Goal: Task Accomplishment & Management: Manage account settings

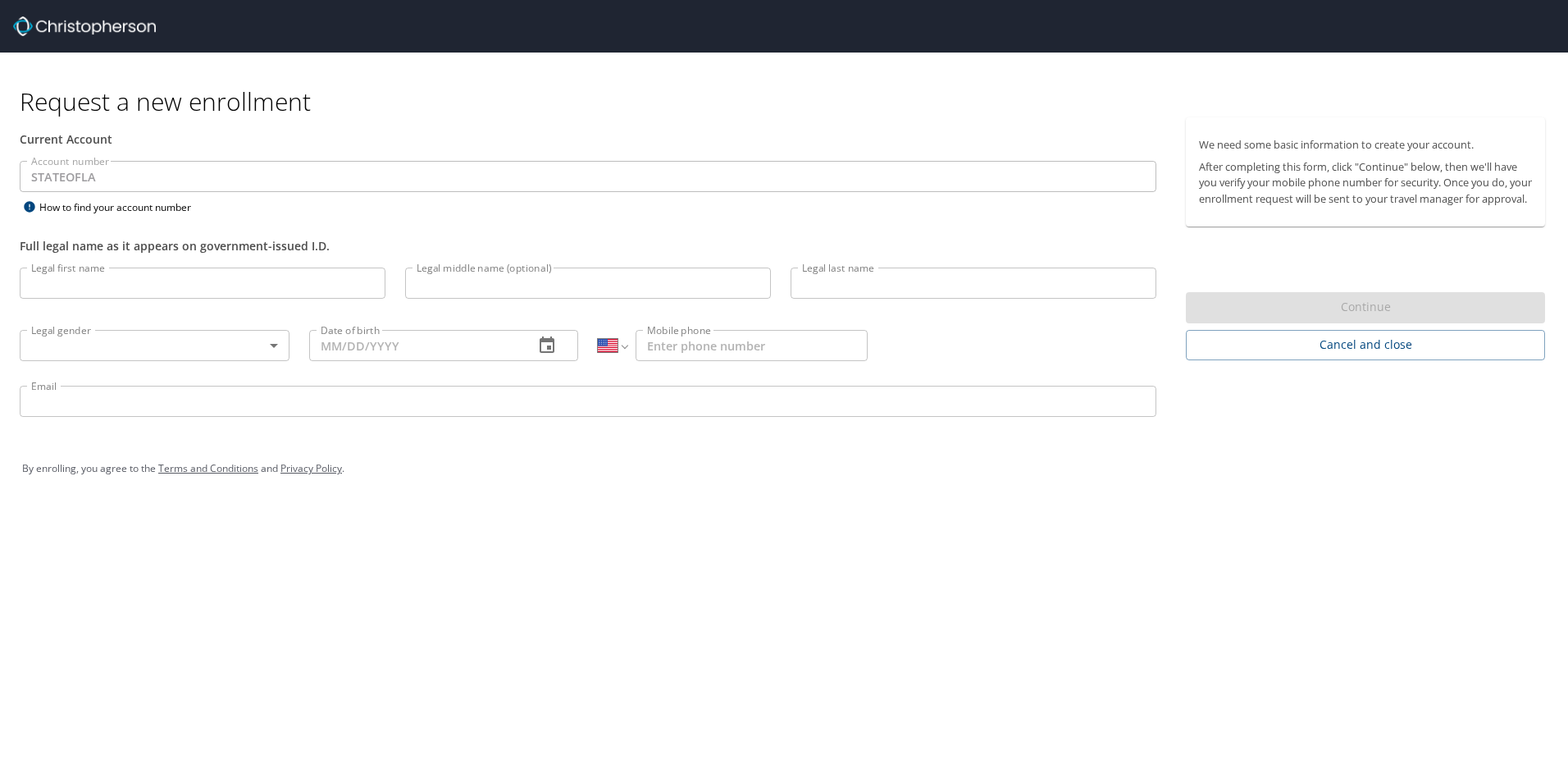
select select "US"
click at [223, 277] on input "Legal first name" at bounding box center [202, 283] width 366 height 31
type input "Jeanne"
type input "[PERSON_NAME]"
click at [235, 348] on body "Request a new enrollment Current Account Account number STATEOFLA Account numbe…" at bounding box center [784, 392] width 1568 height 783
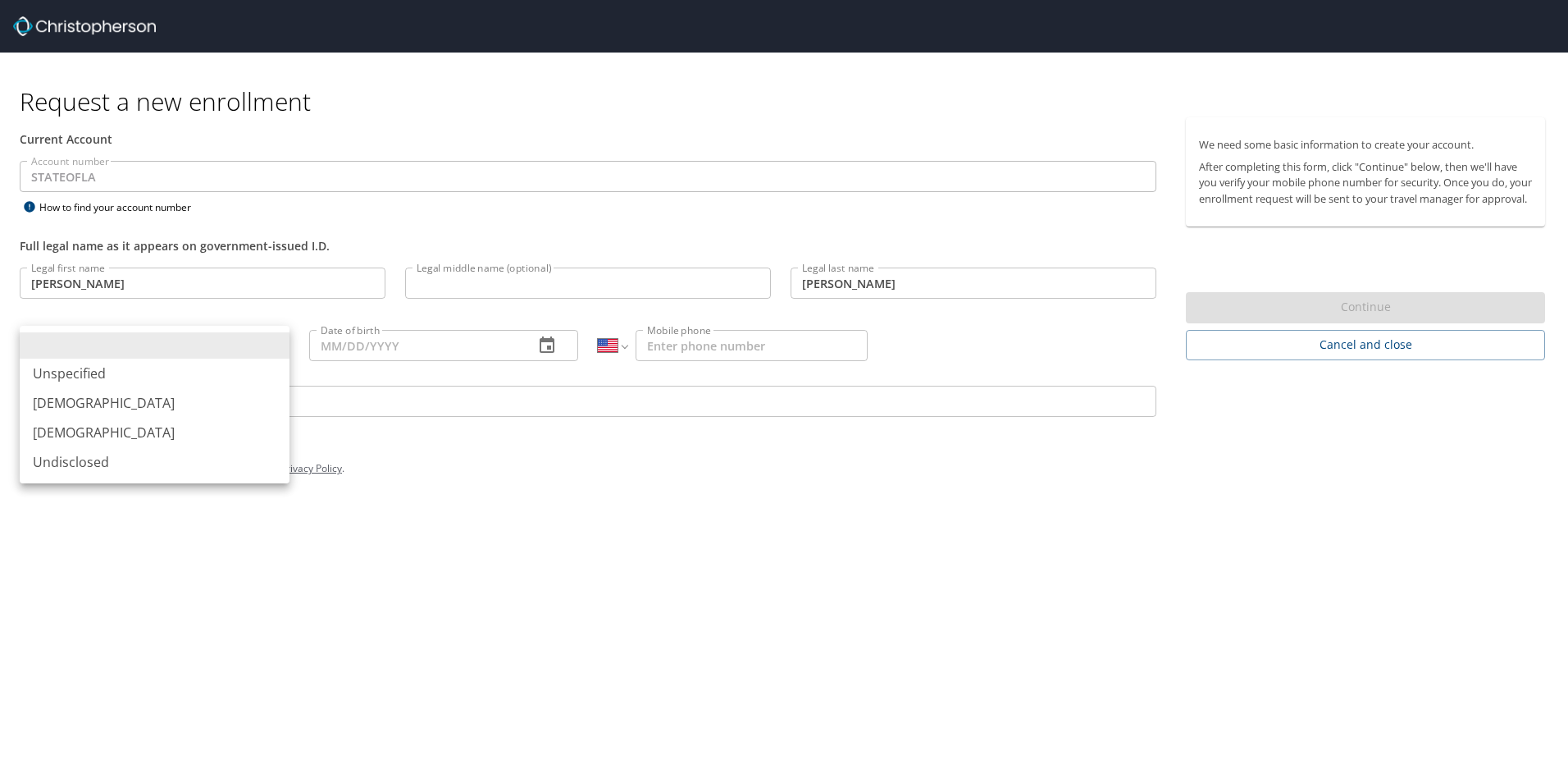
click at [163, 438] on li "[DEMOGRAPHIC_DATA]" at bounding box center [154, 433] width 270 height 30
type input "[DEMOGRAPHIC_DATA]"
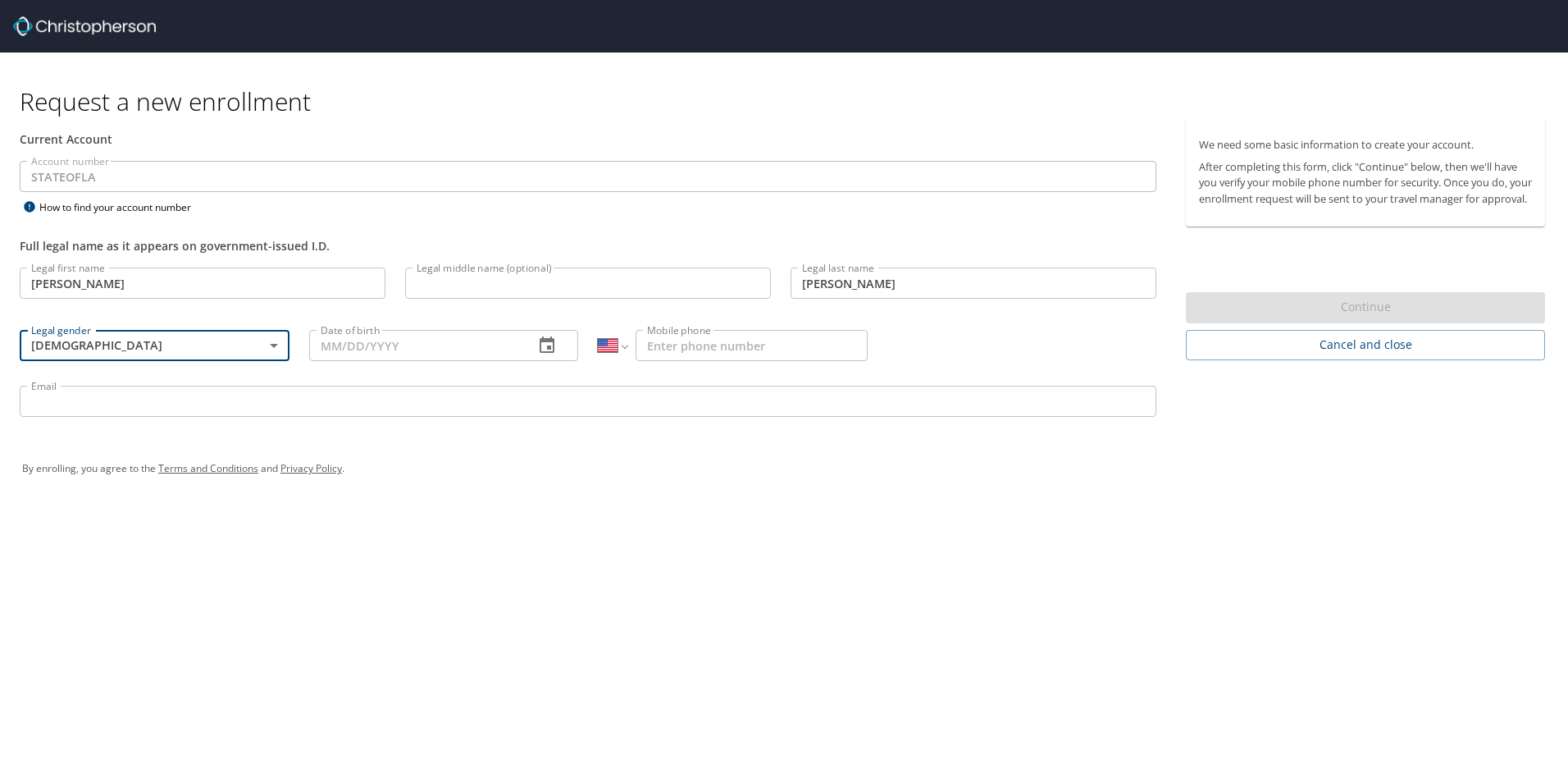
click at [365, 349] on input "Date of birth" at bounding box center [415, 345] width 212 height 31
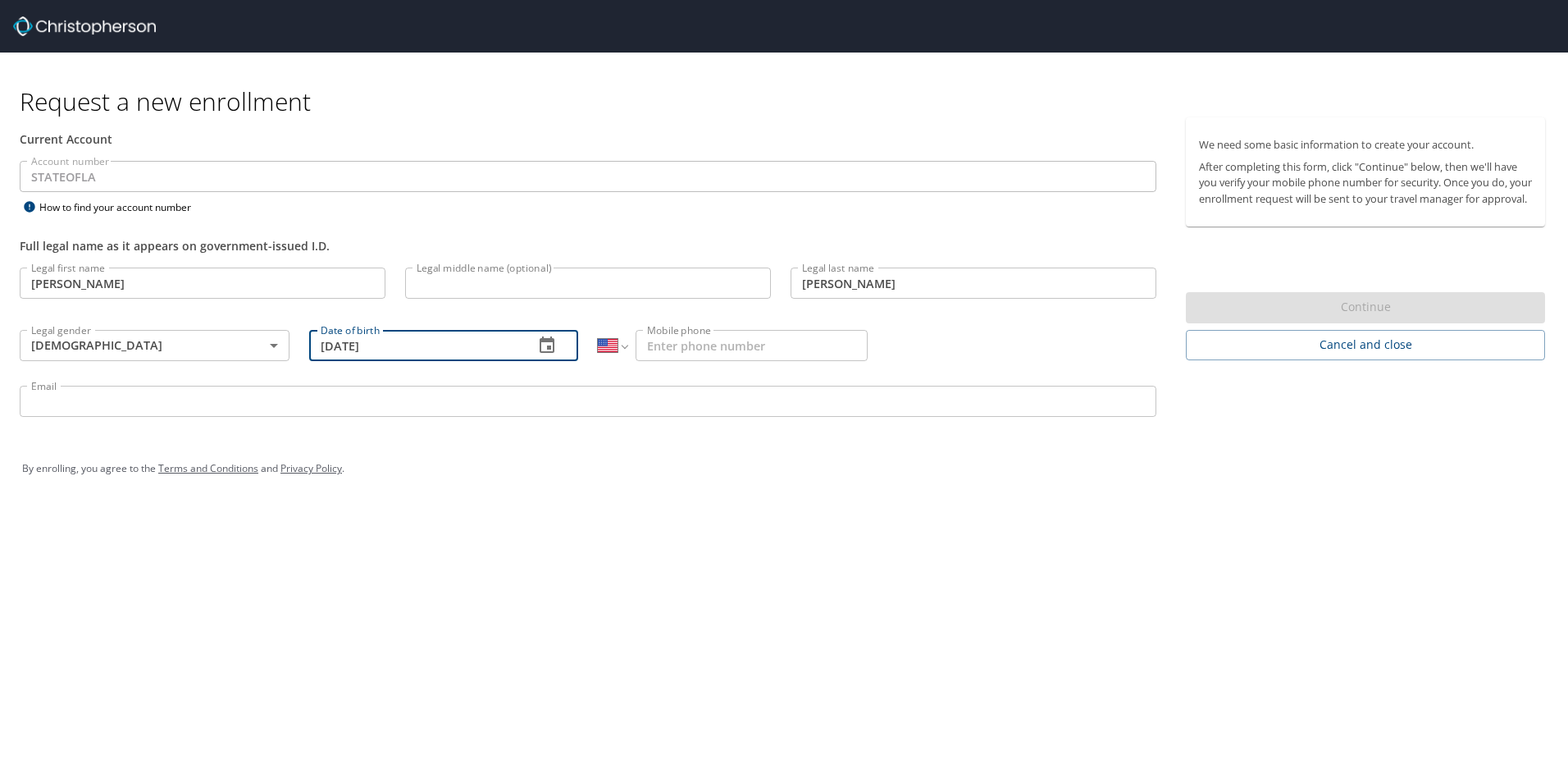
type input "12/16/1998"
click at [722, 347] on input "Mobile phone" at bounding box center [752, 345] width 232 height 31
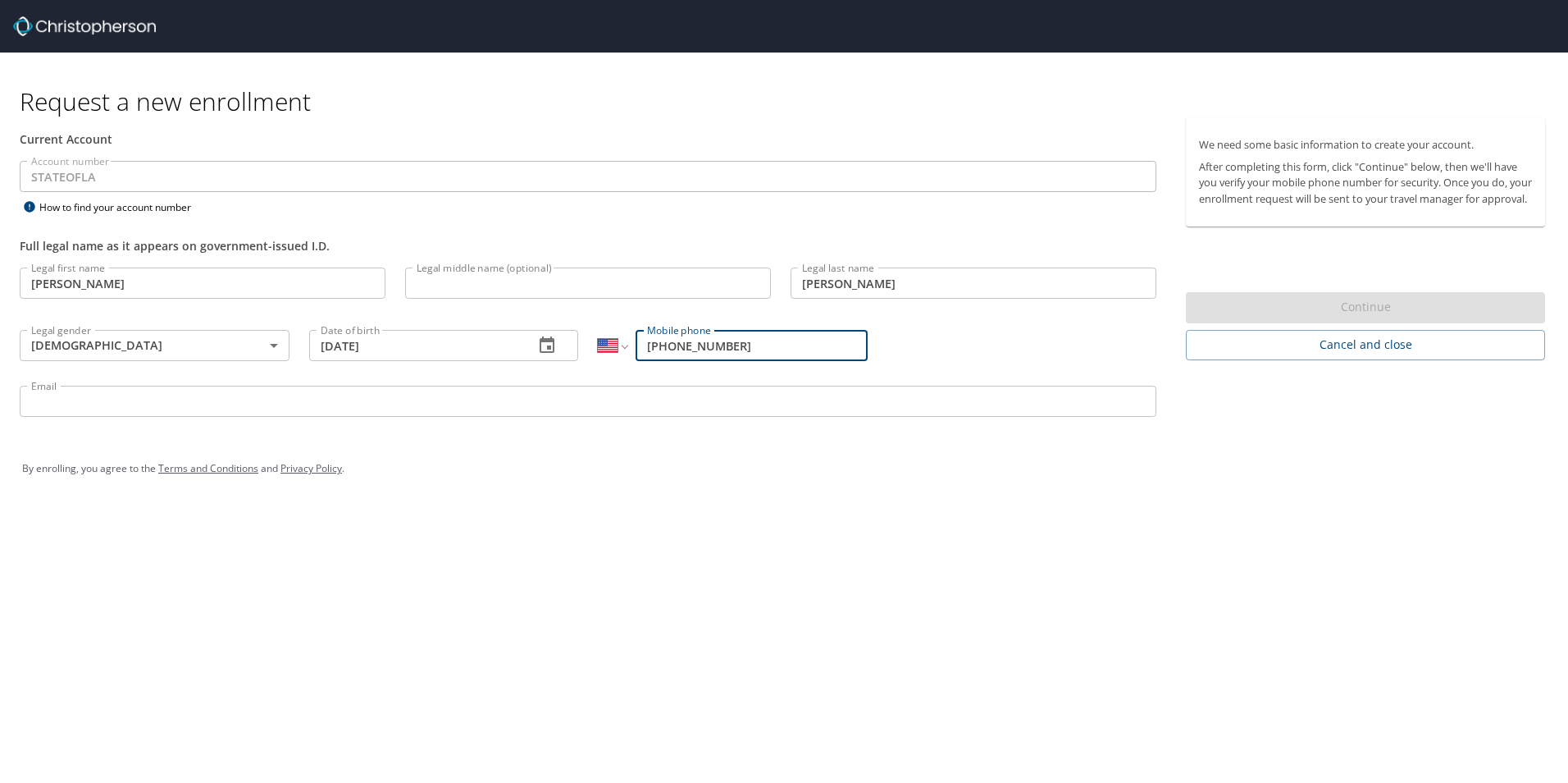
type input "(337) 458-2271"
click at [621, 418] on p at bounding box center [588, 419] width 1136 height 5
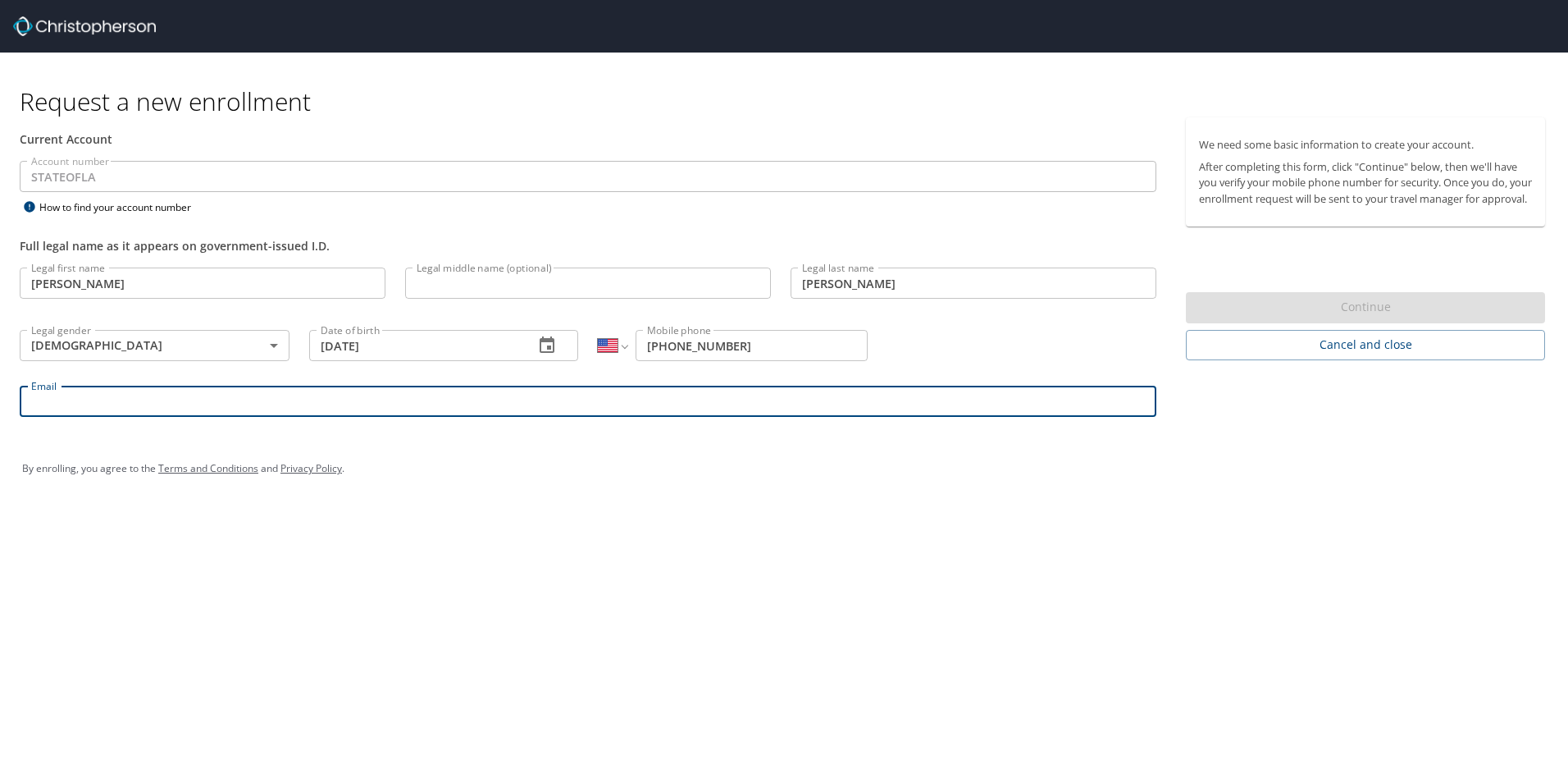
click at [620, 412] on input "Email" at bounding box center [588, 401] width 1136 height 31
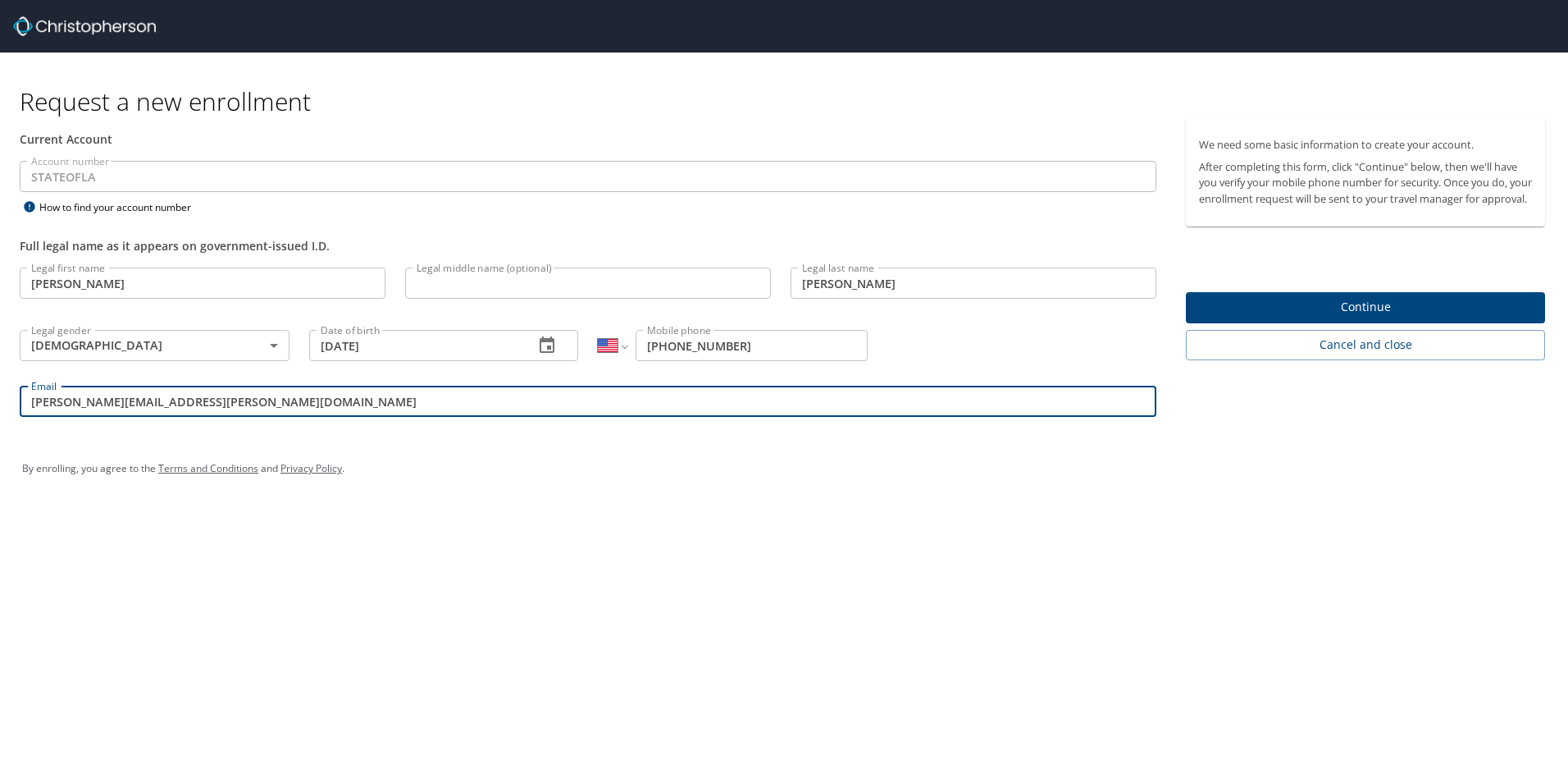
type input "jeanne.miller@solacc.edu"
click at [489, 528] on div "Request a new enrollment Current Account Account number STATEOFLA Account numbe…" at bounding box center [784, 392] width 1568 height 783
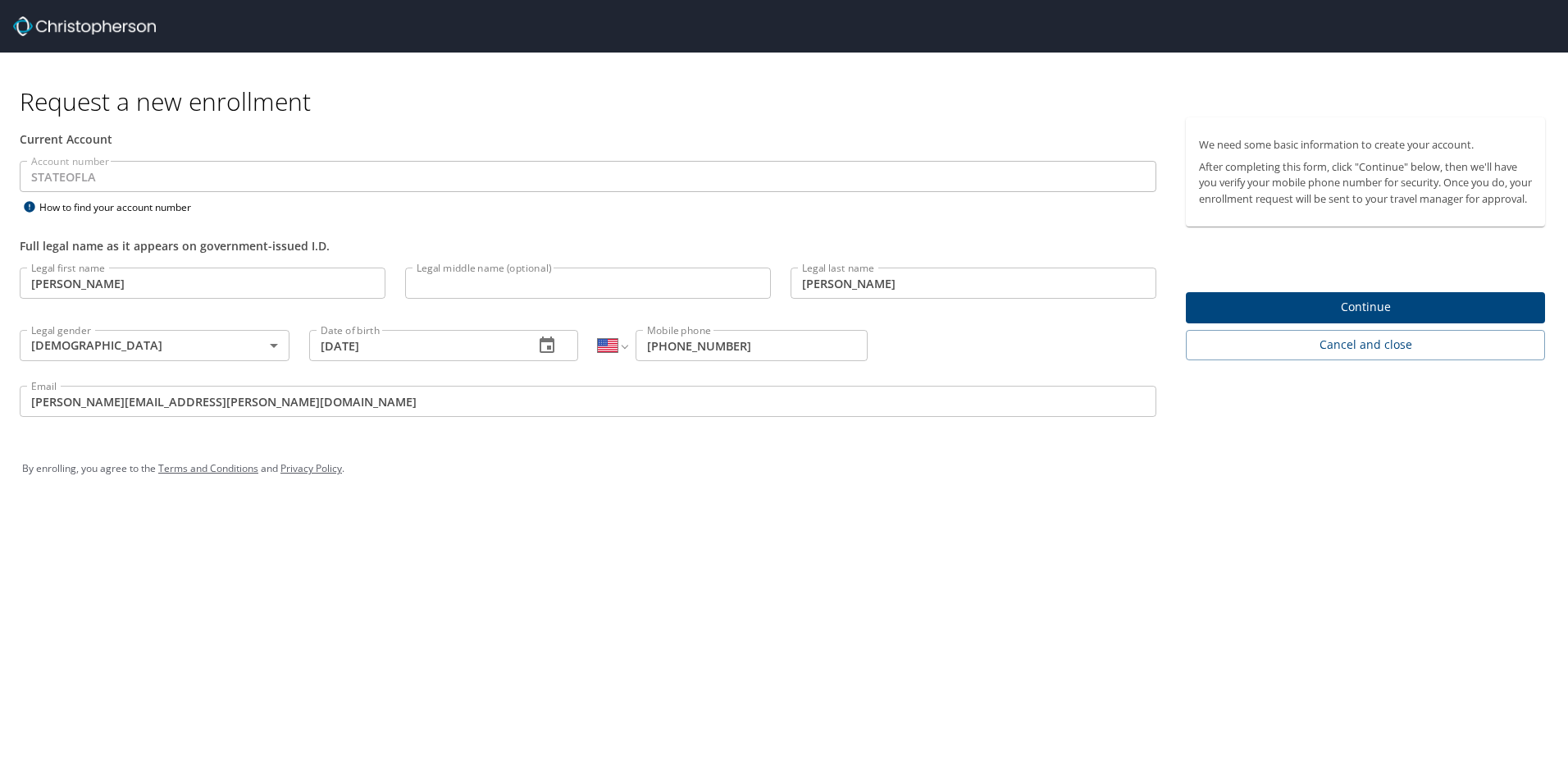
click at [1311, 318] on span "Continue" at bounding box center [1366, 307] width 333 height 21
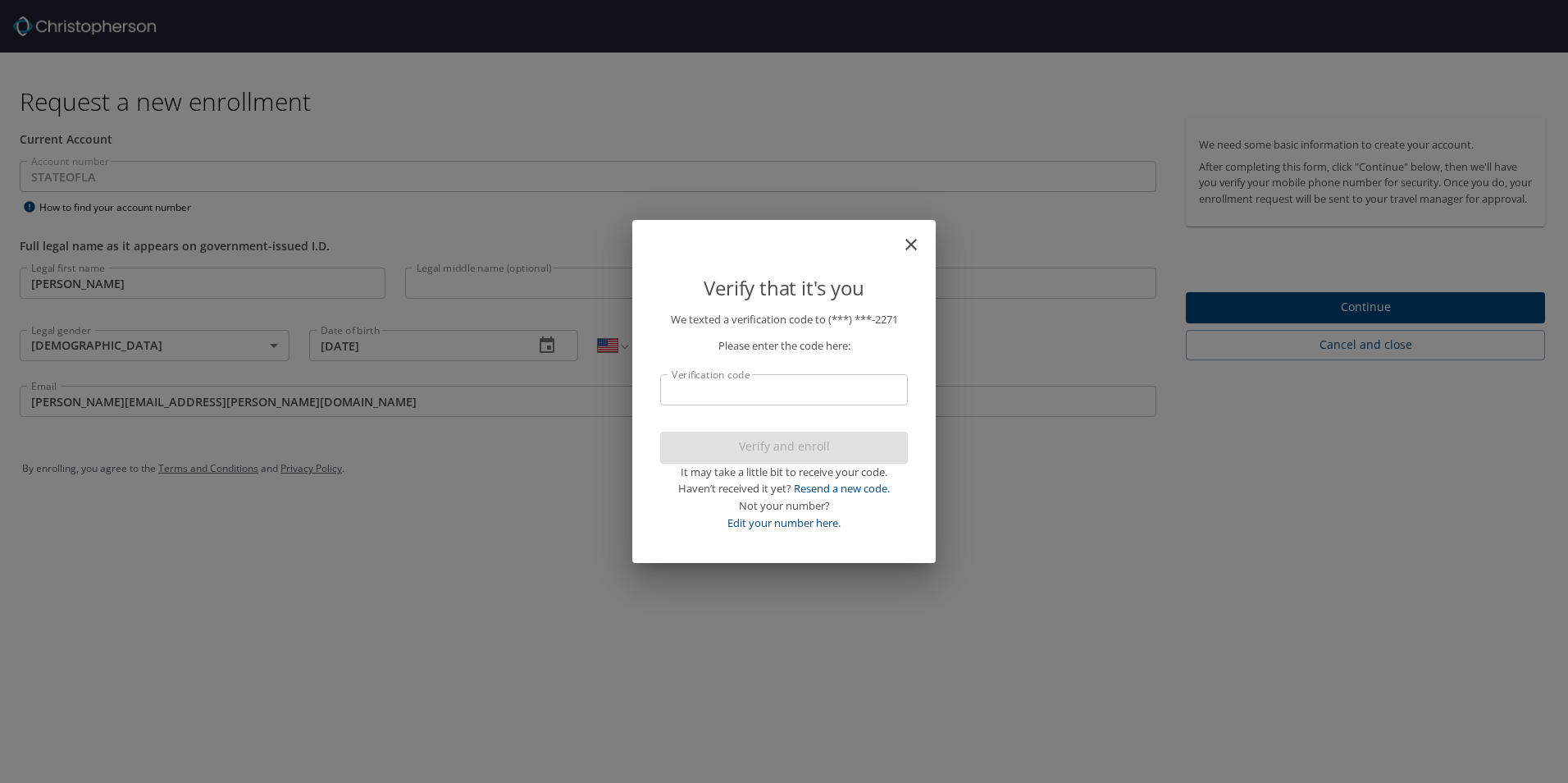
click at [863, 383] on input "Verification code" at bounding box center [784, 390] width 248 height 31
type input "307523"
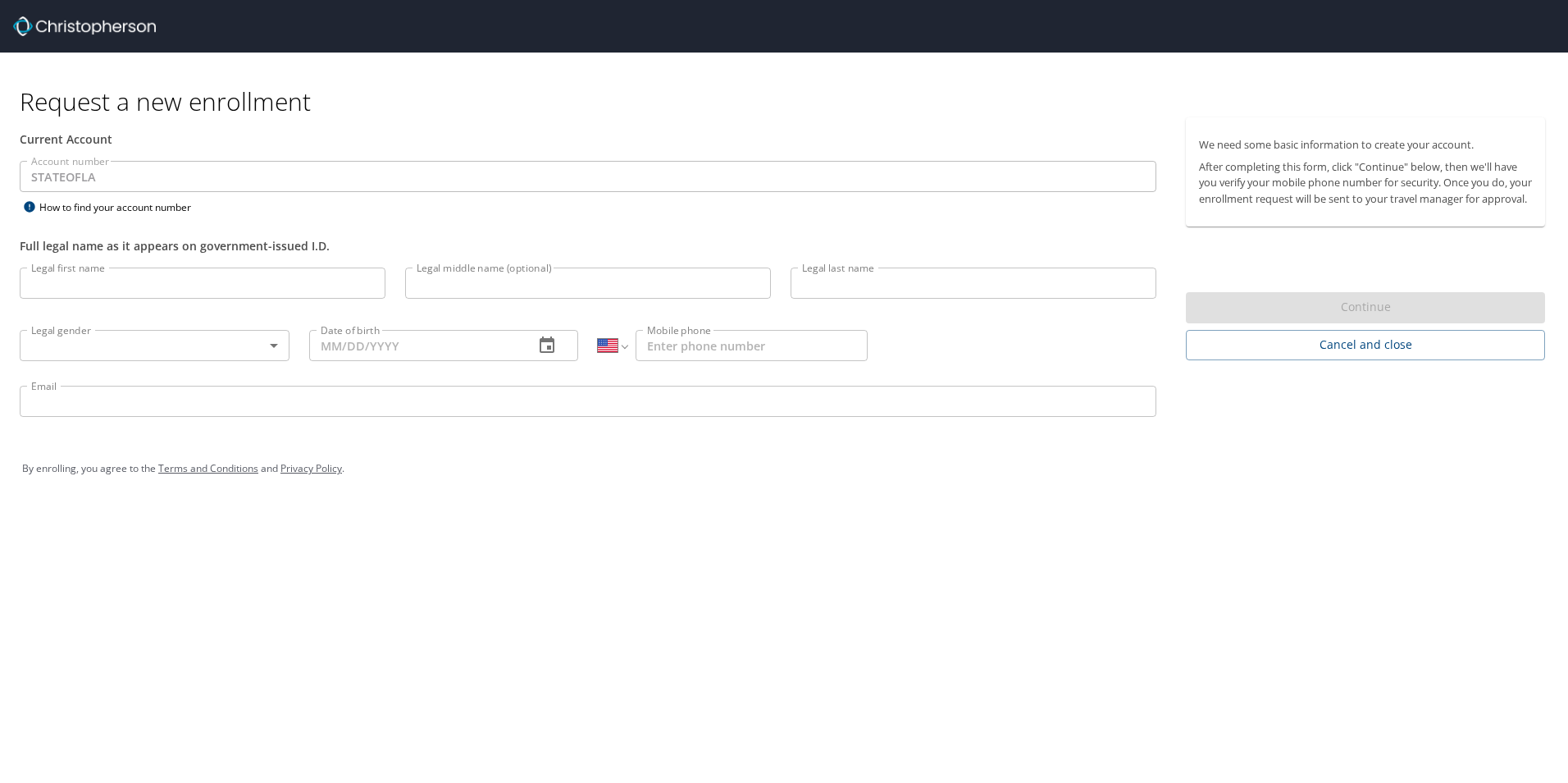
select select "US"
click at [238, 288] on input "Legal first name" at bounding box center [202, 283] width 366 height 31
type input "[PERSON_NAME]"
type input "12/16/1998"
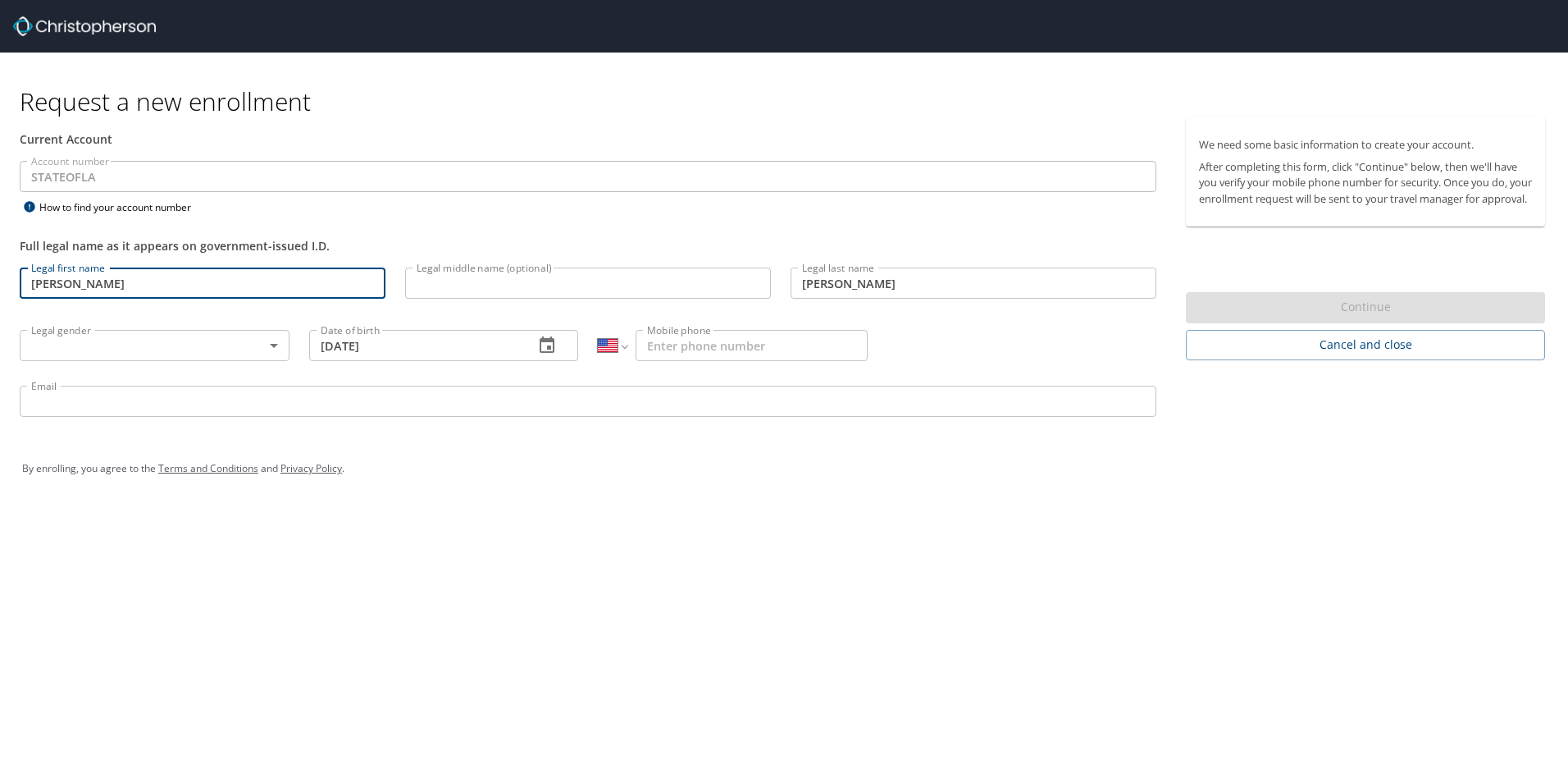
type input "[PHONE_NUMBER]"
type input "[PERSON_NAME][EMAIL_ADDRESS][PERSON_NAME][DOMAIN_NAME]"
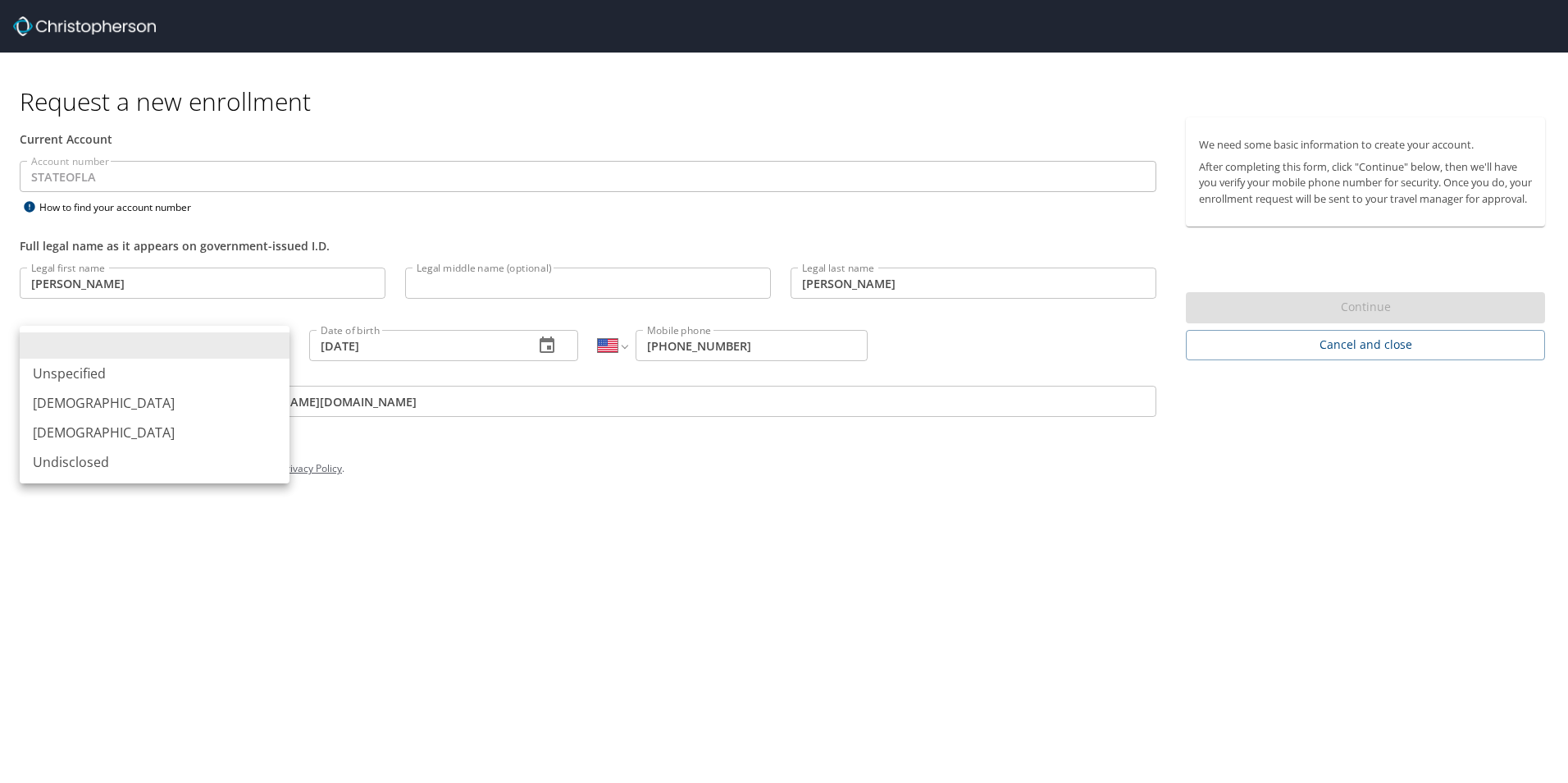
click at [240, 341] on body "Request a new enrollment Current Account Account number STATEOFLA Account numbe…" at bounding box center [784, 392] width 1568 height 783
click at [191, 433] on li "[DEMOGRAPHIC_DATA]" at bounding box center [154, 433] width 270 height 30
type input "[DEMOGRAPHIC_DATA]"
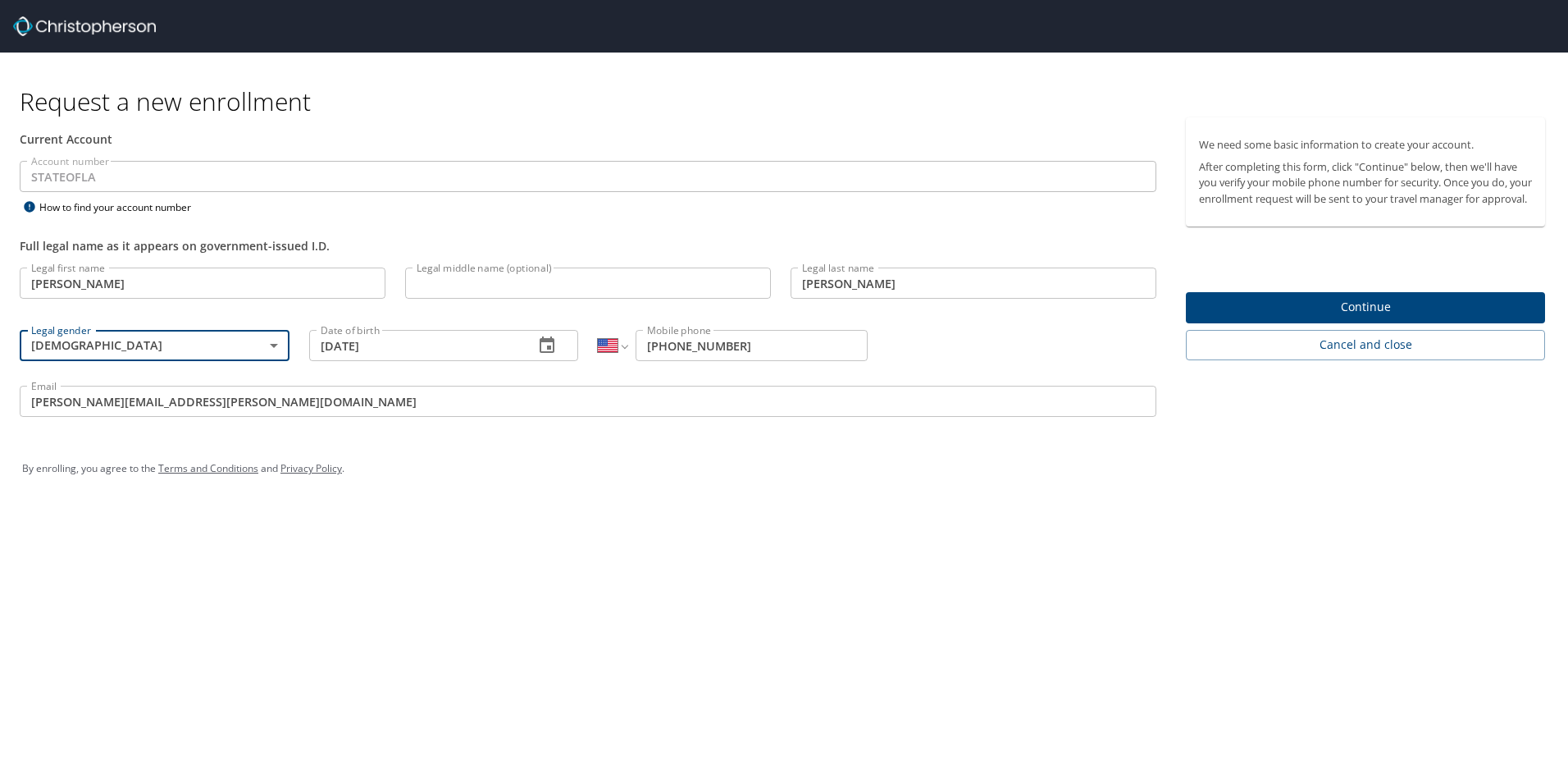
click at [1414, 318] on span "Continue" at bounding box center [1366, 307] width 333 height 21
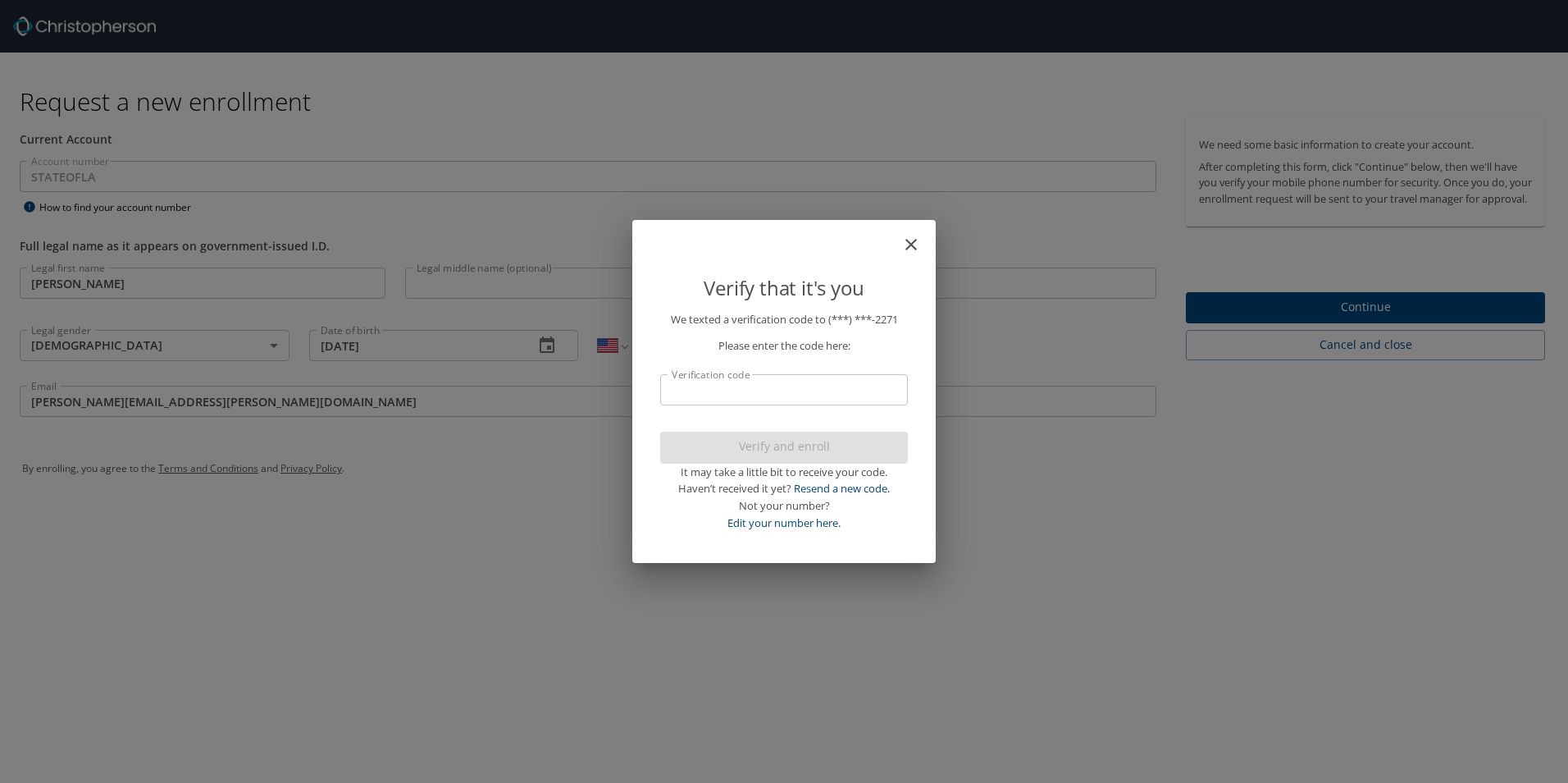
click at [830, 391] on input "Verification code" at bounding box center [784, 390] width 248 height 31
type input "271872"
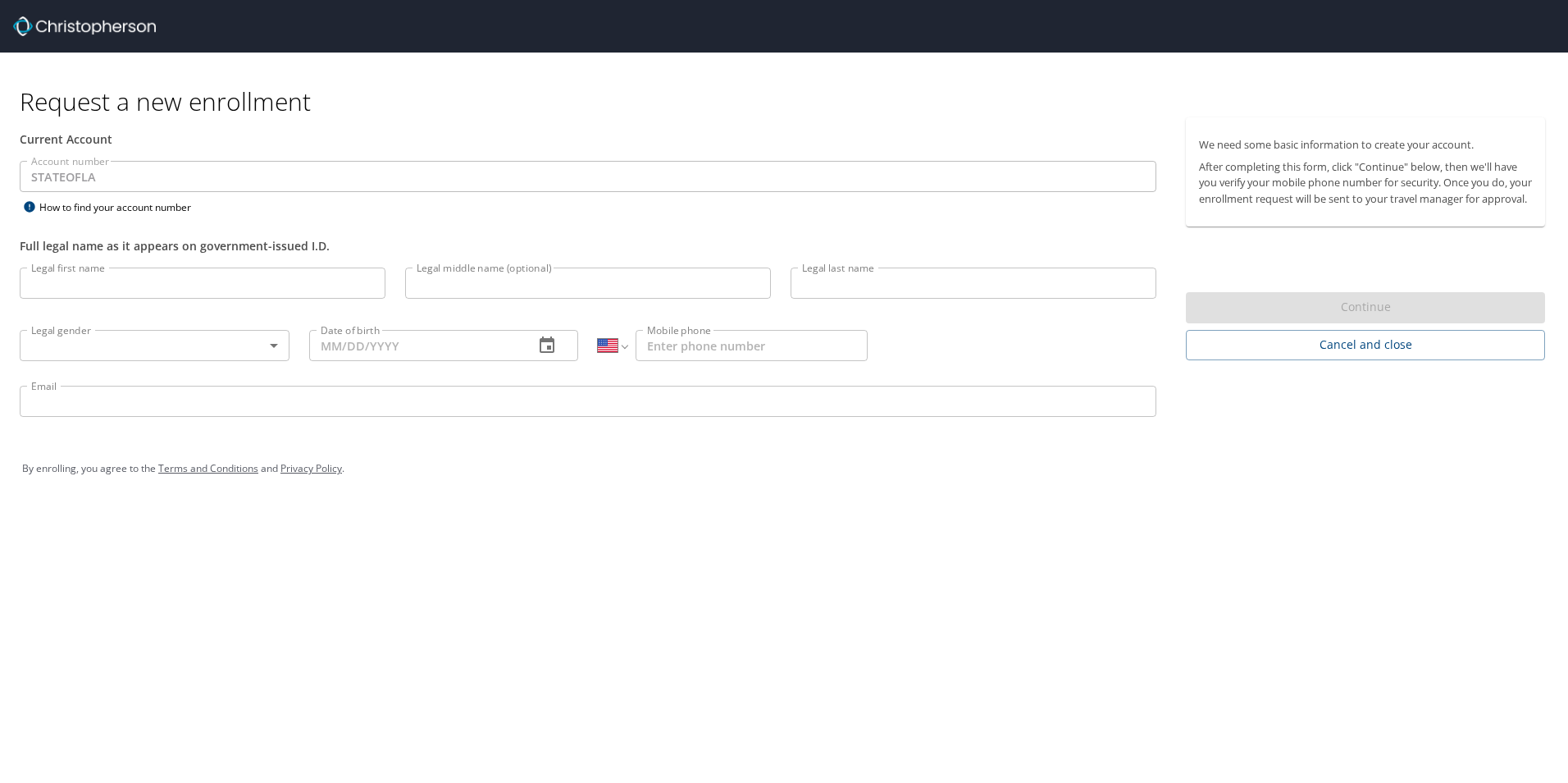
select select "US"
click at [232, 288] on input "Legal first name" at bounding box center [202, 283] width 366 height 31
type input "[PERSON_NAME]"
click at [241, 348] on body "Request a new enrollment Current Account Account number STATEOFLA Account numbe…" at bounding box center [784, 392] width 1568 height 783
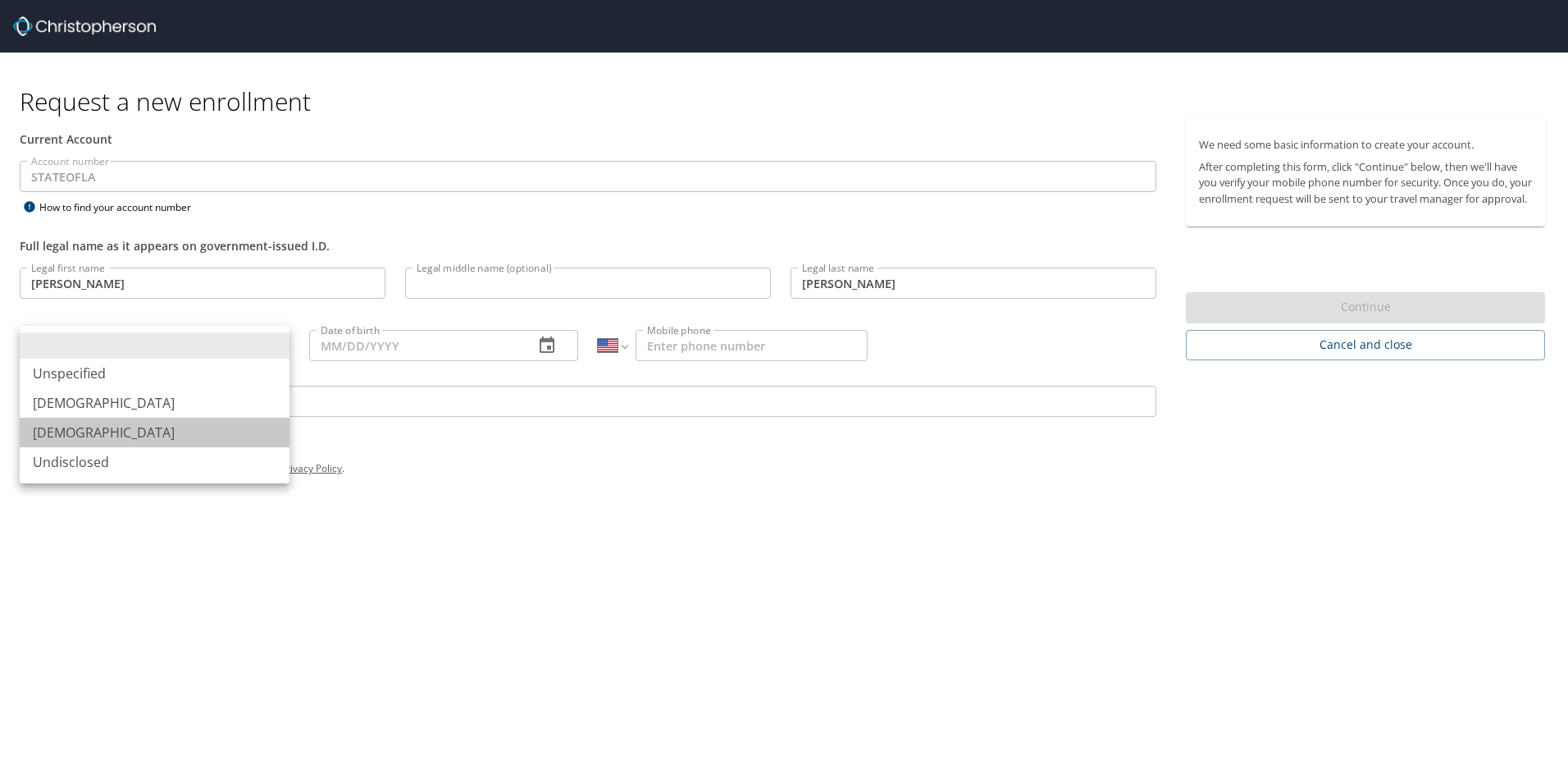
click at [228, 431] on li "[DEMOGRAPHIC_DATA]" at bounding box center [154, 433] width 270 height 30
type input "[DEMOGRAPHIC_DATA]"
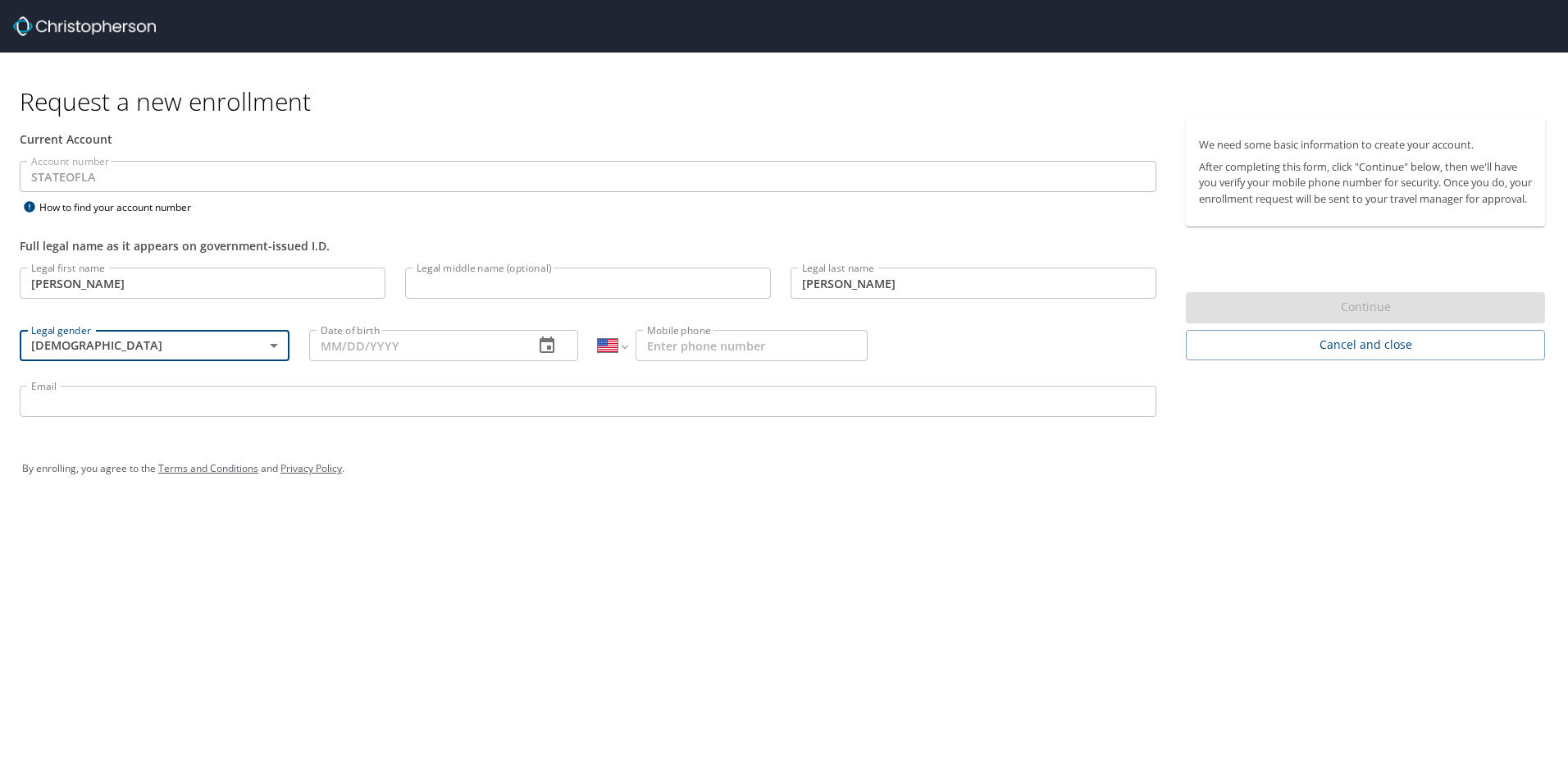
click at [348, 345] on input "Date of birth" at bounding box center [415, 345] width 212 height 31
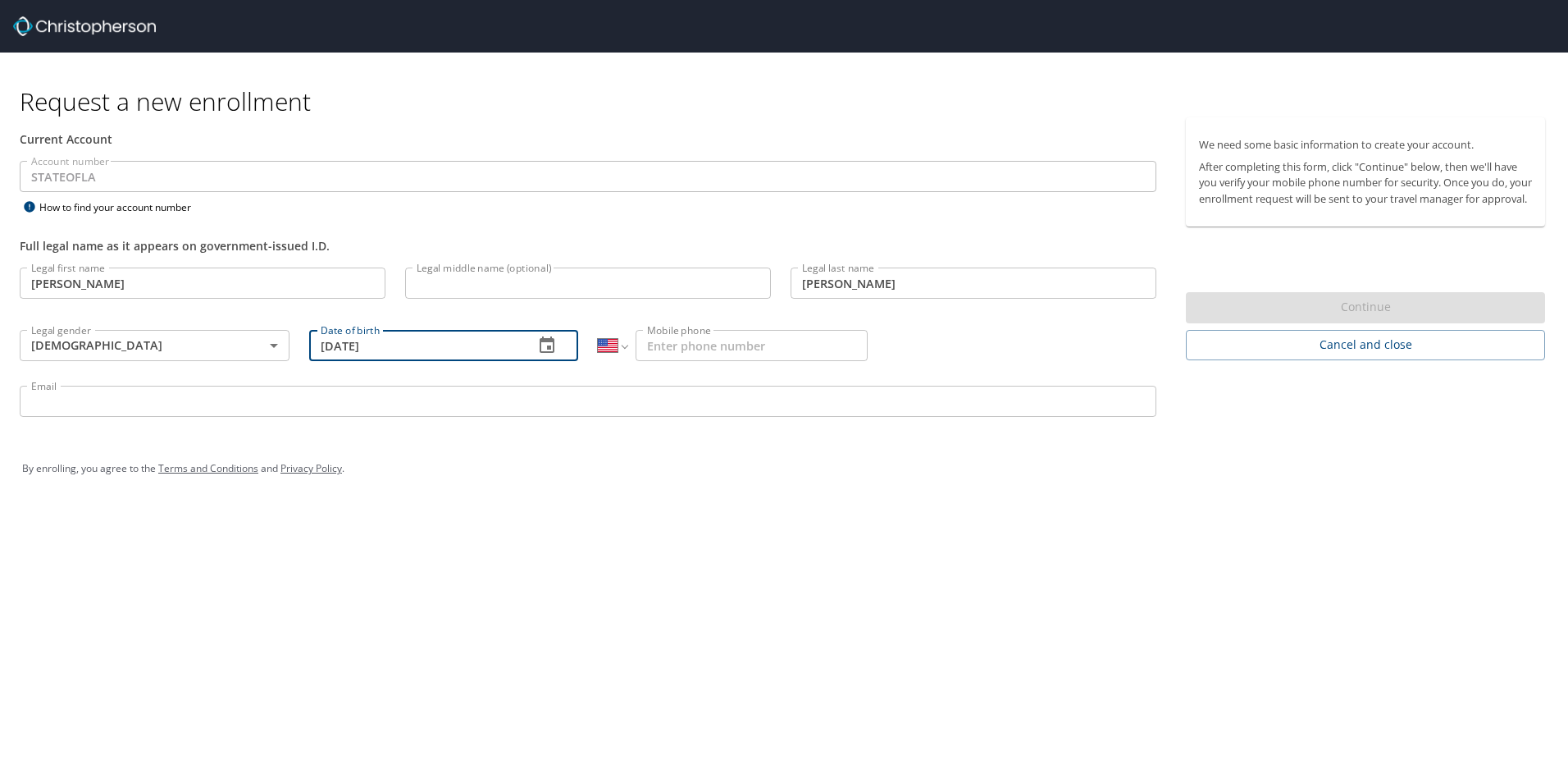
type input "[DATE]"
click at [753, 345] on input "Mobile phone" at bounding box center [752, 345] width 232 height 31
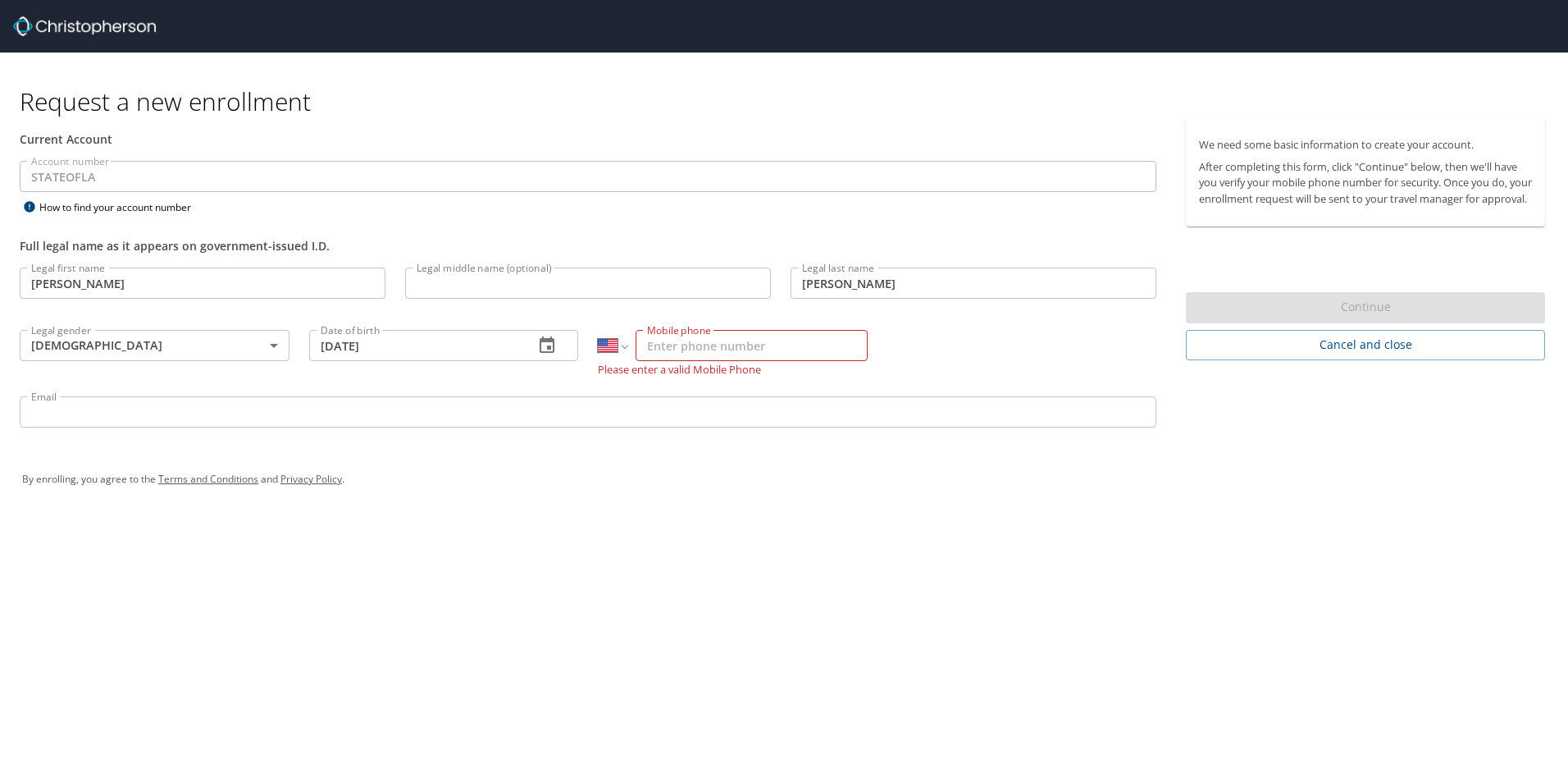
click at [776, 330] on input "Mobile phone" at bounding box center [752, 345] width 232 height 31
type input "[PHONE_NUMBER]"
click at [745, 416] on input "Email" at bounding box center [588, 411] width 1136 height 31
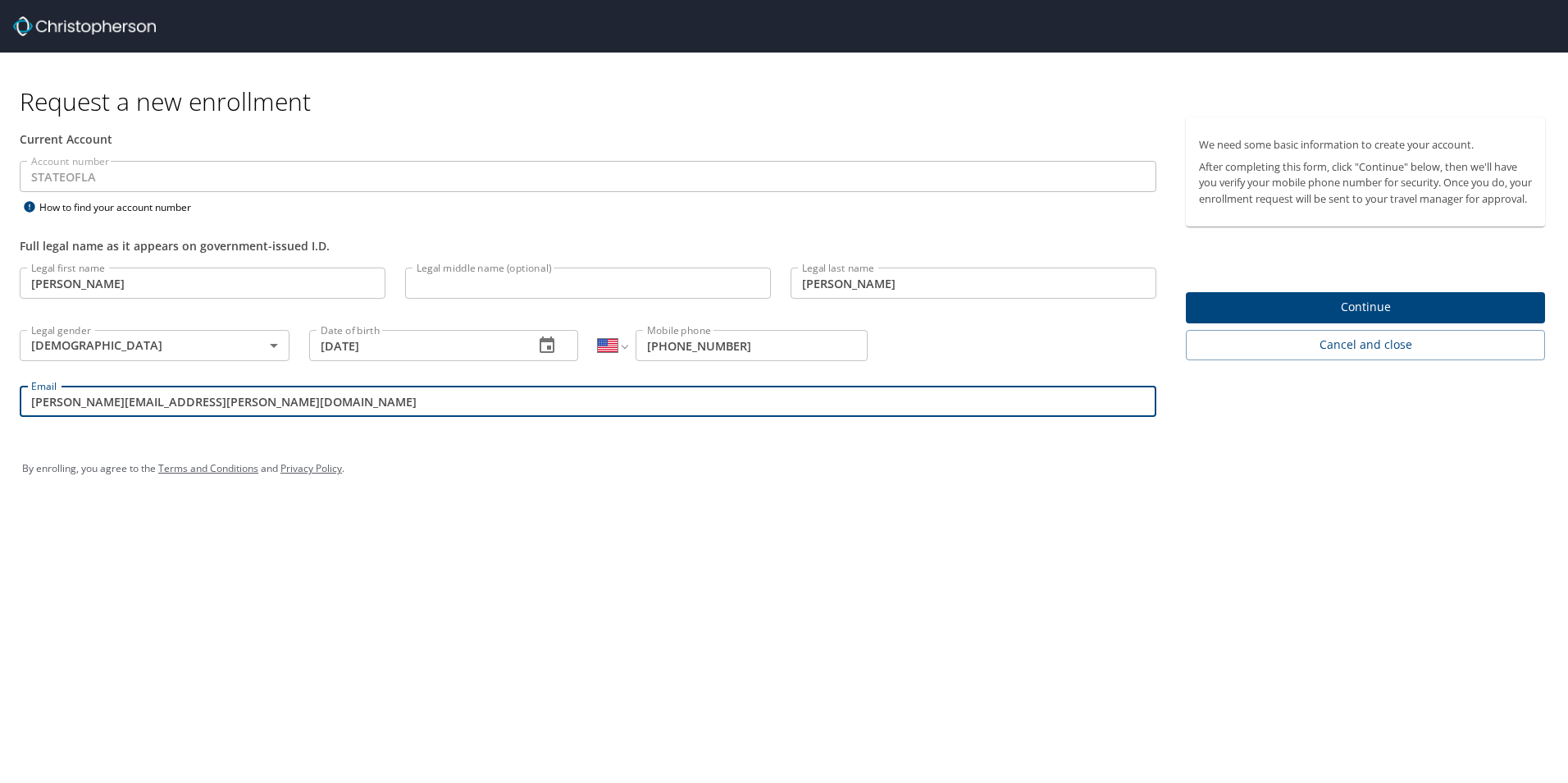
type input "[PERSON_NAME][EMAIL_ADDRESS][PERSON_NAME][DOMAIN_NAME]"
click at [860, 474] on div "By enrolling, you agree to the Terms and Conditions and Privacy Policy ." at bounding box center [784, 468] width 1524 height 41
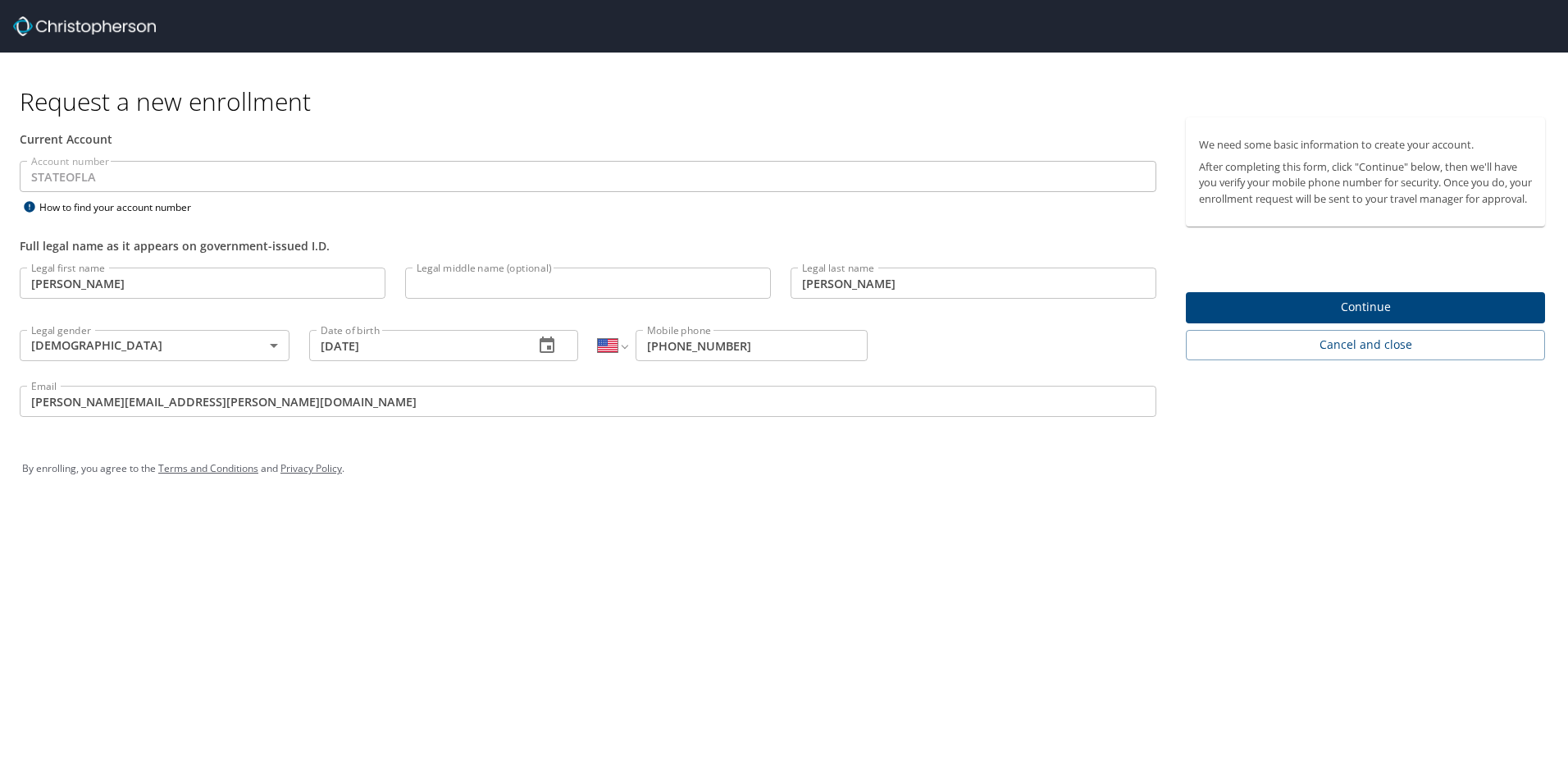
click at [1314, 318] on span "Continue" at bounding box center [1366, 307] width 333 height 21
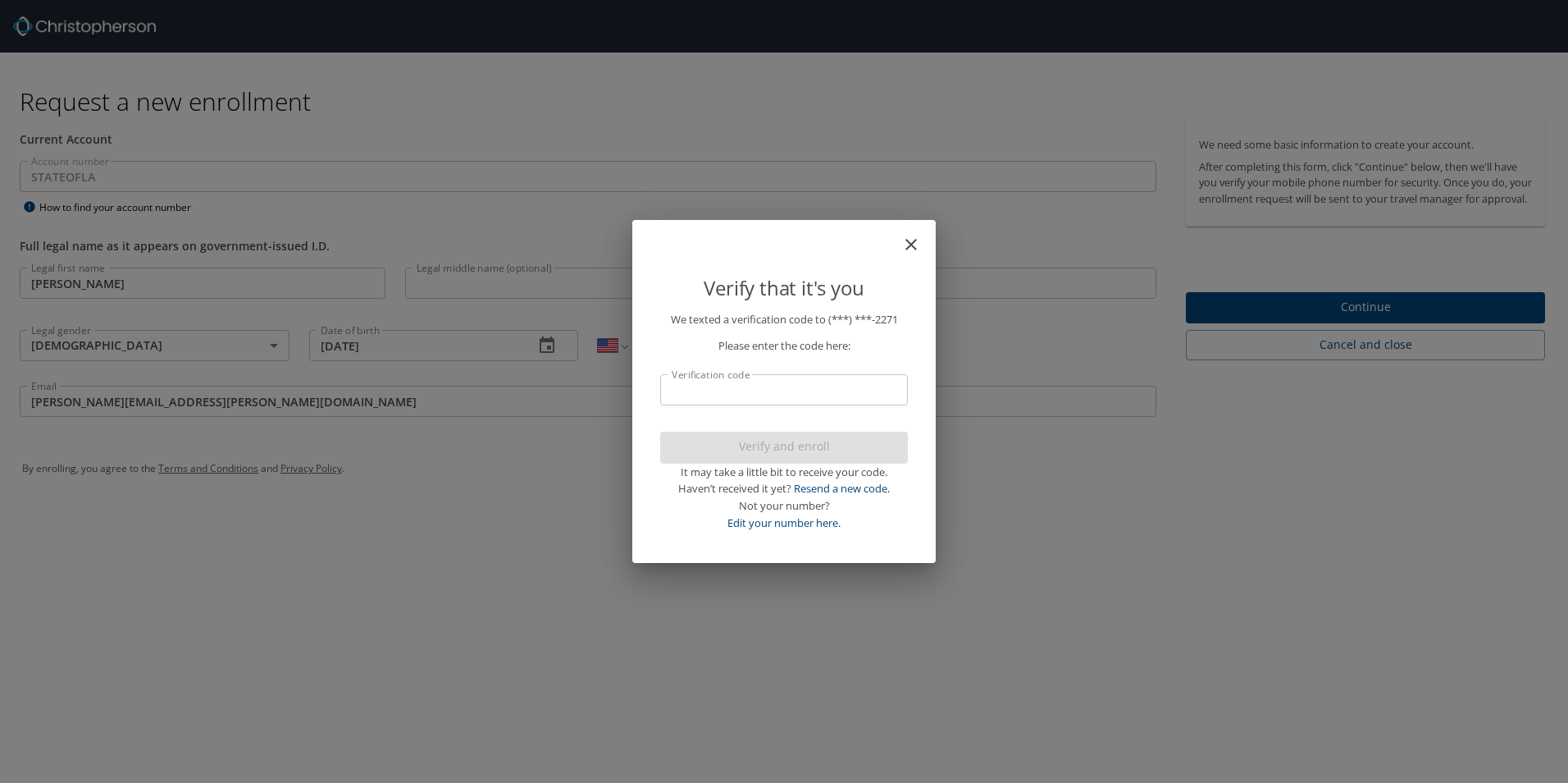
click at [857, 388] on input "Verification code" at bounding box center [784, 390] width 248 height 31
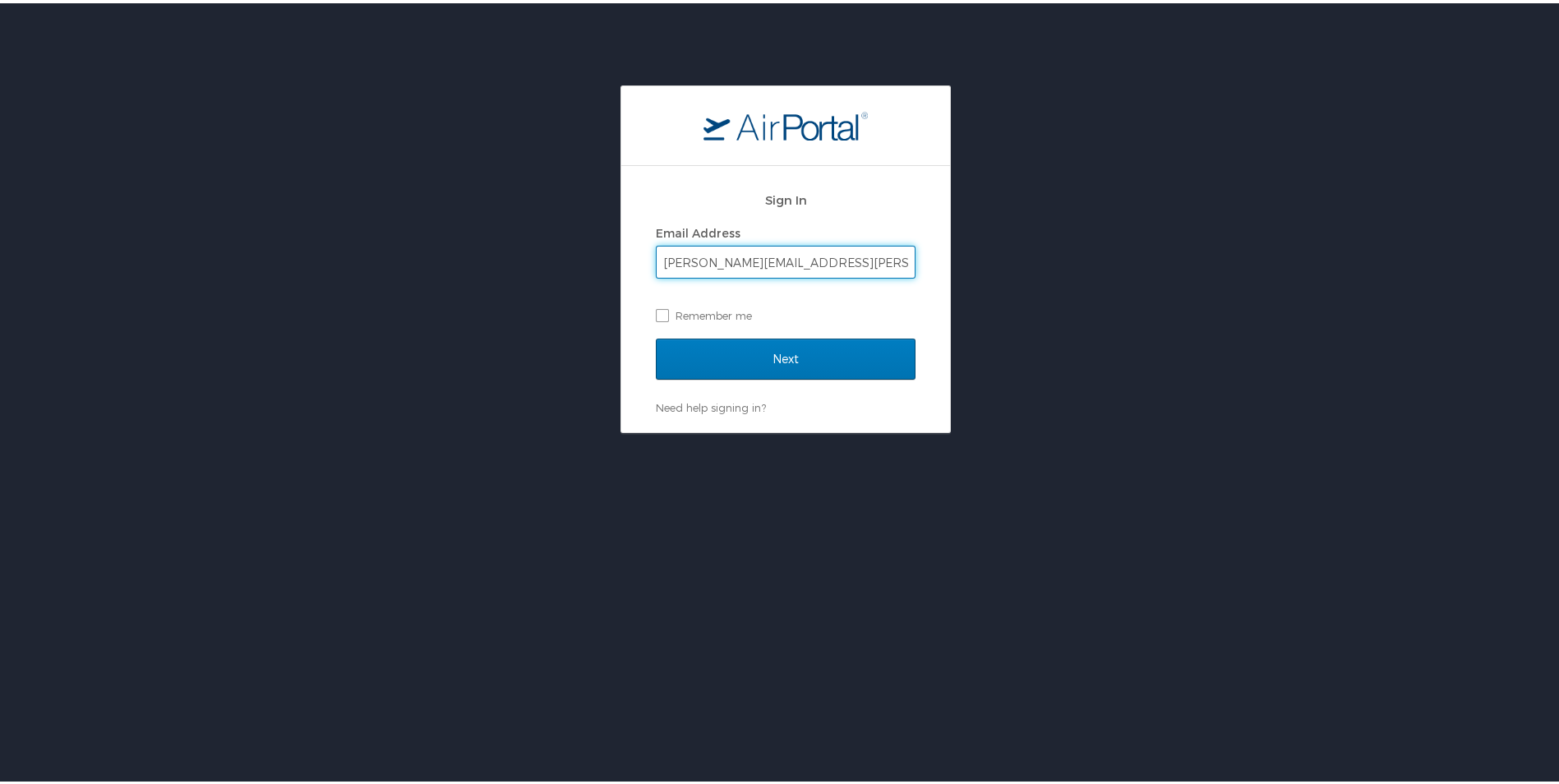
type input "[PERSON_NAME][EMAIL_ADDRESS][PERSON_NAME][DOMAIN_NAME]"
click at [656, 335] on input "Next" at bounding box center [785, 355] width 260 height 41
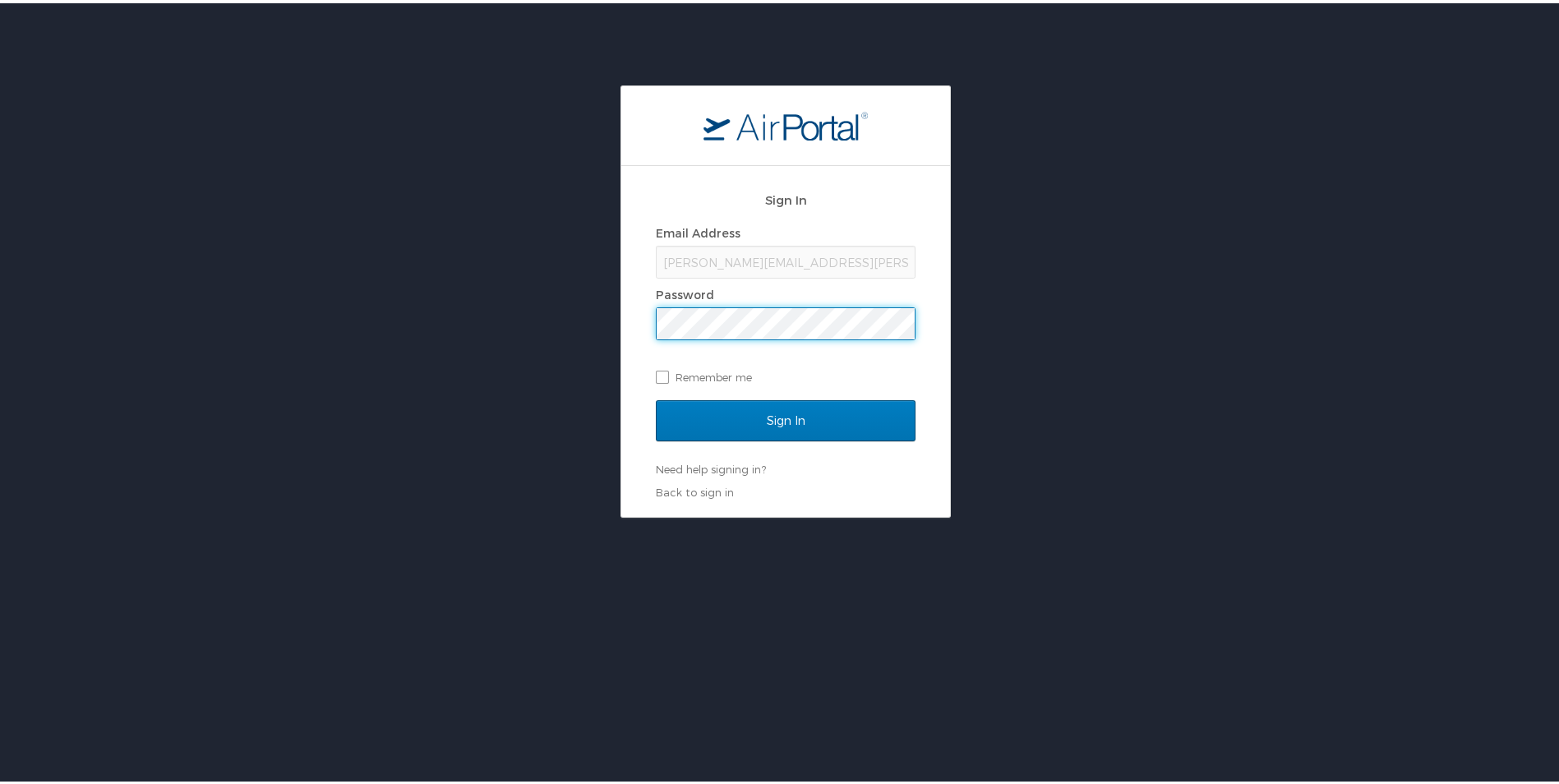
click at [656, 397] on input "Sign In" at bounding box center [785, 417] width 260 height 41
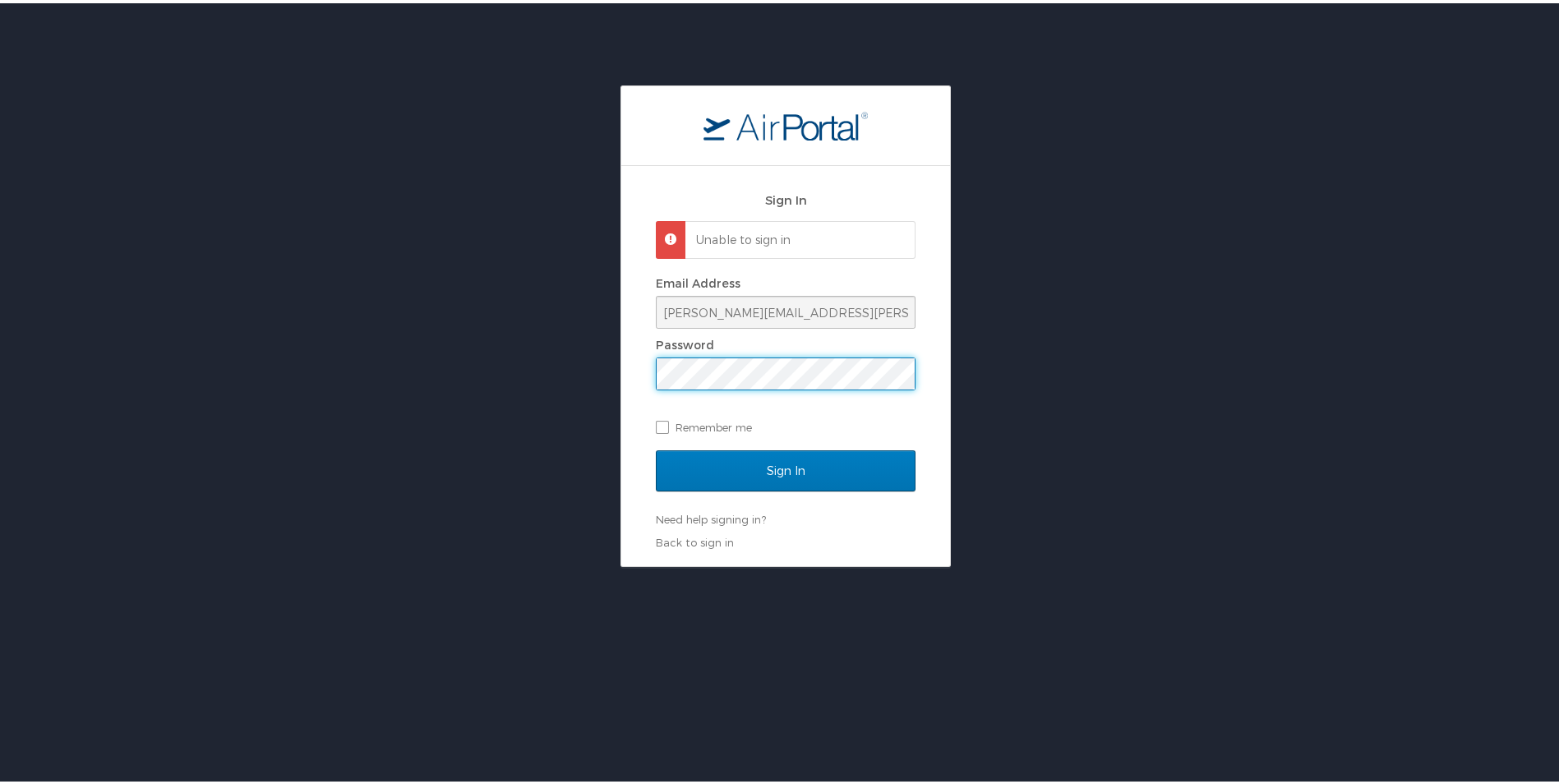
click at [656, 447] on input "Sign In" at bounding box center [785, 468] width 260 height 41
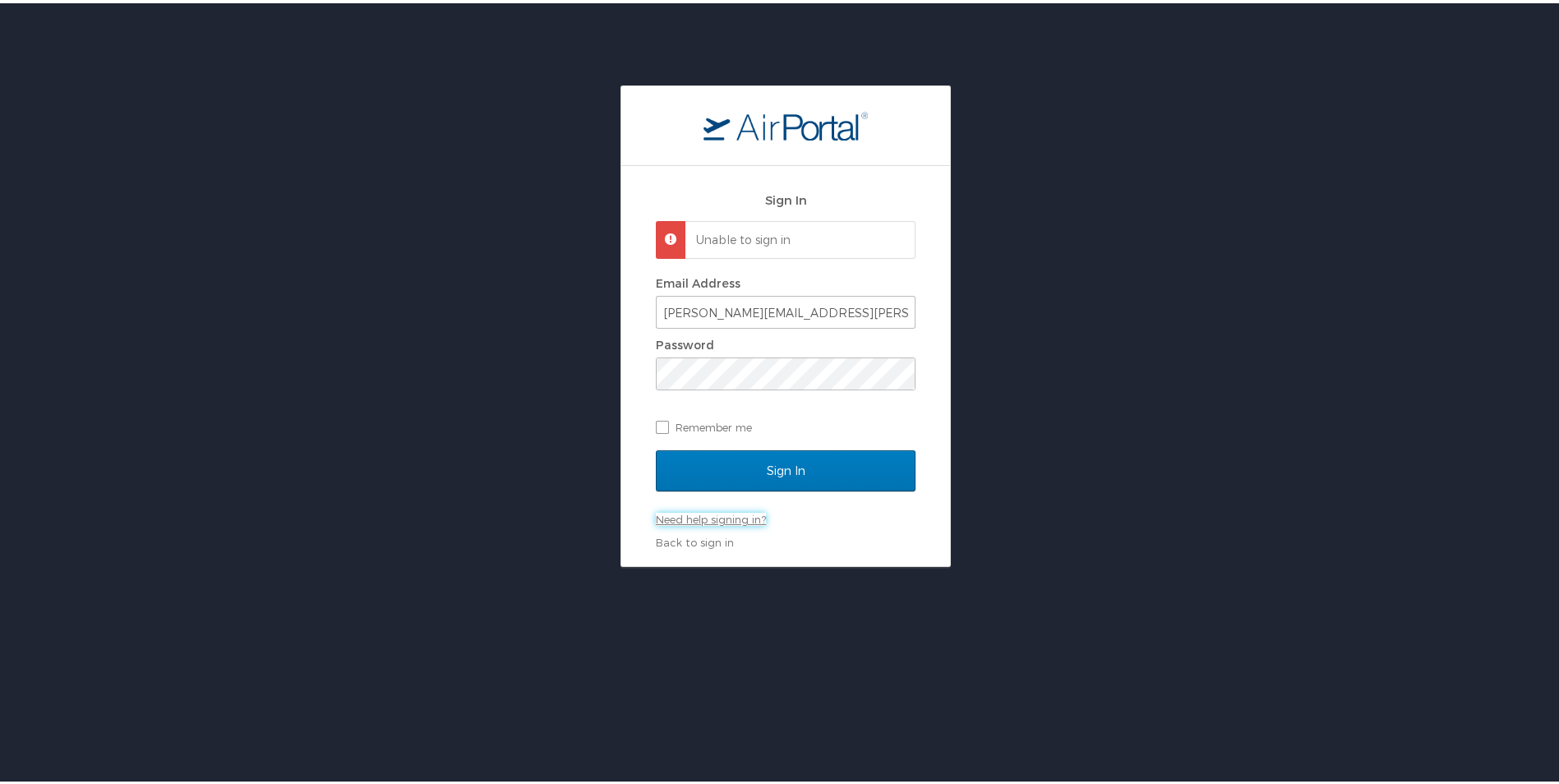
click at [733, 515] on link "Need help signing in?" at bounding box center [710, 516] width 110 height 13
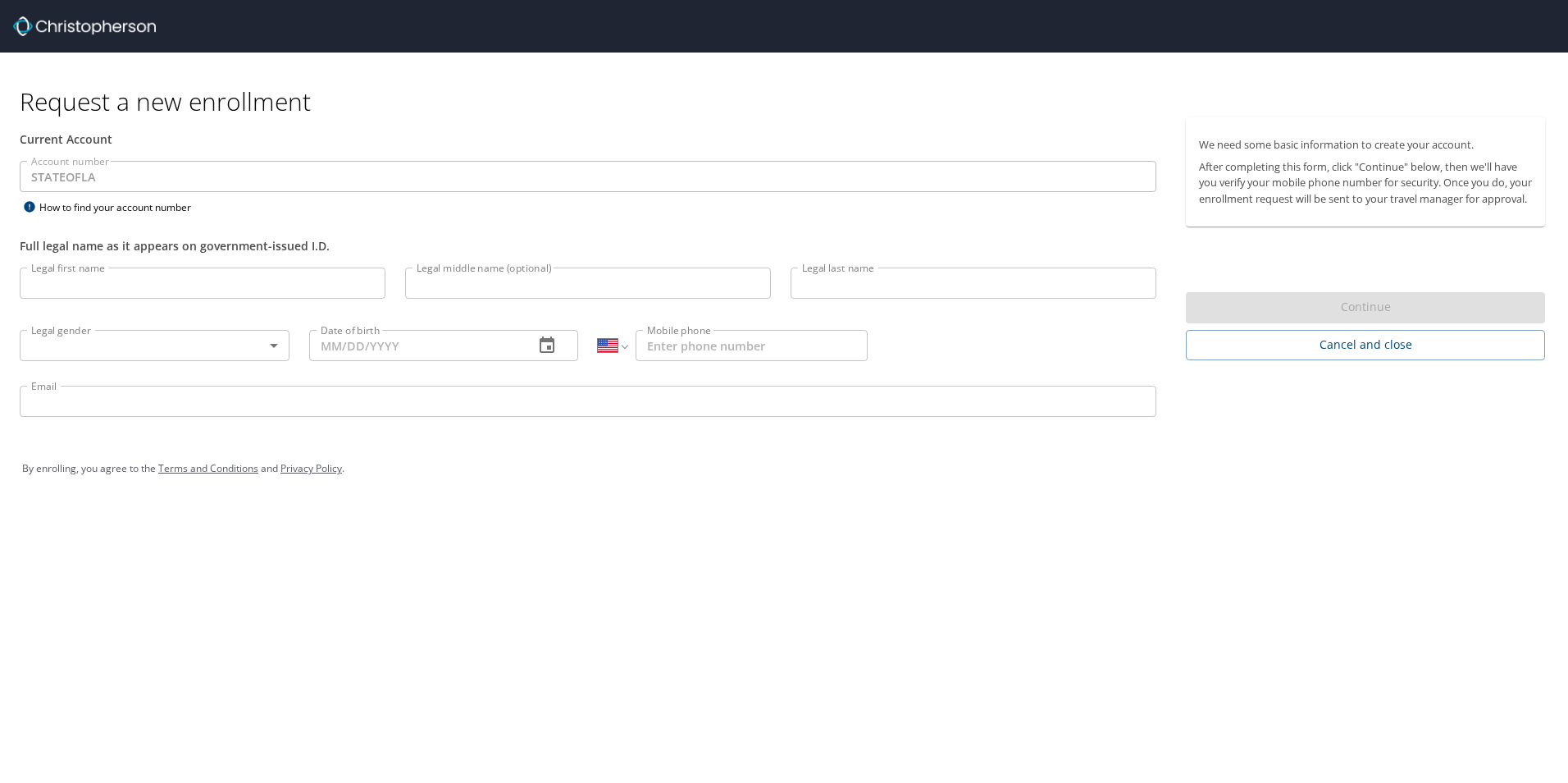
select select "US"
click at [368, 291] on input "Legal first name" at bounding box center [202, 283] width 366 height 31
type input "[PERSON_NAME]"
type input "12/16/1998"
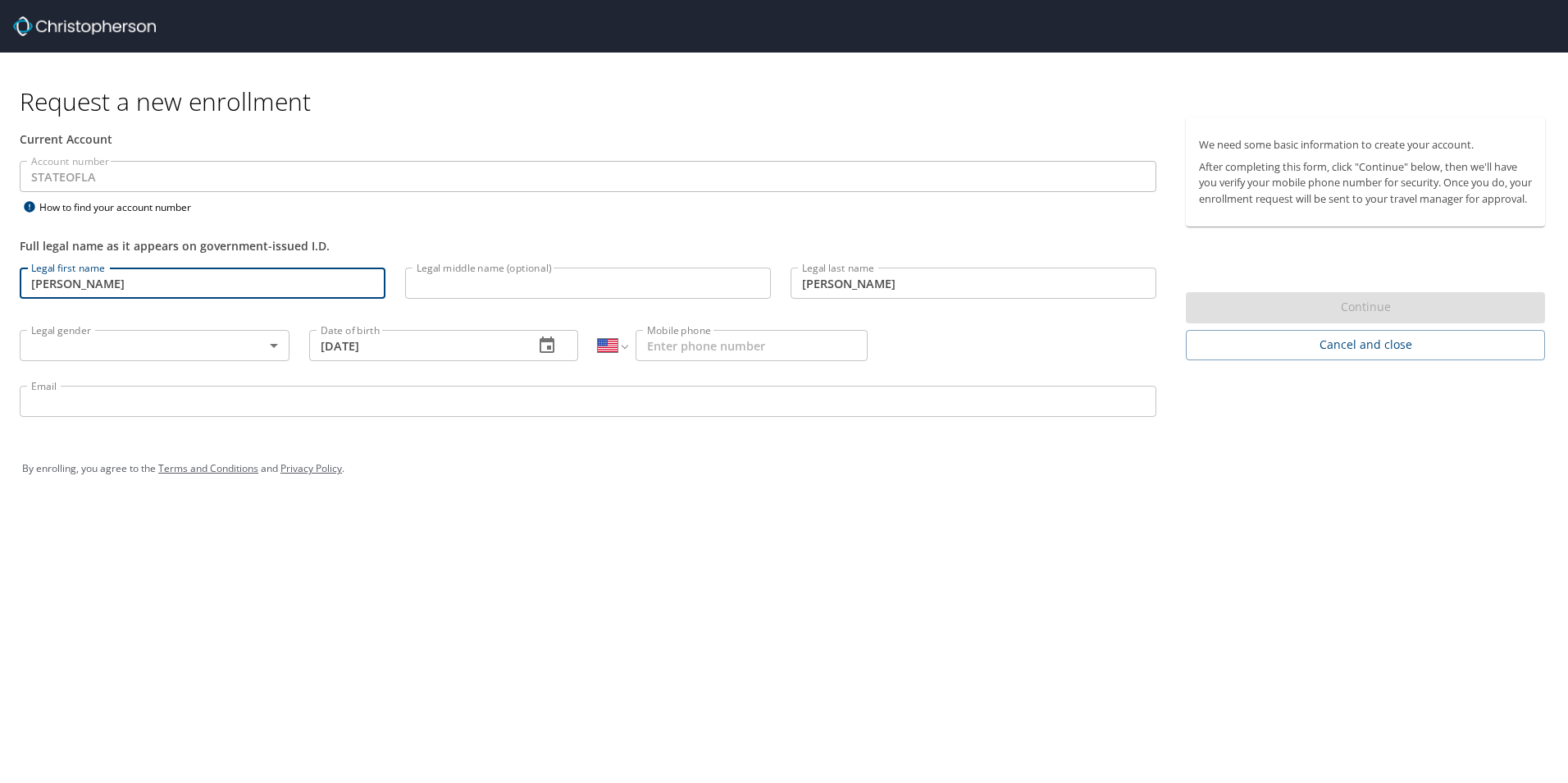
type input "(337) 458-2271"
type input "jeanne.miller@solacc.edu"
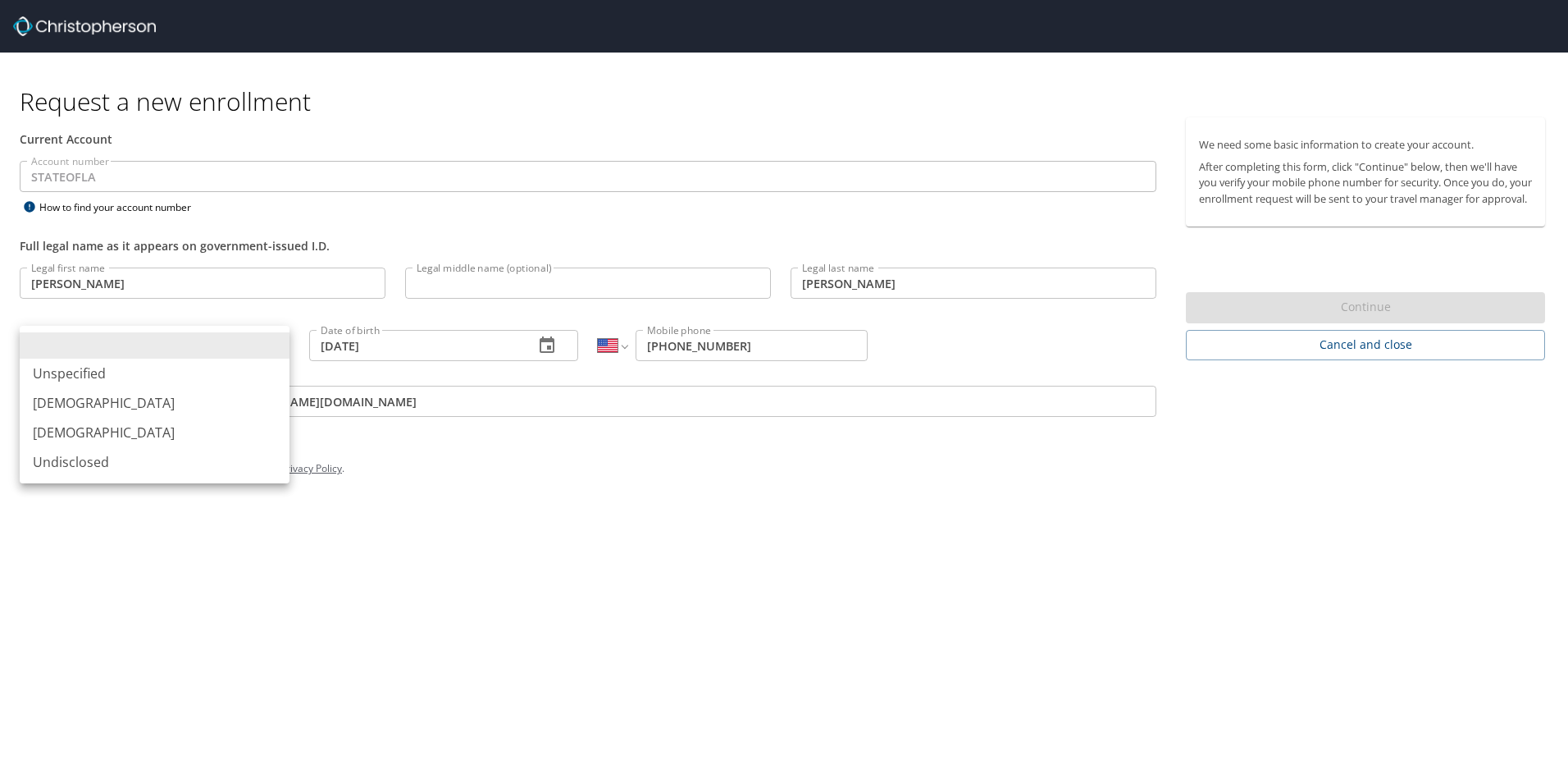
click at [157, 335] on body "Request a new enrollment Current Account Account number STATEOFLA Account numbe…" at bounding box center [784, 392] width 1568 height 783
click at [162, 434] on li "Female" at bounding box center [154, 433] width 270 height 30
type input "Female"
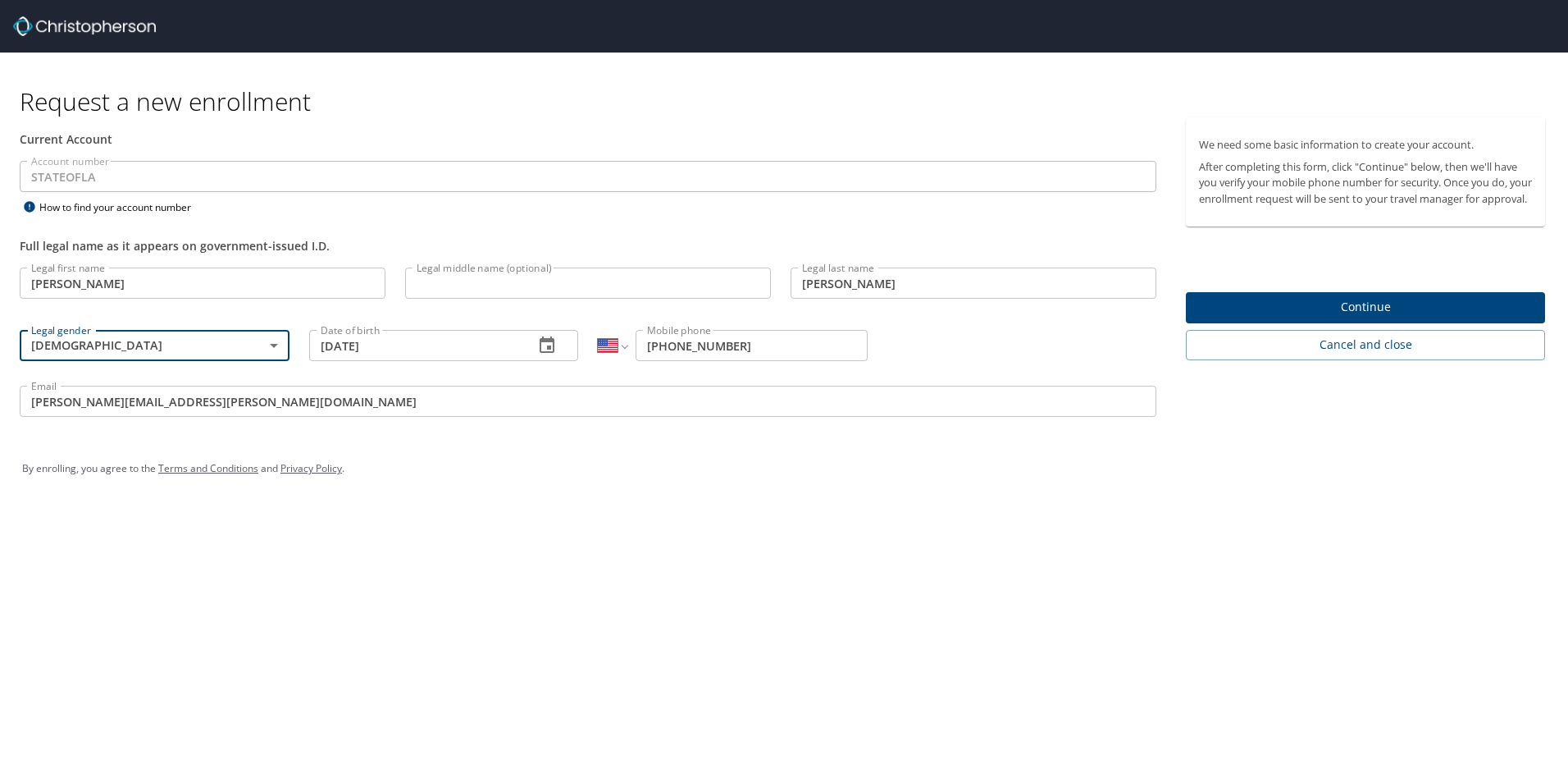
click at [1312, 318] on span "Continue" at bounding box center [1366, 307] width 333 height 21
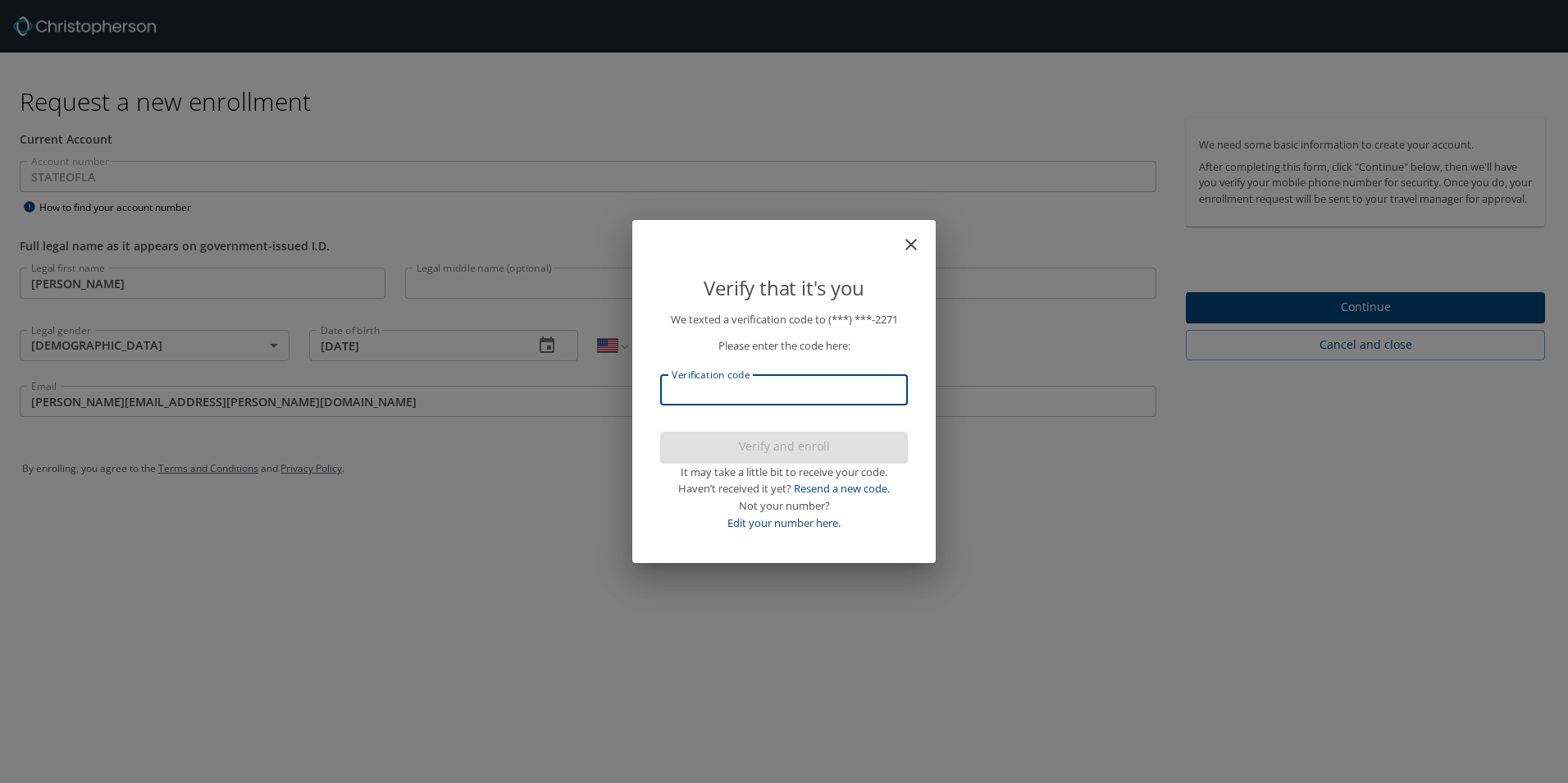
click at [818, 387] on input "Verification code" at bounding box center [784, 390] width 248 height 31
type input "733947"
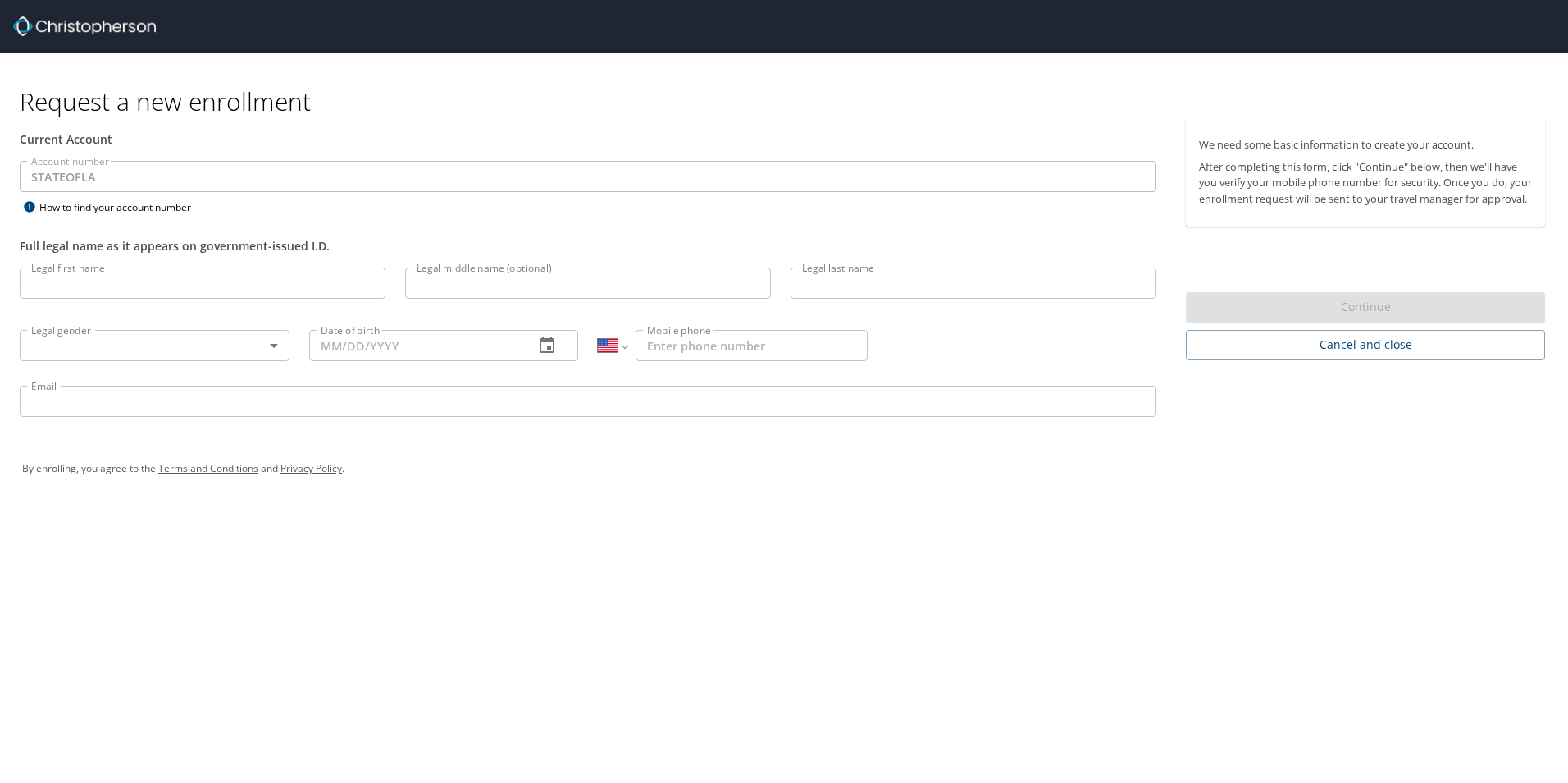
select select "US"
click at [300, 282] on input "Legal first name" at bounding box center [202, 283] width 366 height 31
type input "[PERSON_NAME]"
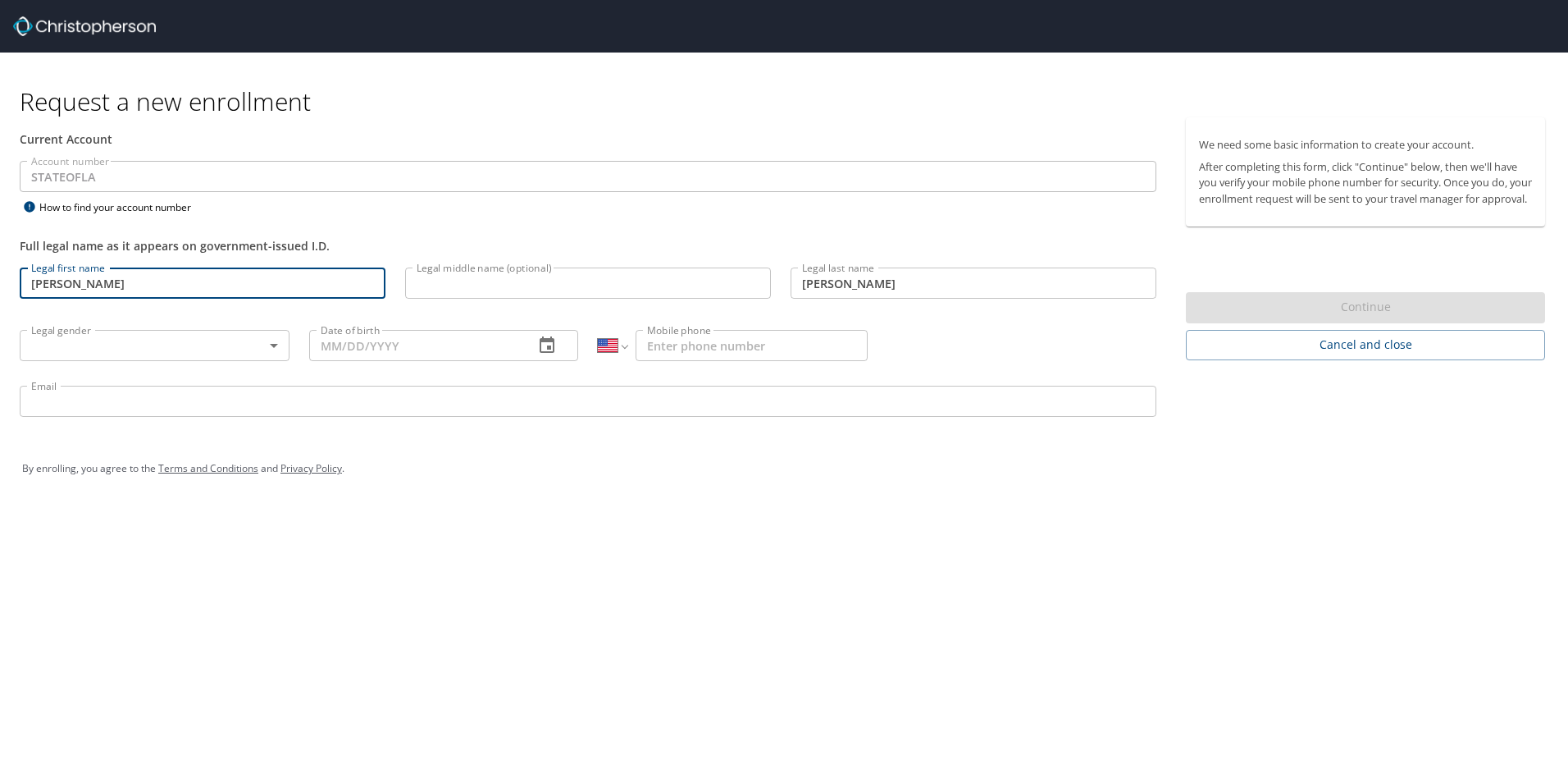
type input "[DATE]"
type input "[PHONE_NUMBER]"
type input "[PERSON_NAME][EMAIL_ADDRESS][PERSON_NAME][DOMAIN_NAME]"
click at [174, 336] on body "Request a new enrollment Current Account Account number STATEOFLA Account numbe…" at bounding box center [784, 392] width 1568 height 783
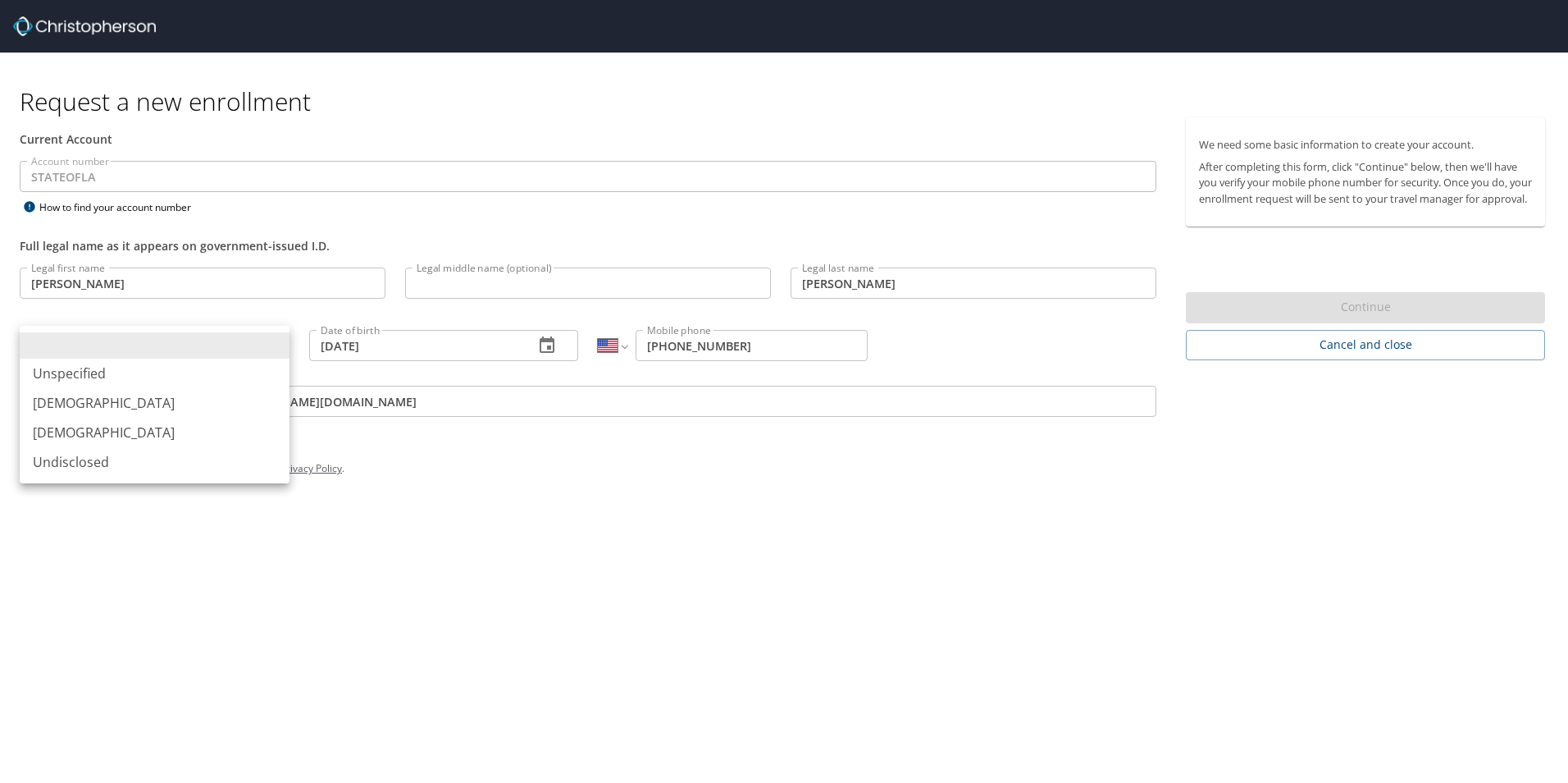
click at [169, 439] on li "[DEMOGRAPHIC_DATA]" at bounding box center [154, 433] width 270 height 30
type input "[DEMOGRAPHIC_DATA]"
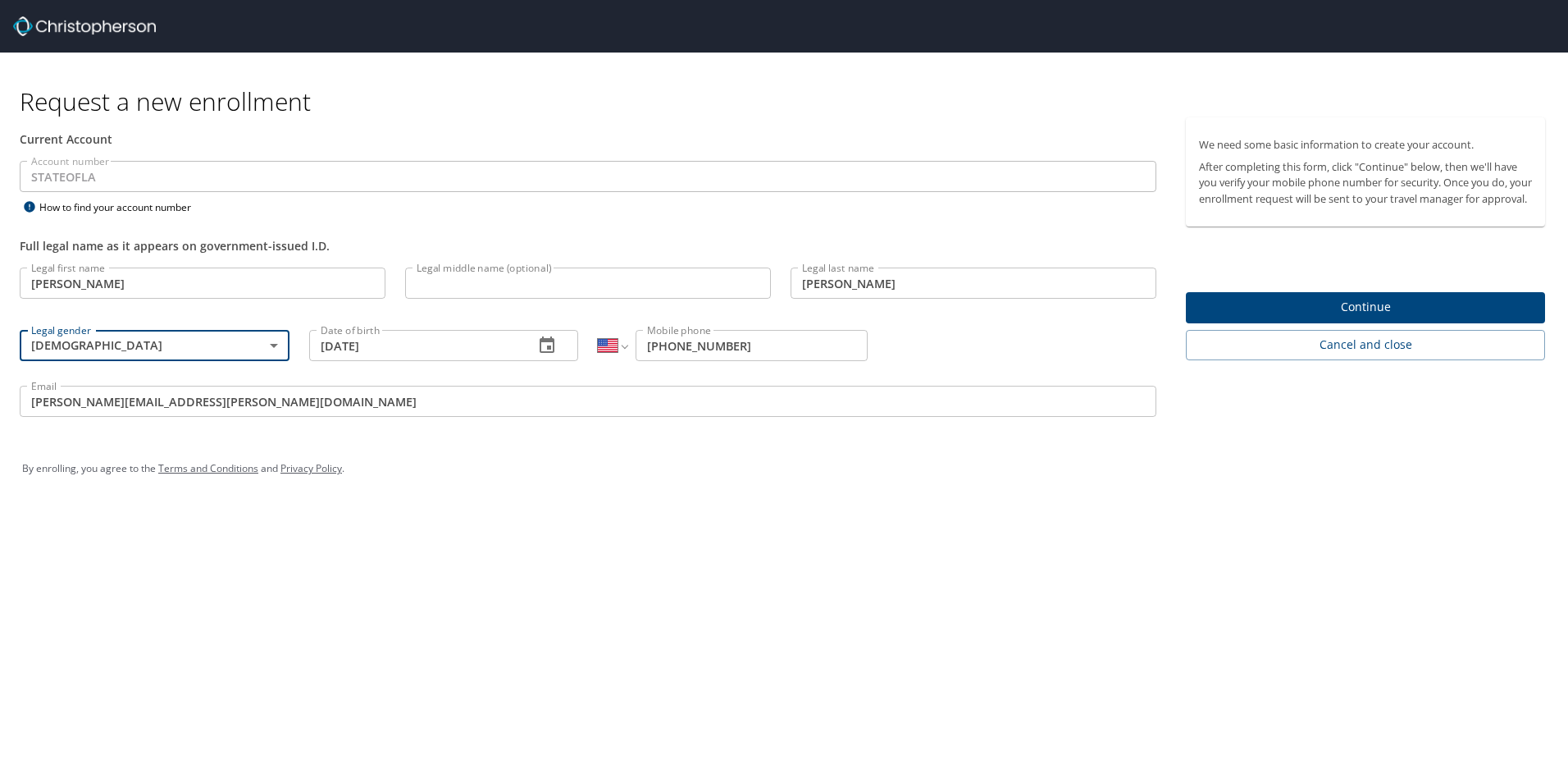
click at [1289, 318] on span "Continue" at bounding box center [1366, 307] width 333 height 21
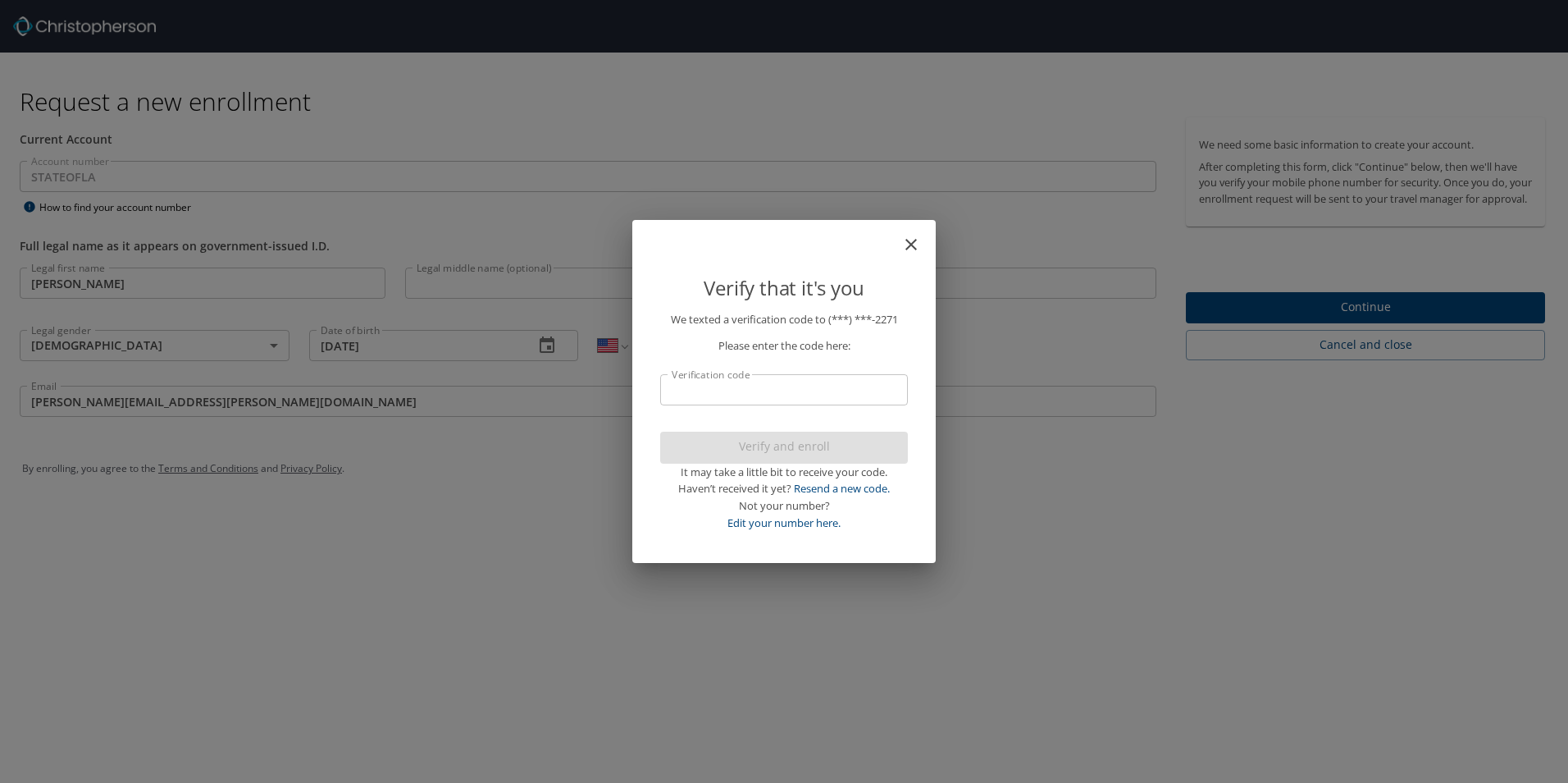
click at [814, 392] on input "Verification code" at bounding box center [784, 390] width 248 height 31
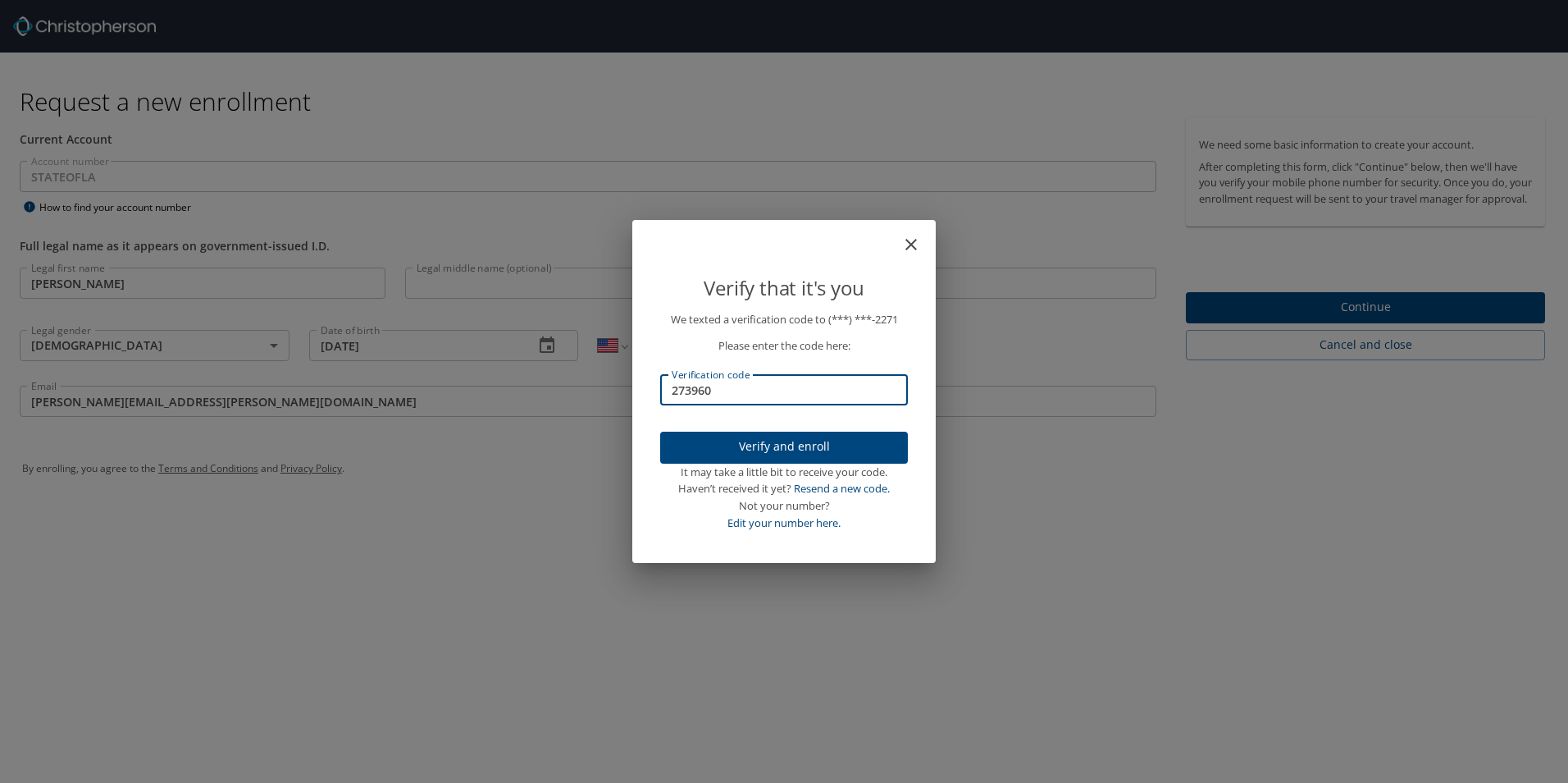
type input "273960"
click at [793, 446] on span "Verify and enroll" at bounding box center [784, 447] width 222 height 21
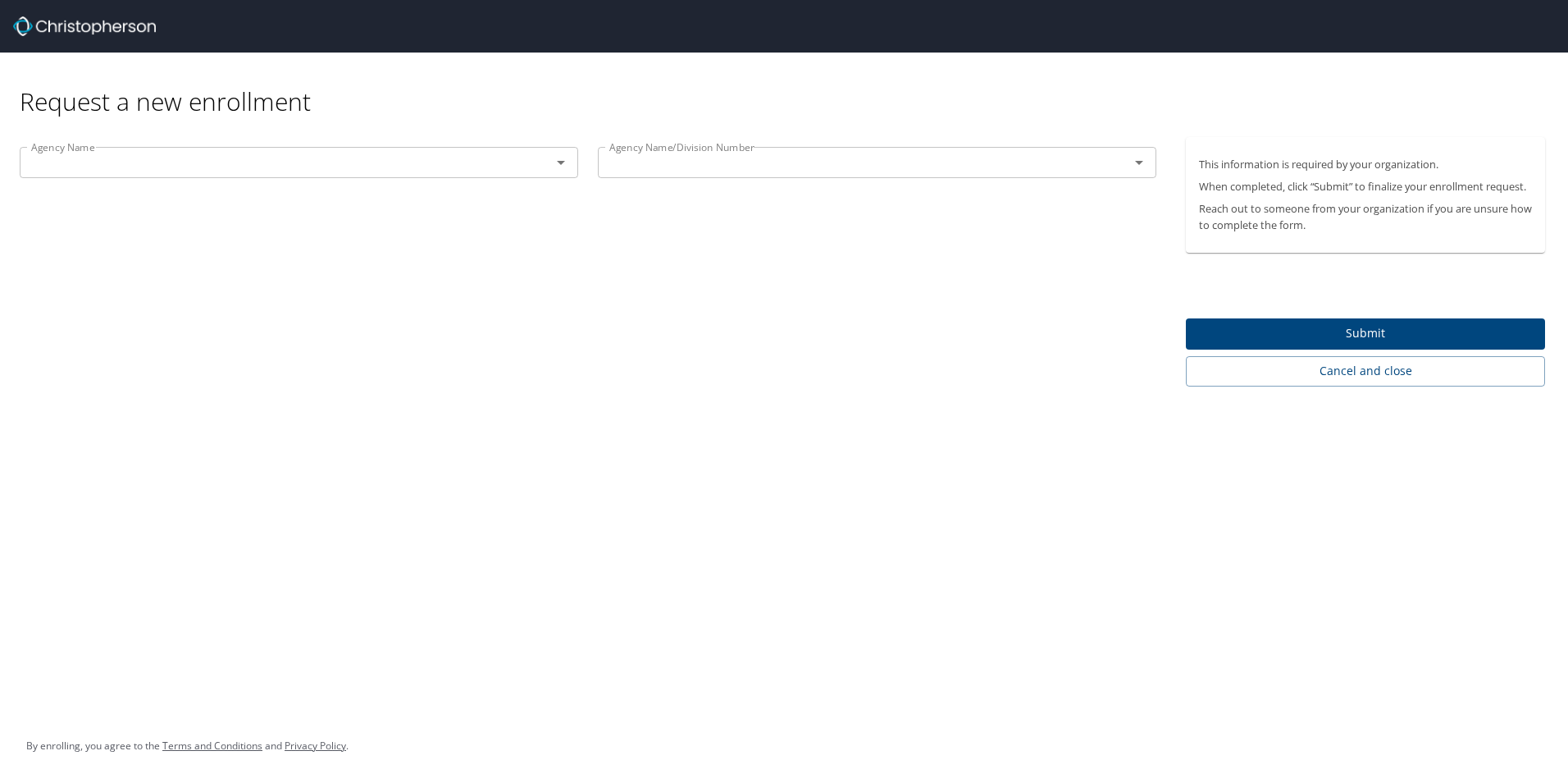
click at [477, 163] on input "text" at bounding box center [274, 162] width 500 height 22
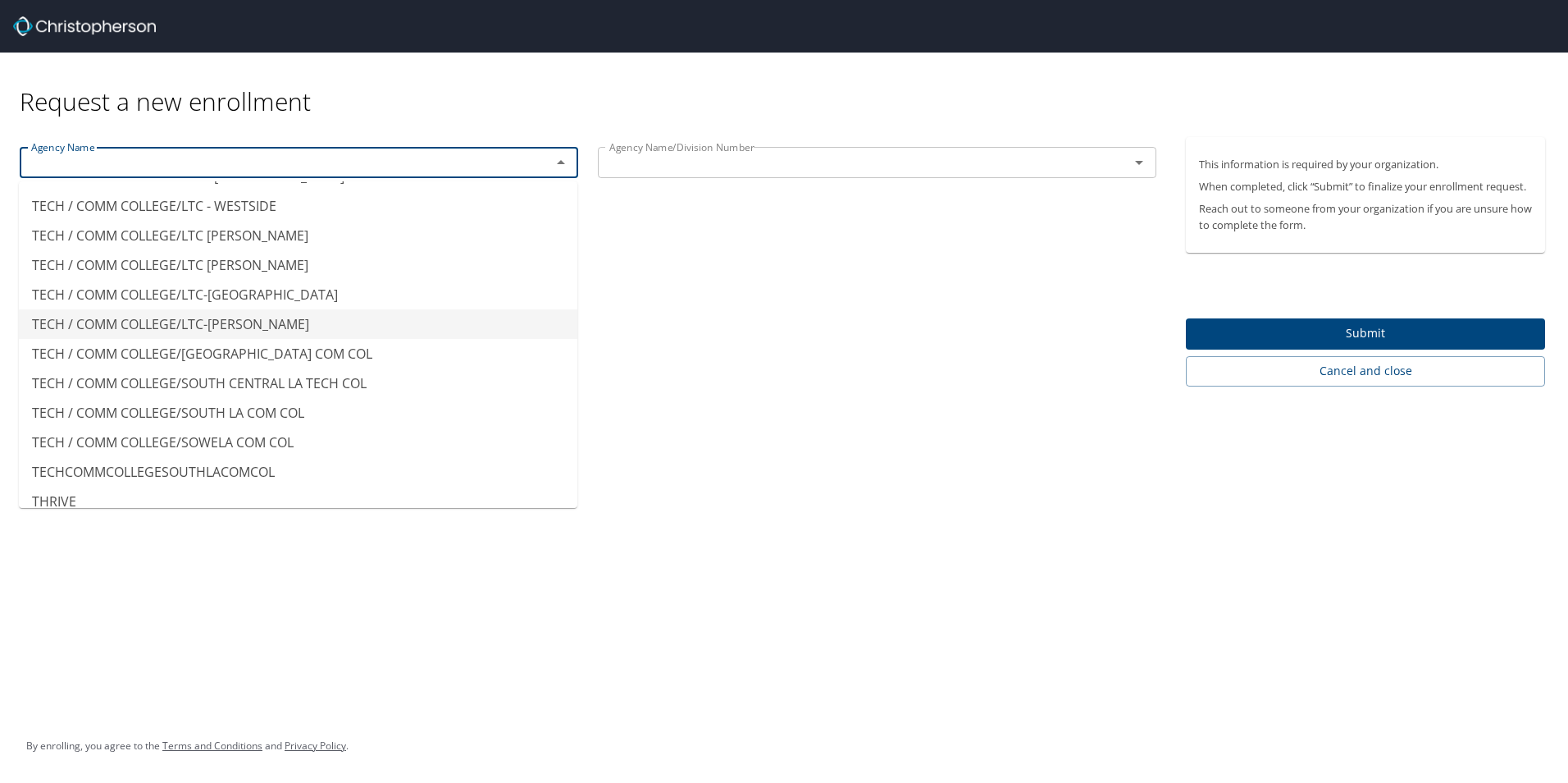
scroll to position [14136, 0]
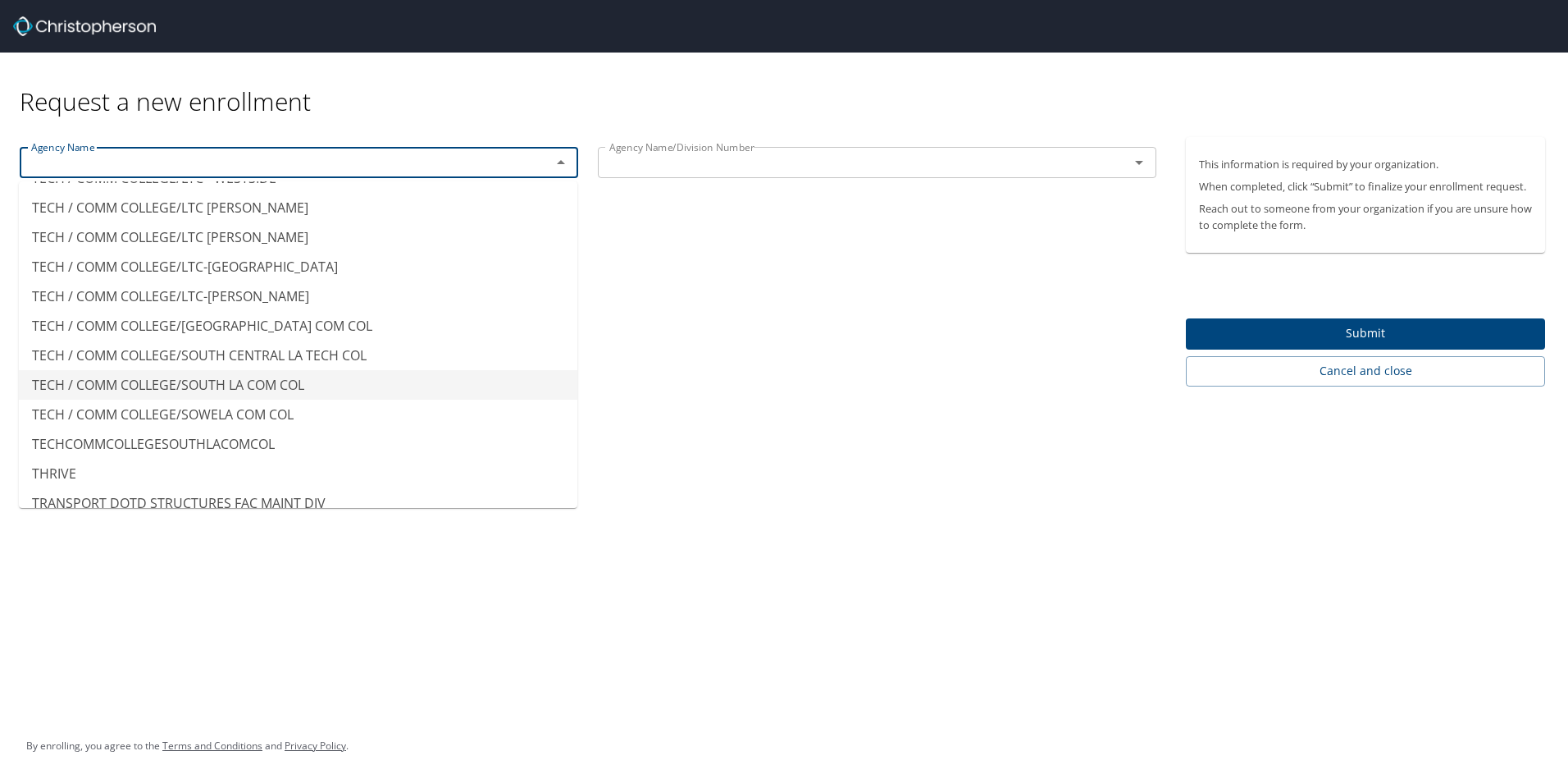
click at [381, 370] on li "TECH / COMM COLLEGE/SOUTH LA COM COL" at bounding box center [298, 385] width 559 height 30
type input "TECH / COMM COLLEGE/SOUTH LA COM COL"
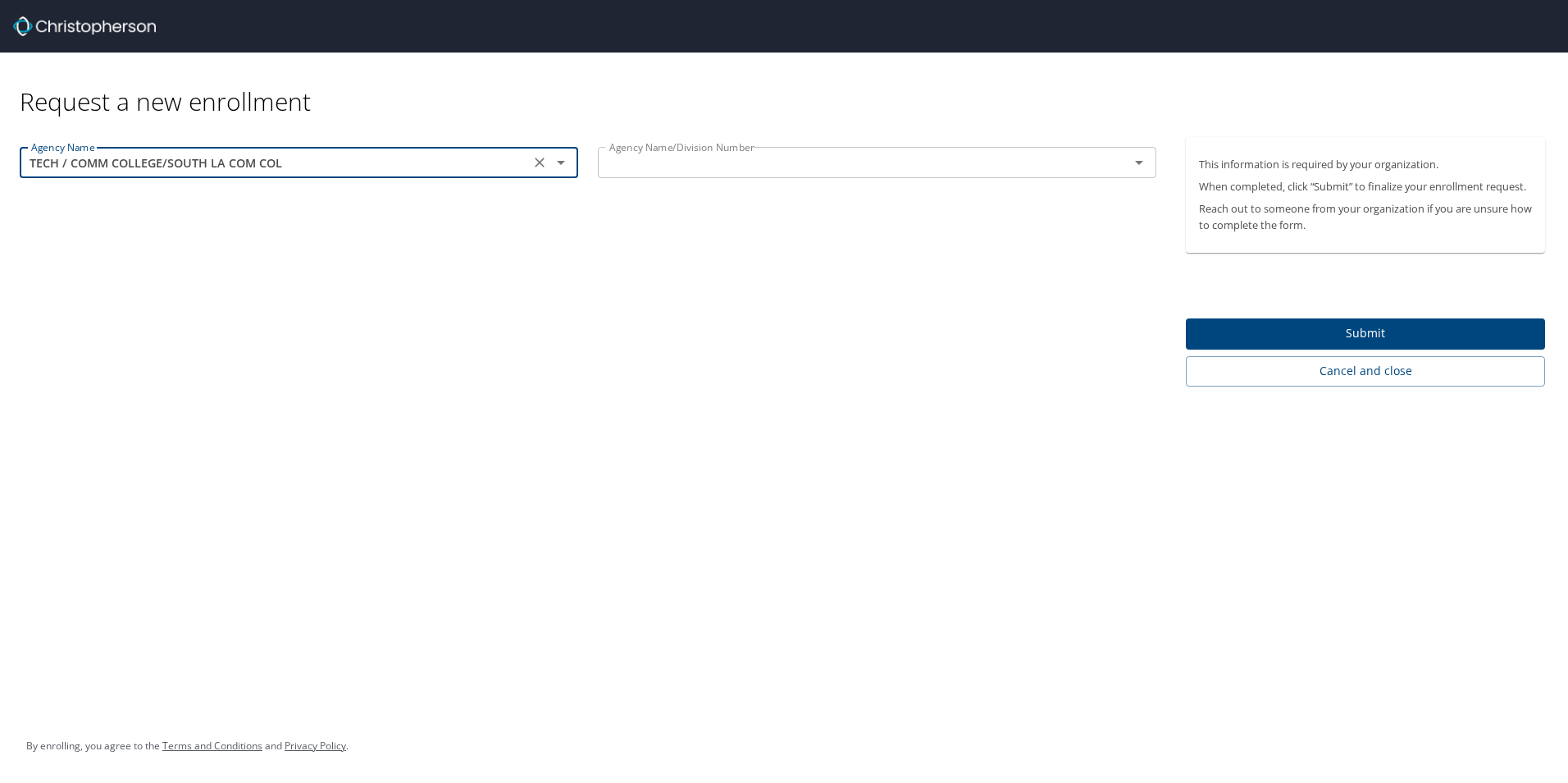
click at [735, 159] on input "text" at bounding box center [853, 162] width 500 height 22
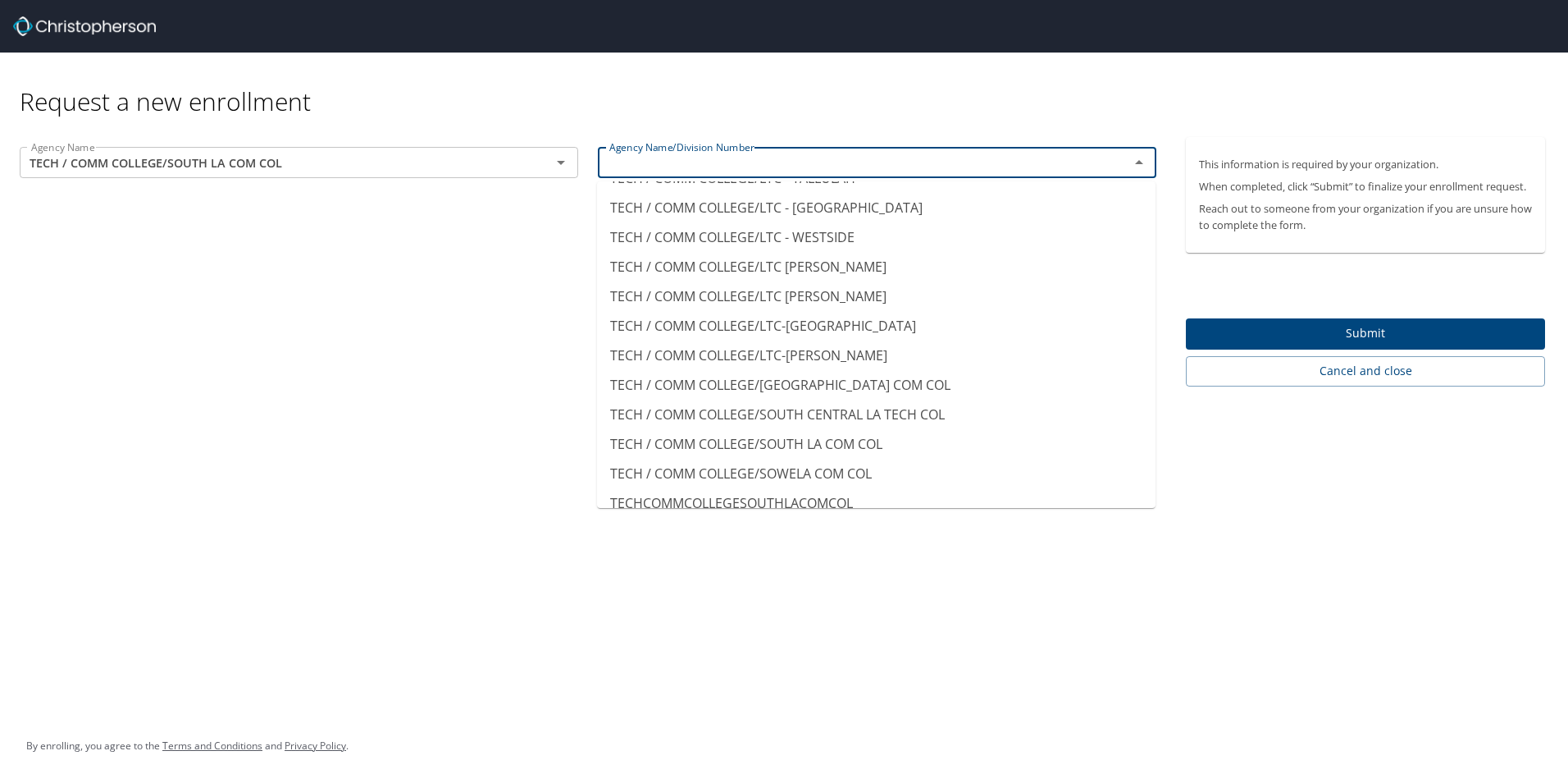
scroll to position [14130, 0]
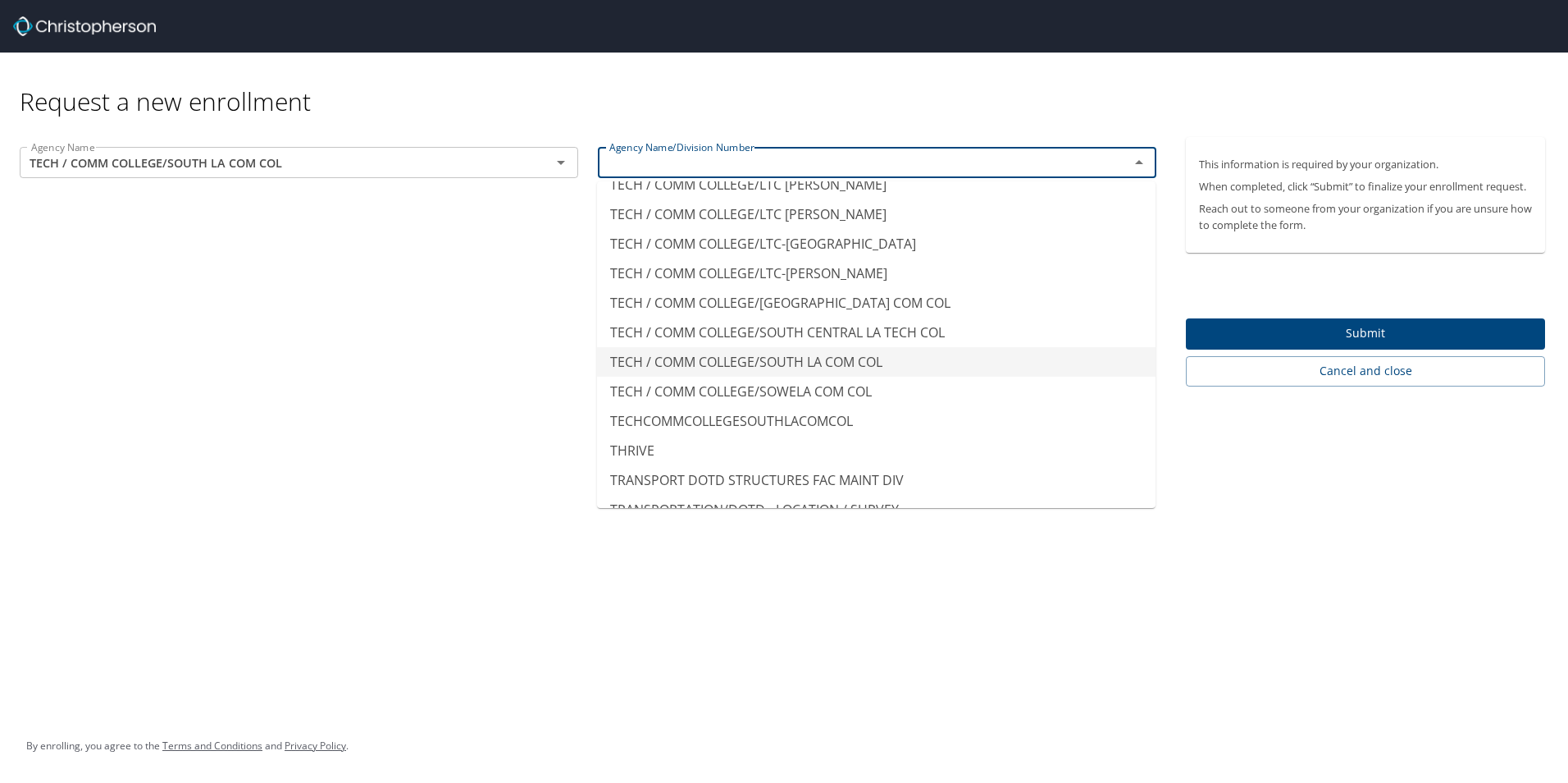
click at [878, 347] on li "TECH / COMM COLLEGE/SOUTH LA COM COL" at bounding box center [876, 362] width 559 height 30
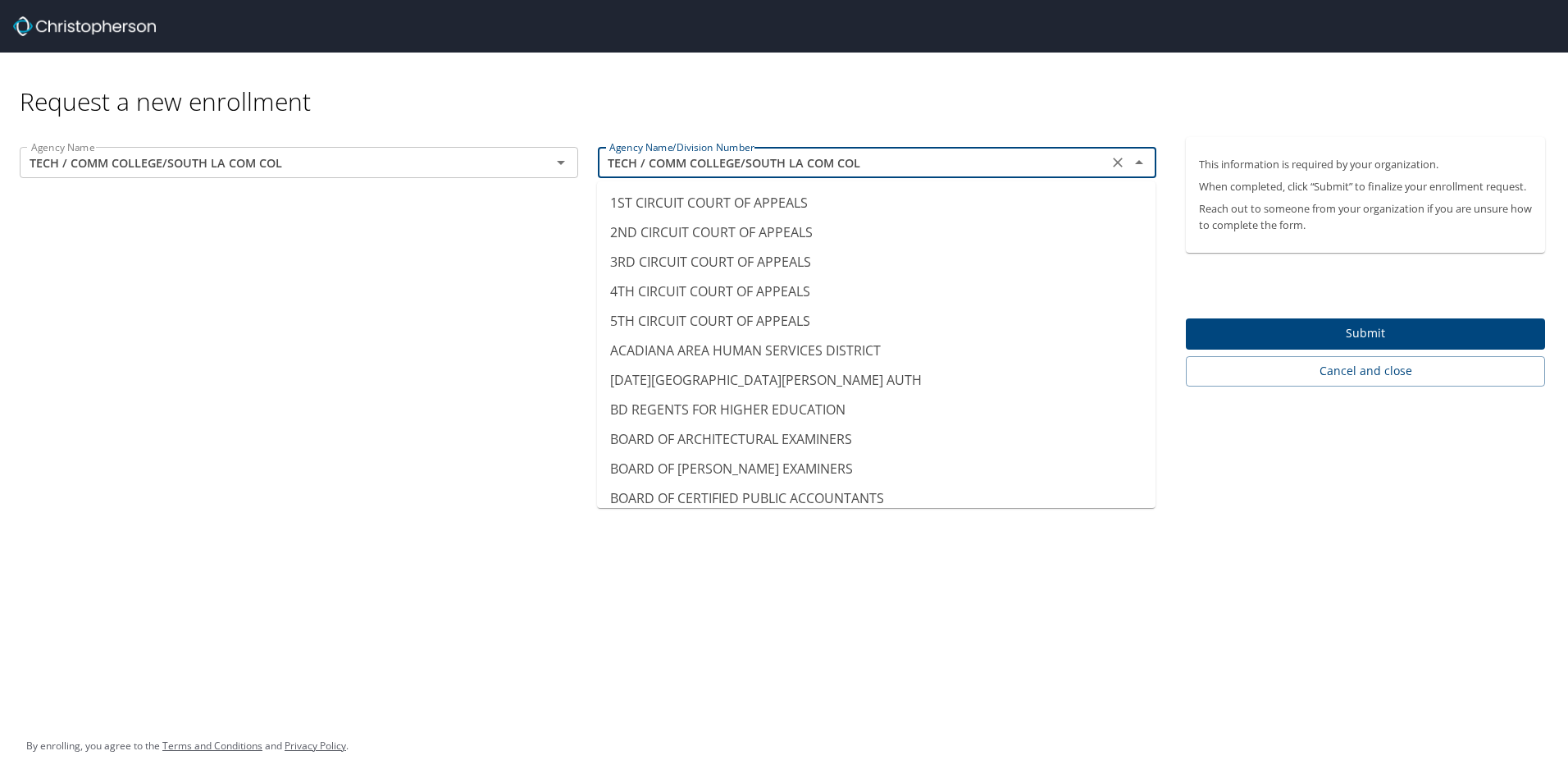
click at [1093, 164] on input "TECH / COMM COLLEGE/SOUTH LA COM COL" at bounding box center [853, 162] width 500 height 22
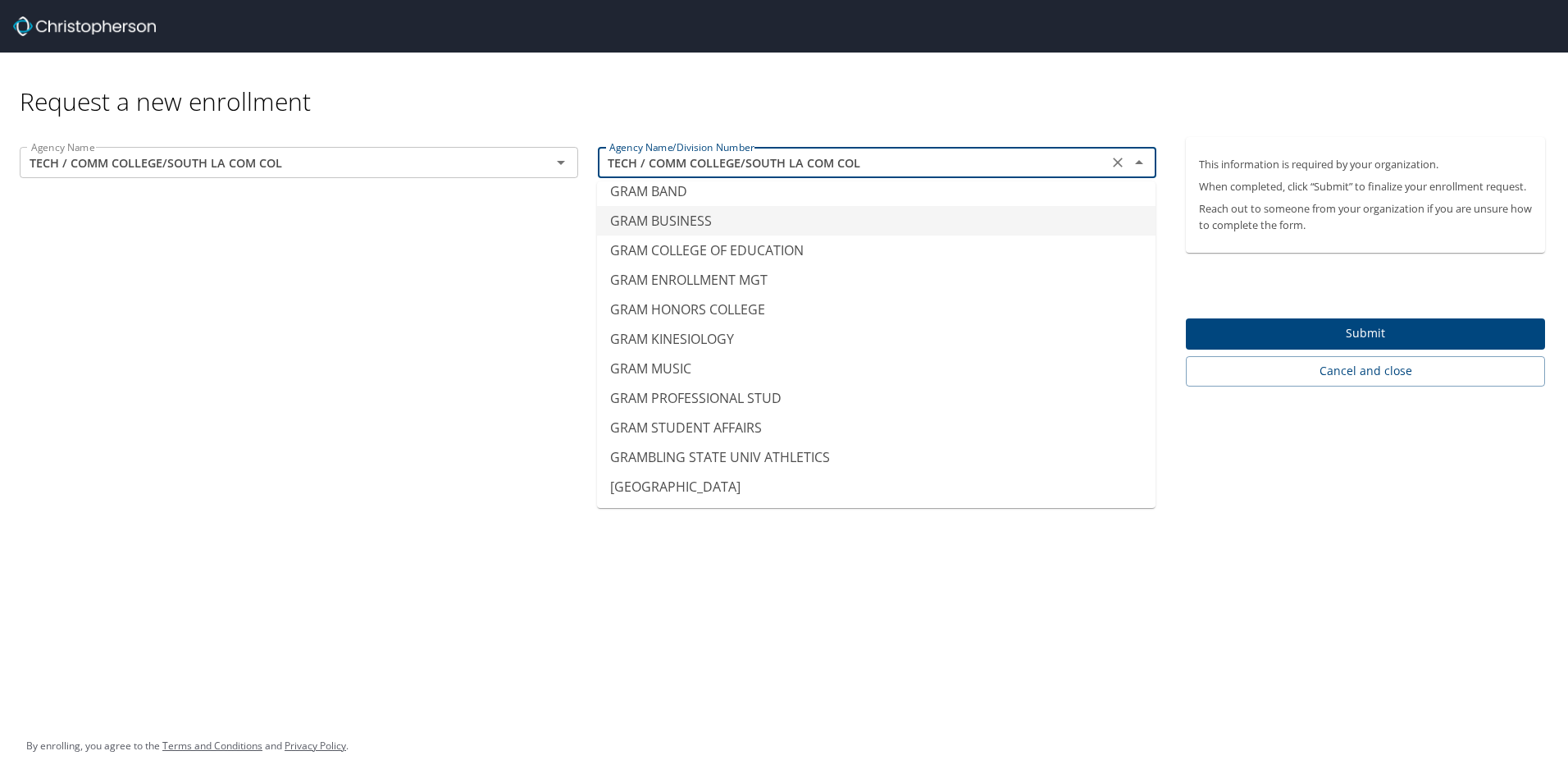
click at [1048, 108] on div "Request a new enrollment" at bounding box center [789, 84] width 1539 height 65
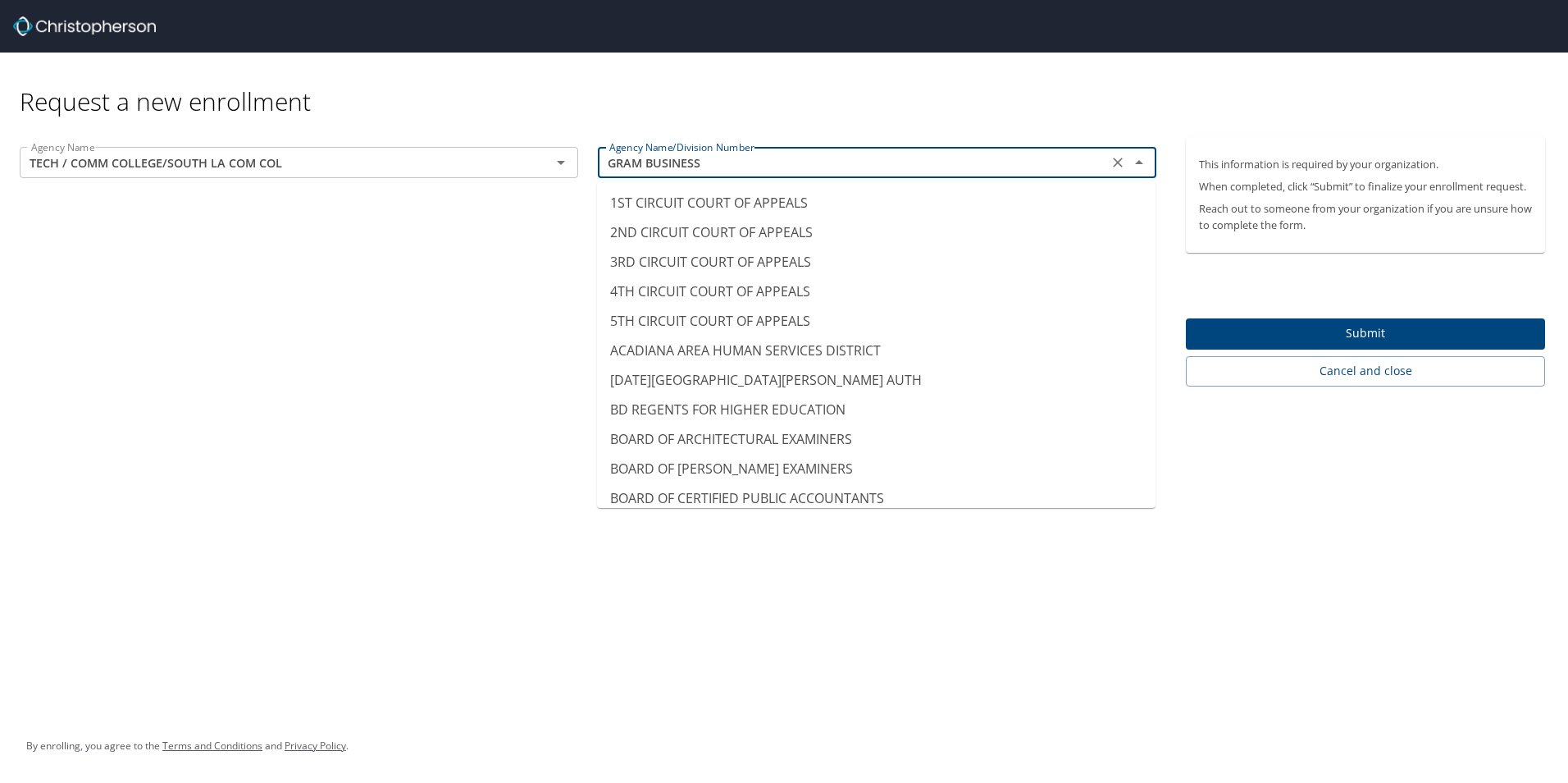
click at [929, 172] on input "GRAM BUSINESS" at bounding box center [853, 162] width 500 height 22
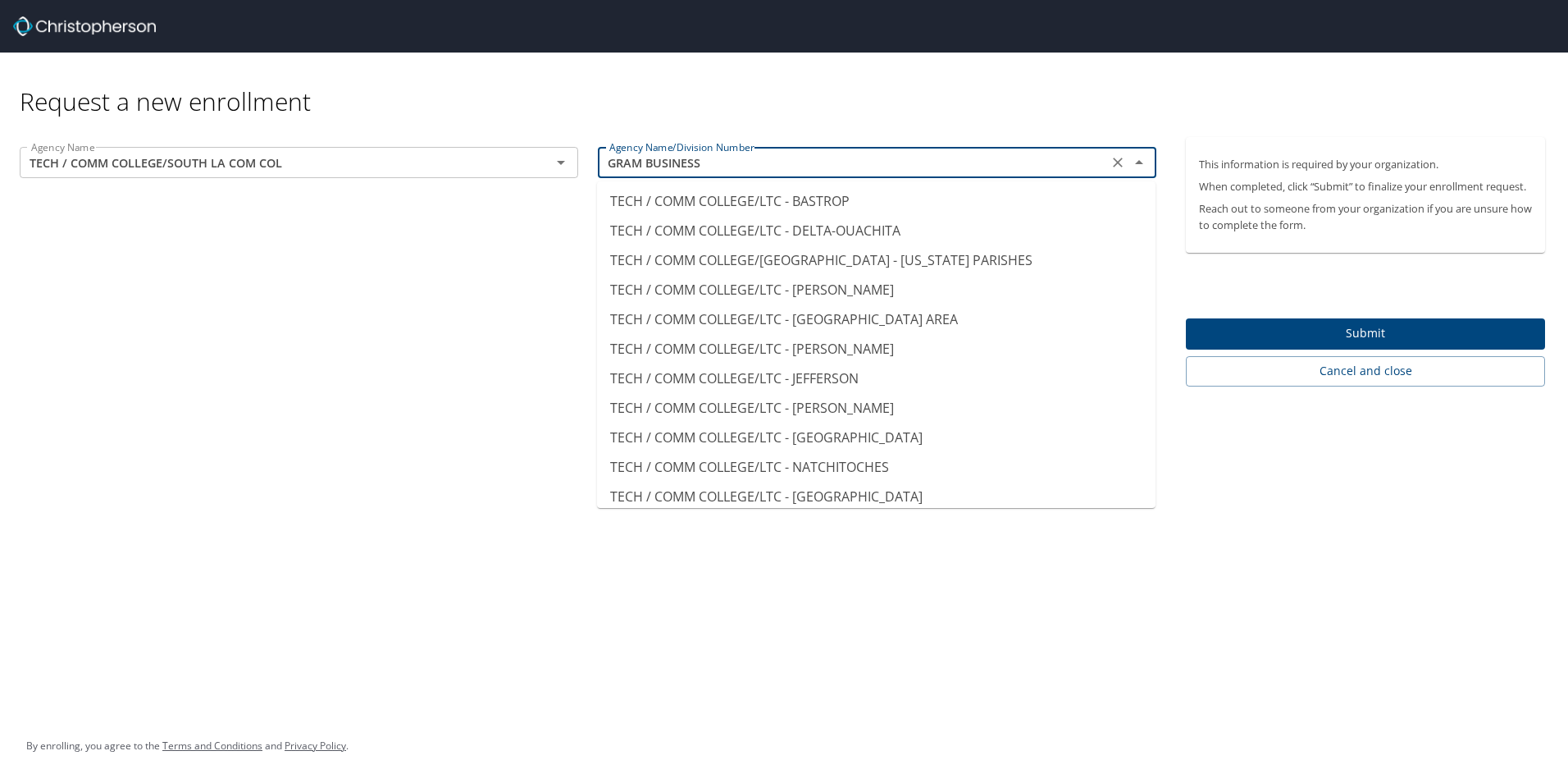
scroll to position [14099, 0]
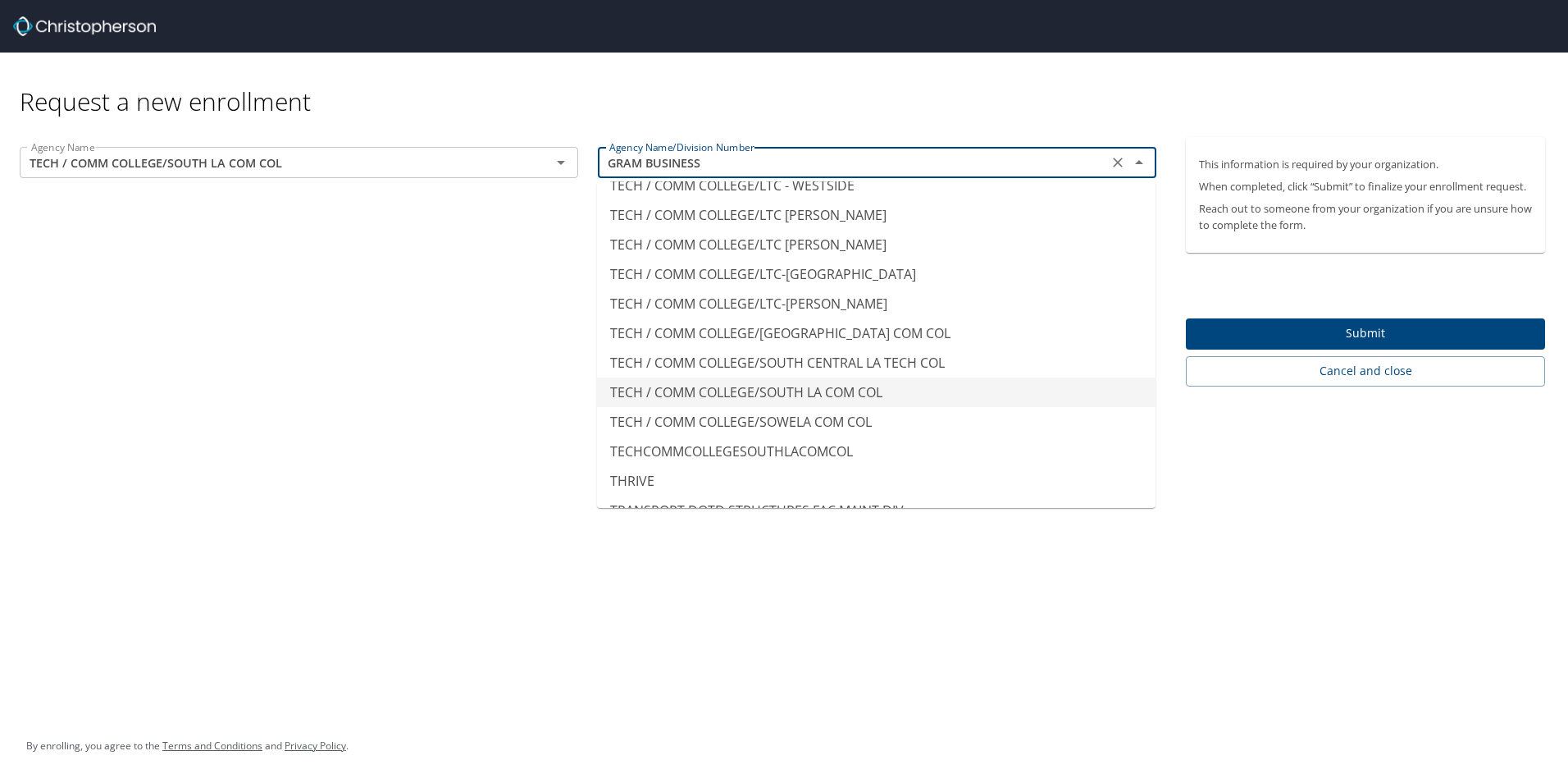
click at [1072, 378] on li "TECH / COMM COLLEGE/SOUTH LA COM COL" at bounding box center [876, 392] width 559 height 30
type input "TECH / COMM COLLEGE/SOUTH LA COM COL"
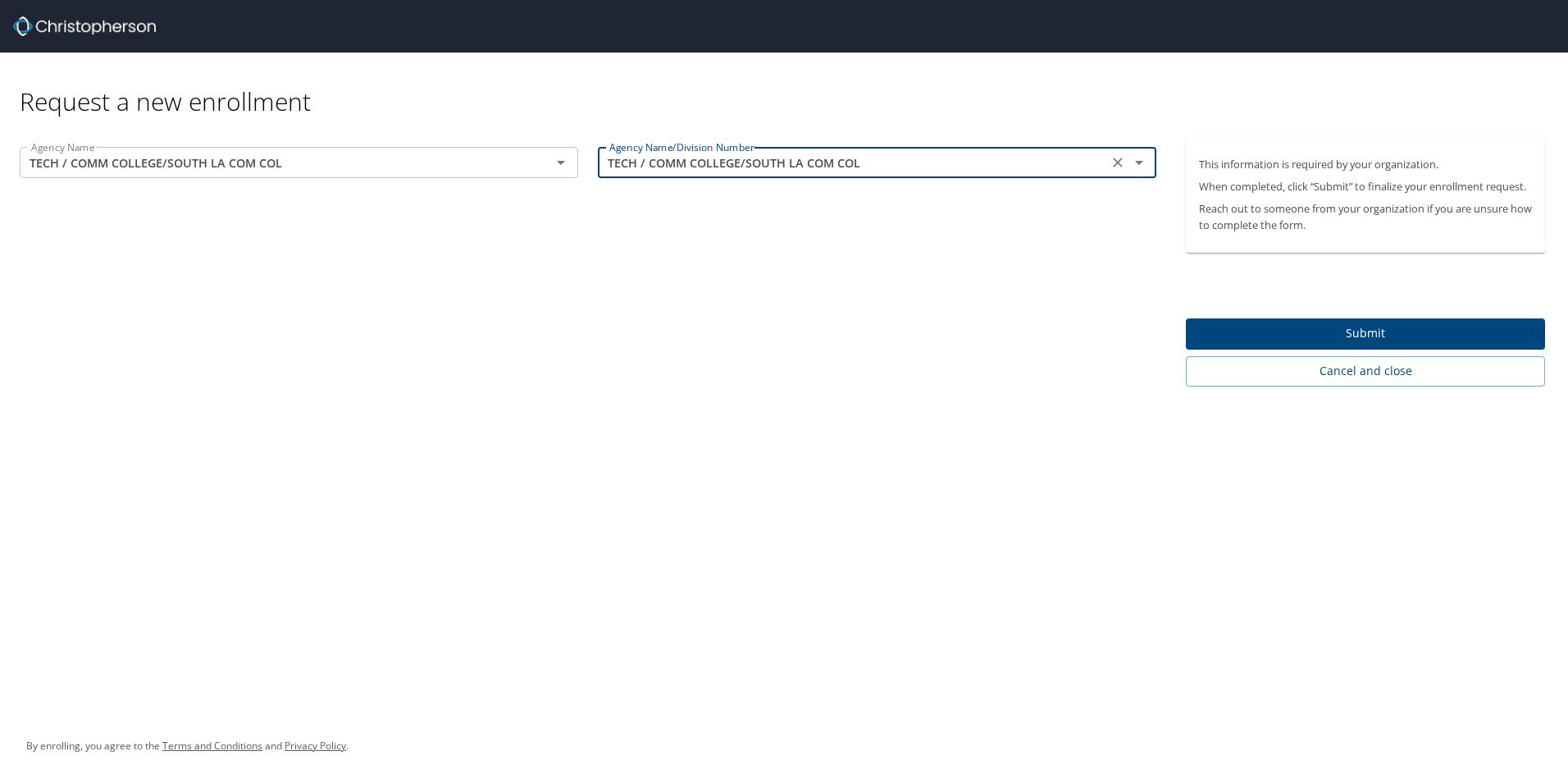
click at [1277, 332] on span "Submit" at bounding box center [1366, 333] width 333 height 21
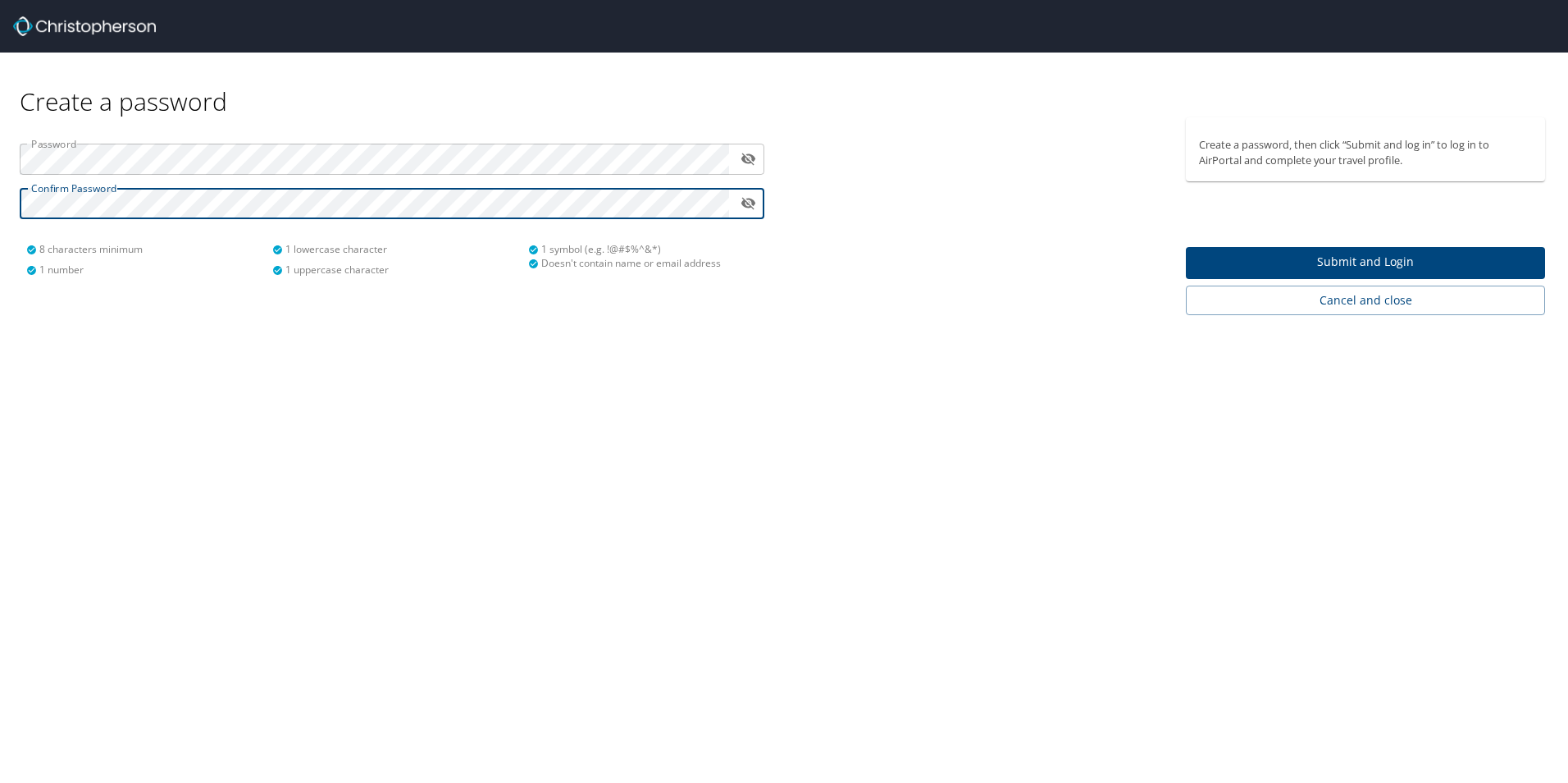
click at [1328, 254] on span "Submit and Login" at bounding box center [1366, 262] width 333 height 21
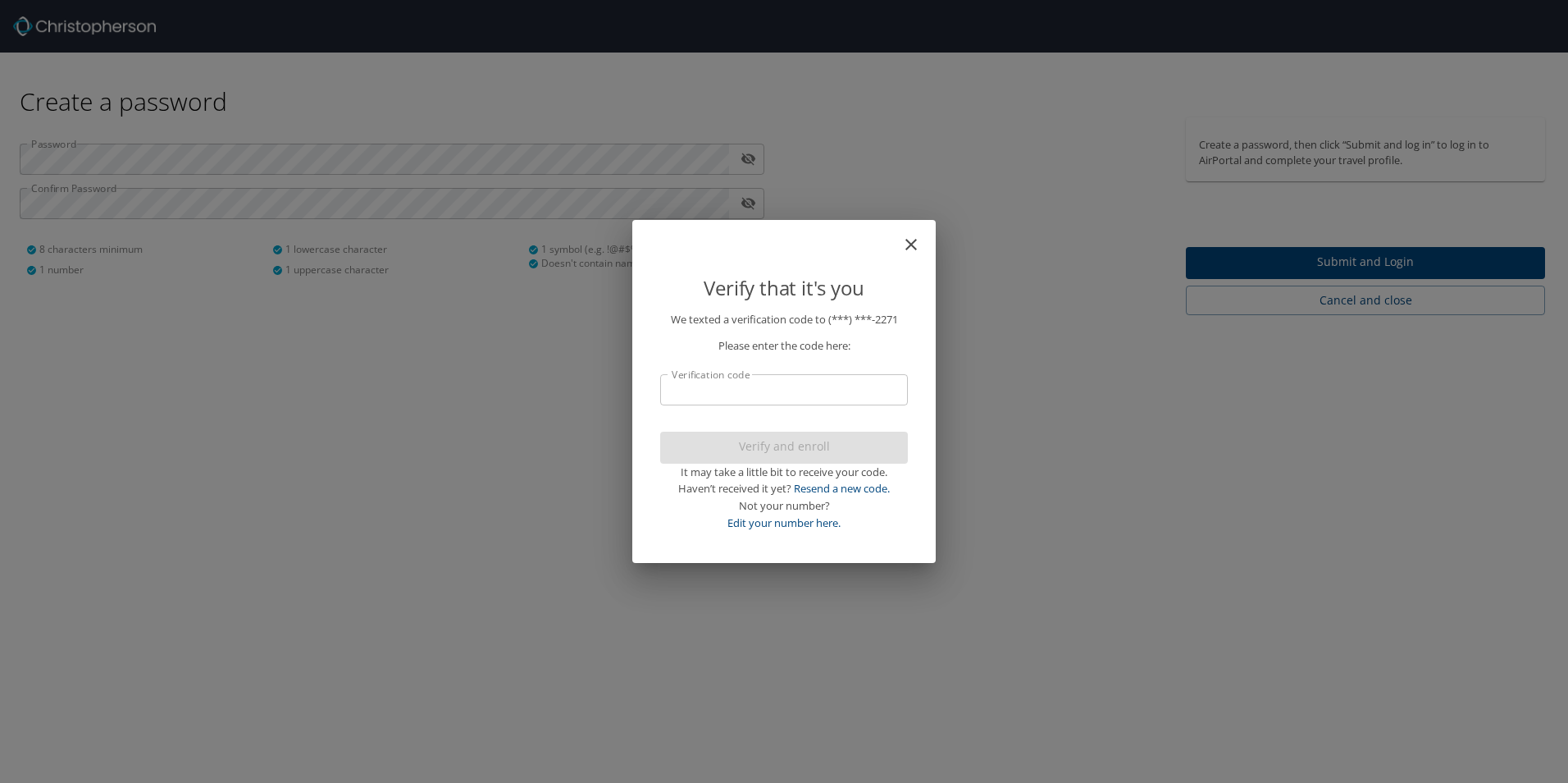
click at [819, 391] on input "Verification code" at bounding box center [784, 390] width 248 height 31
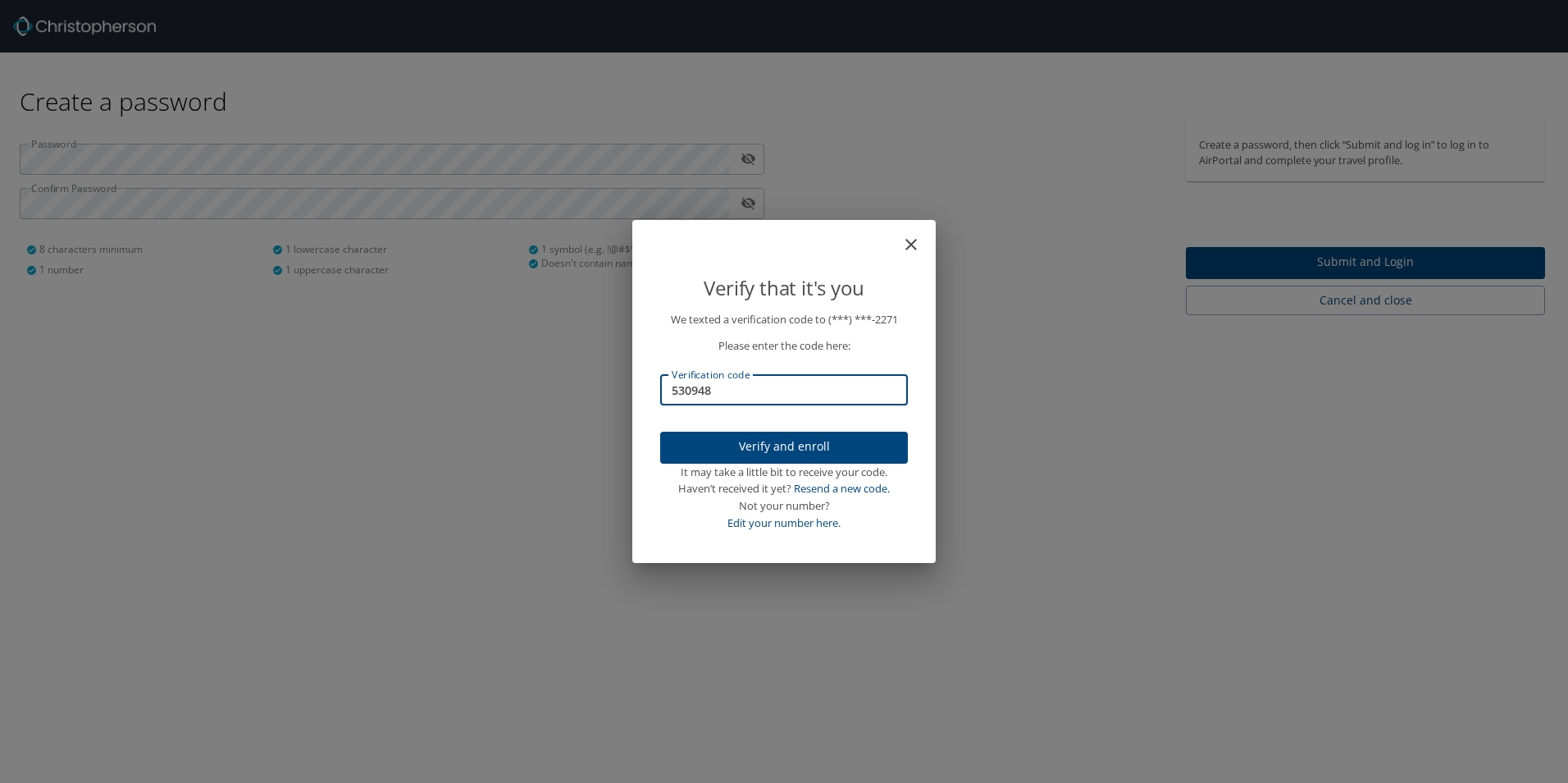
type input "530948"
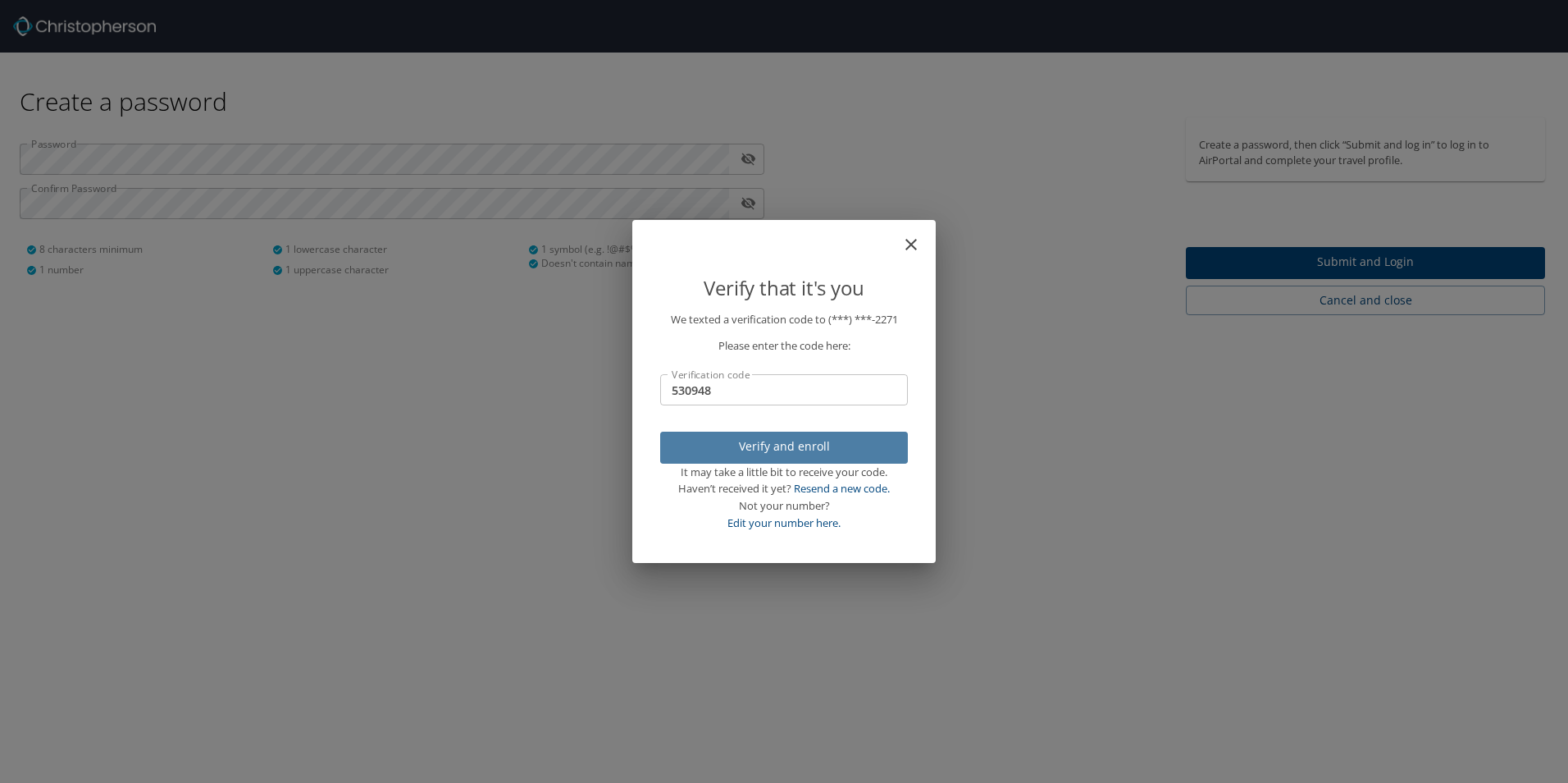
click at [825, 449] on span "Verify and enroll" at bounding box center [784, 447] width 222 height 21
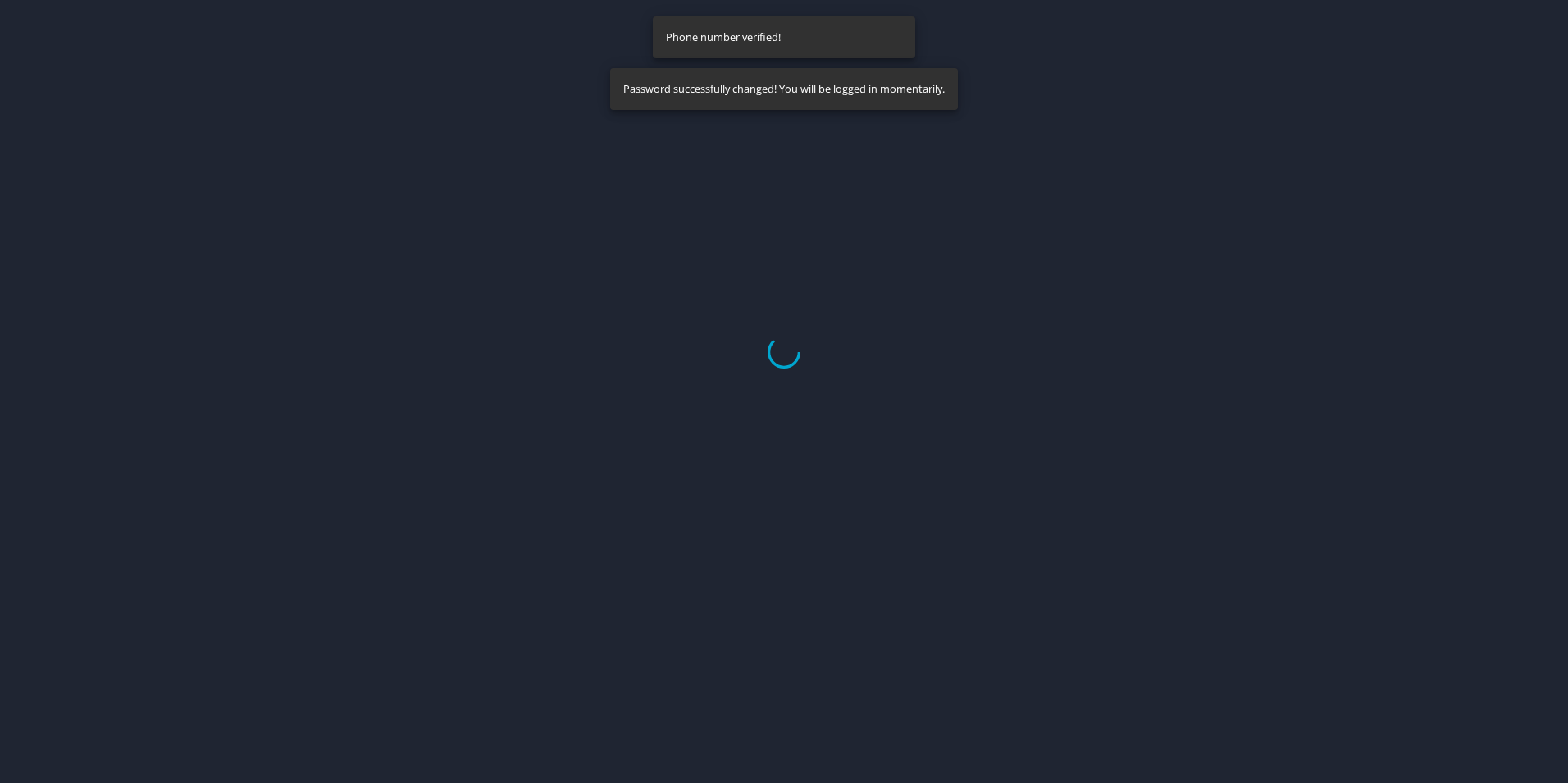
select select "US"
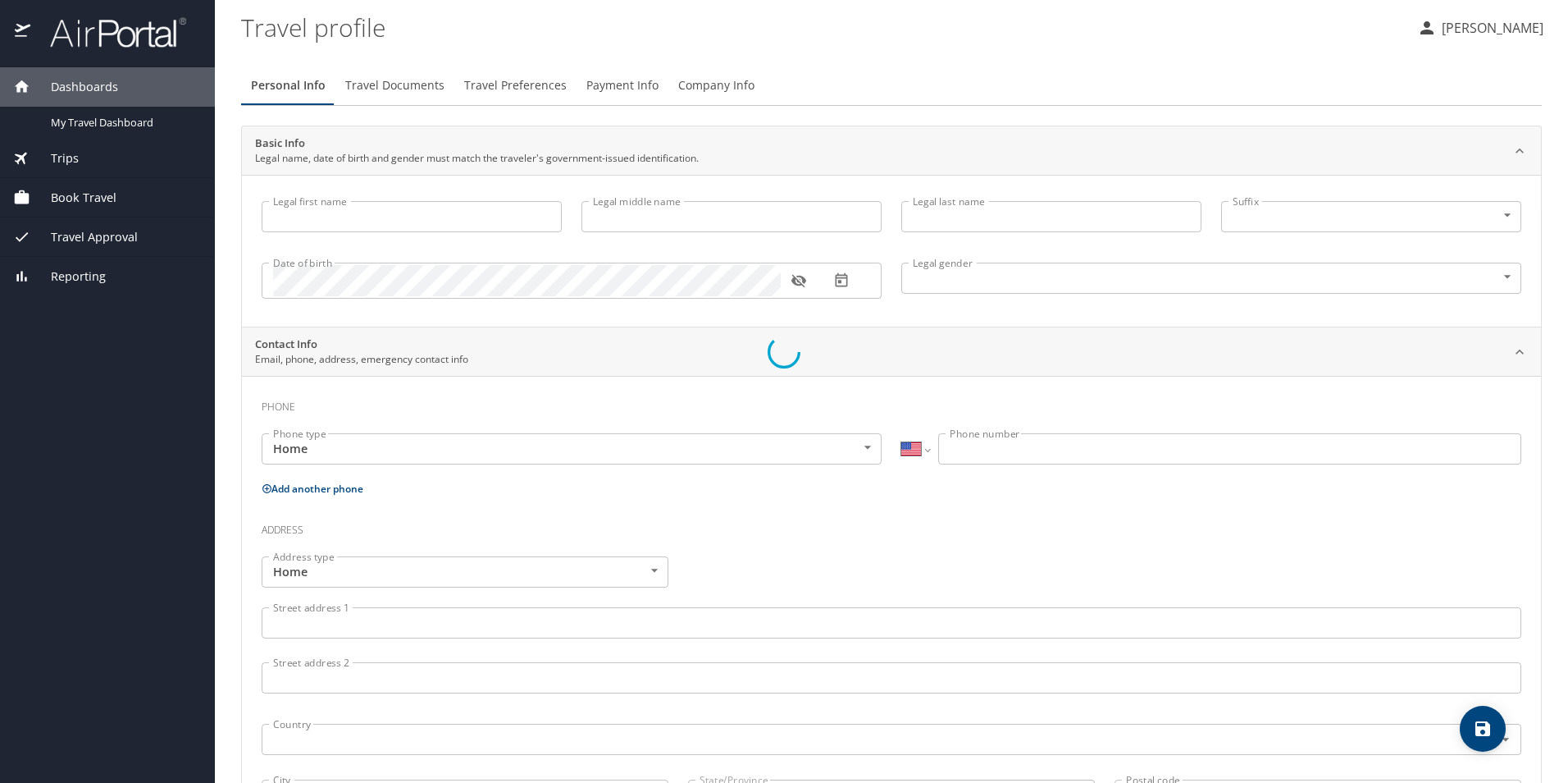
type input "Jeanne"
type input "Miller"
type input "Female"
select select "US"
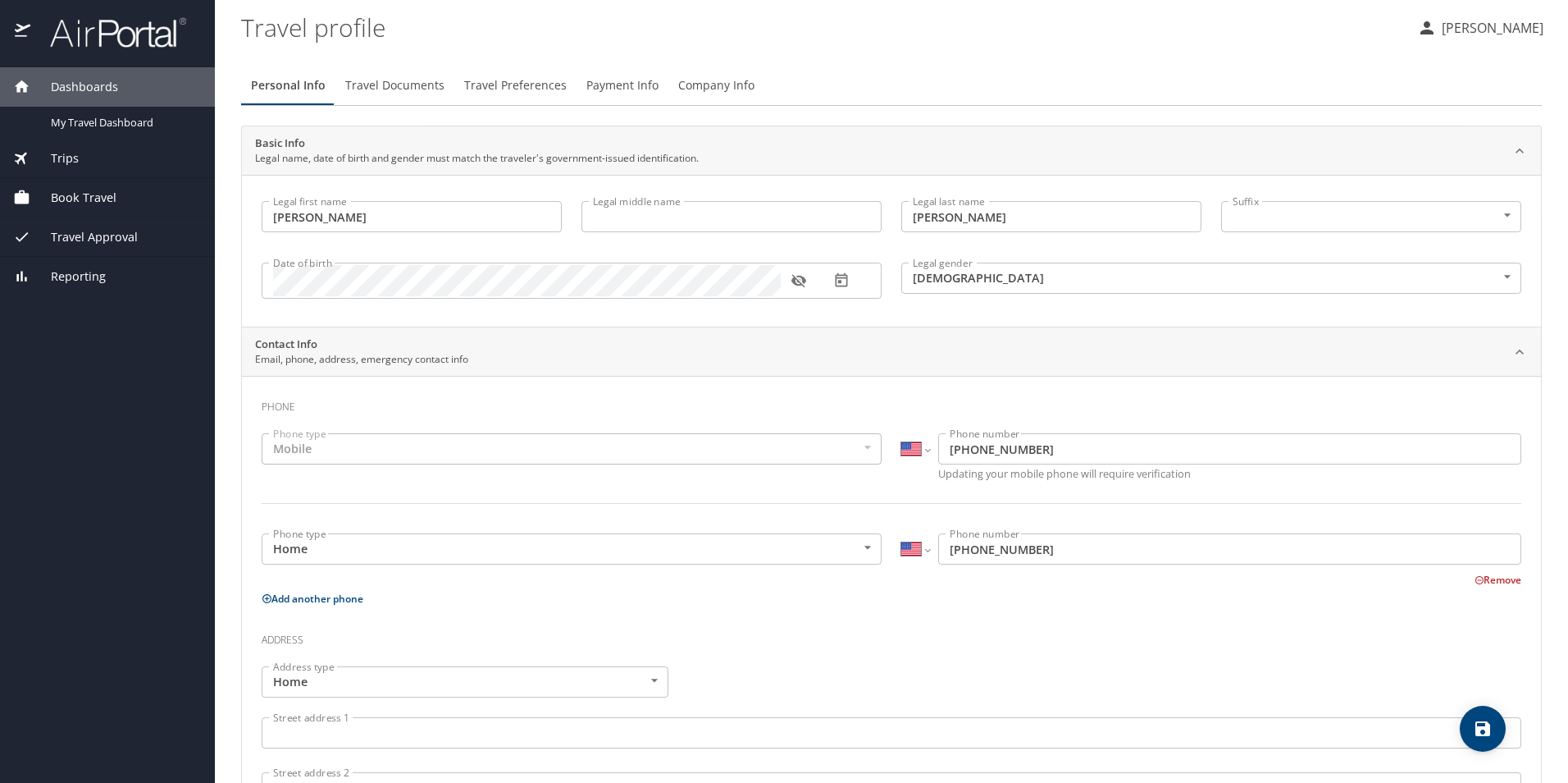
scroll to position [82, 0]
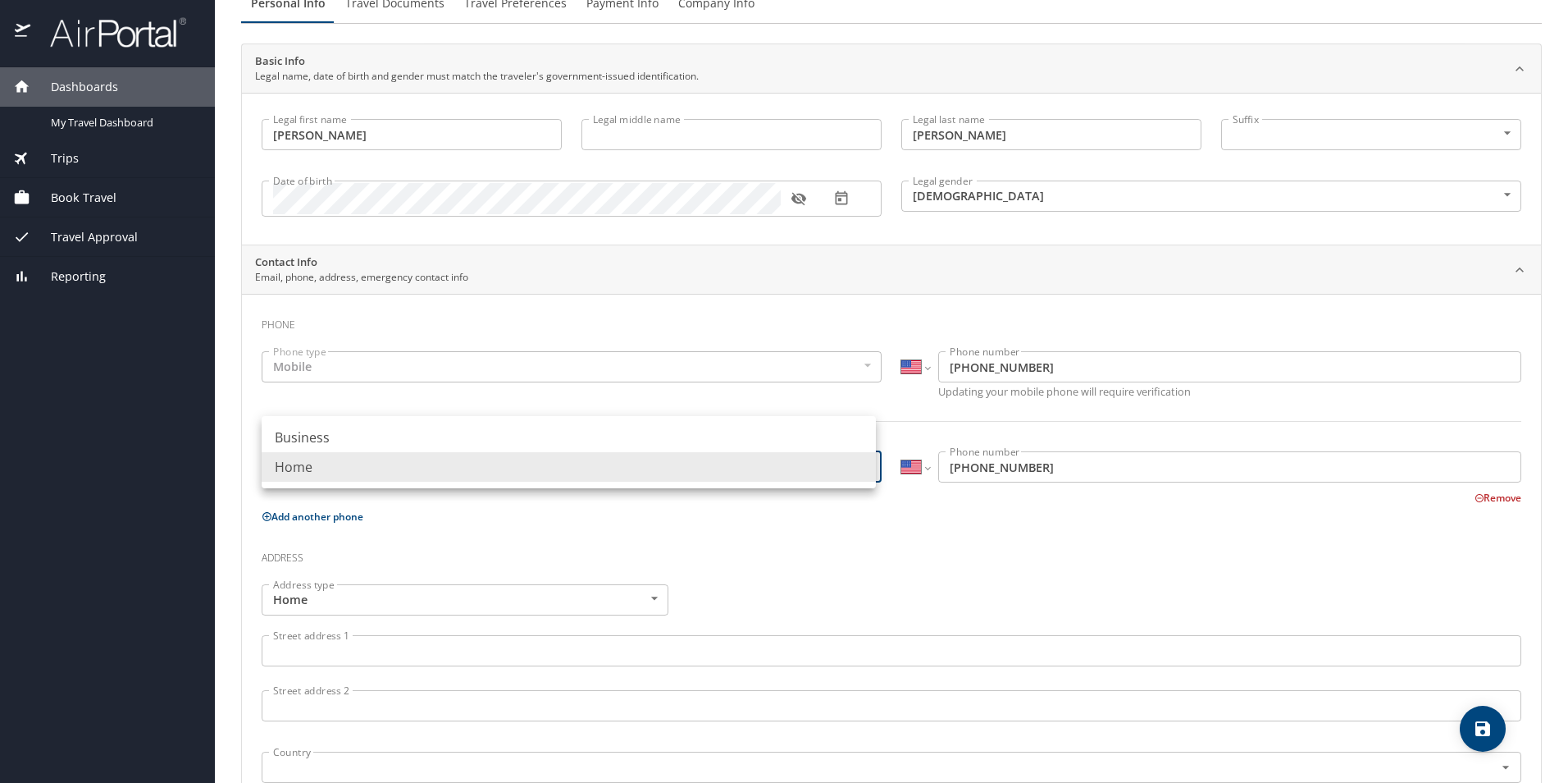
click at [804, 469] on body "Dashboards My Travel Dashboard Trips Current / Future Trips Past Trips Trips Mi…" at bounding box center [784, 392] width 1568 height 783
click at [566, 439] on li "Business" at bounding box center [568, 437] width 614 height 30
type input "Business"
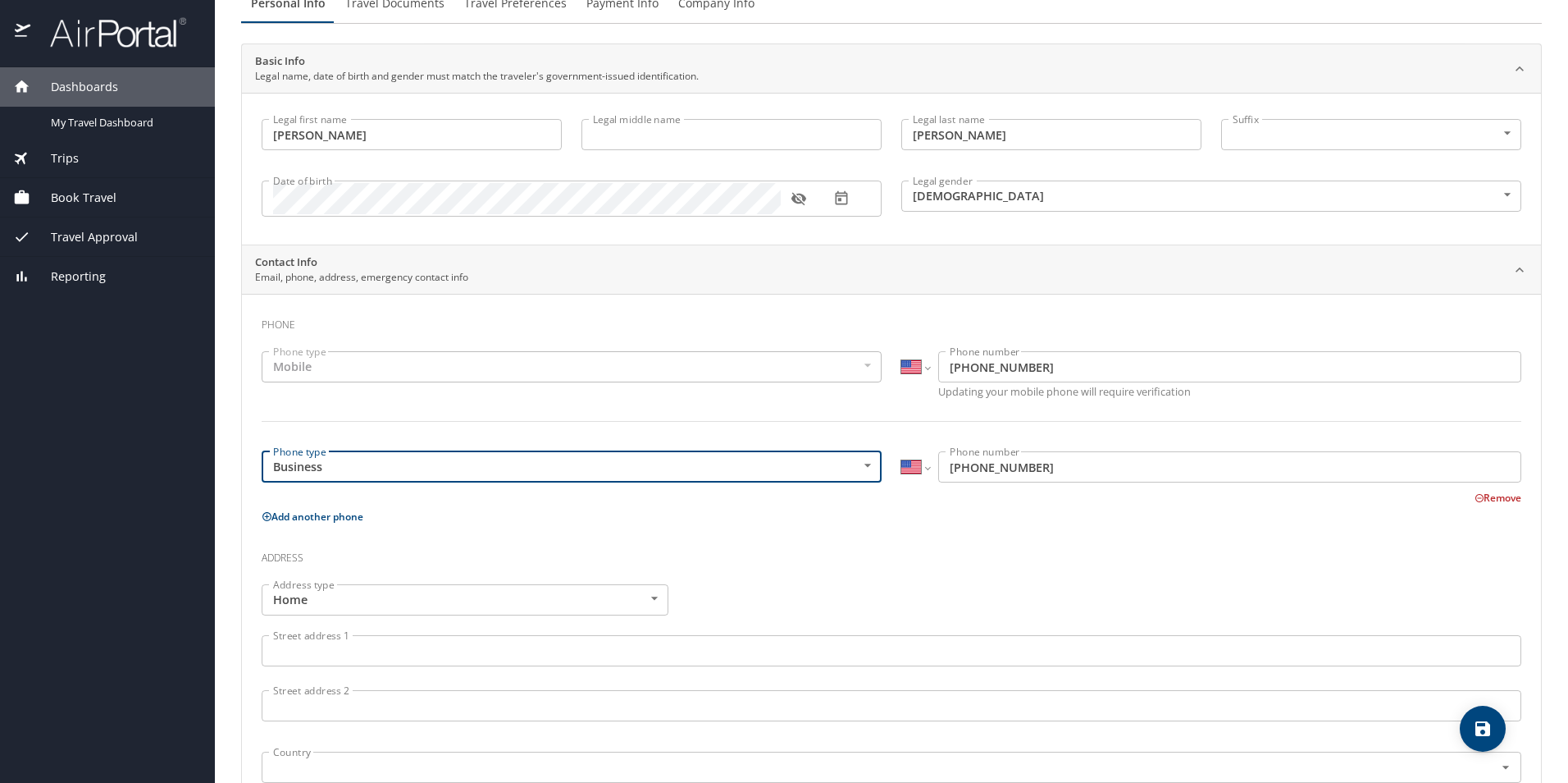
click at [1130, 461] on input "(337) 458-2271" at bounding box center [1229, 466] width 583 height 31
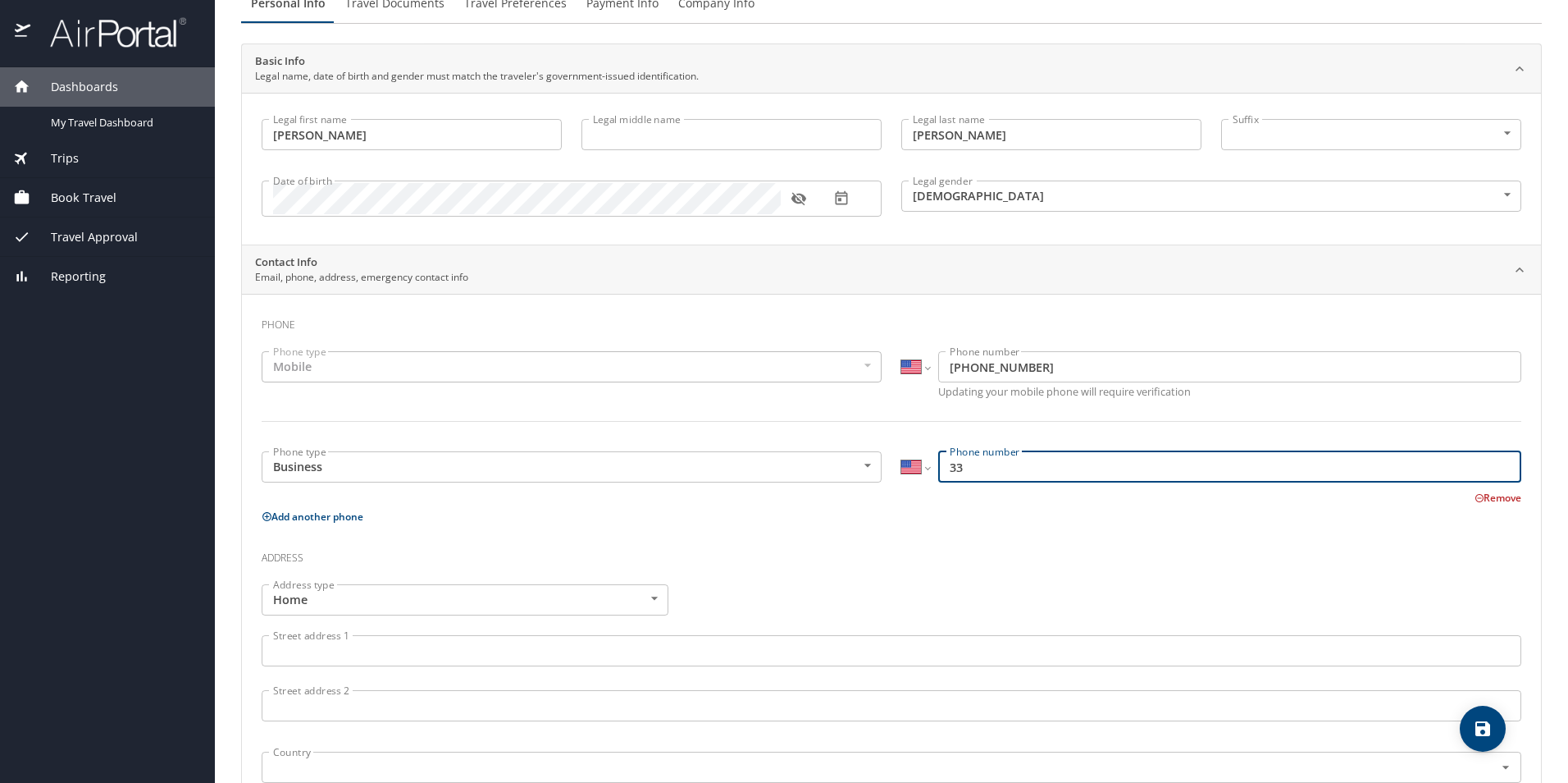
type input "3"
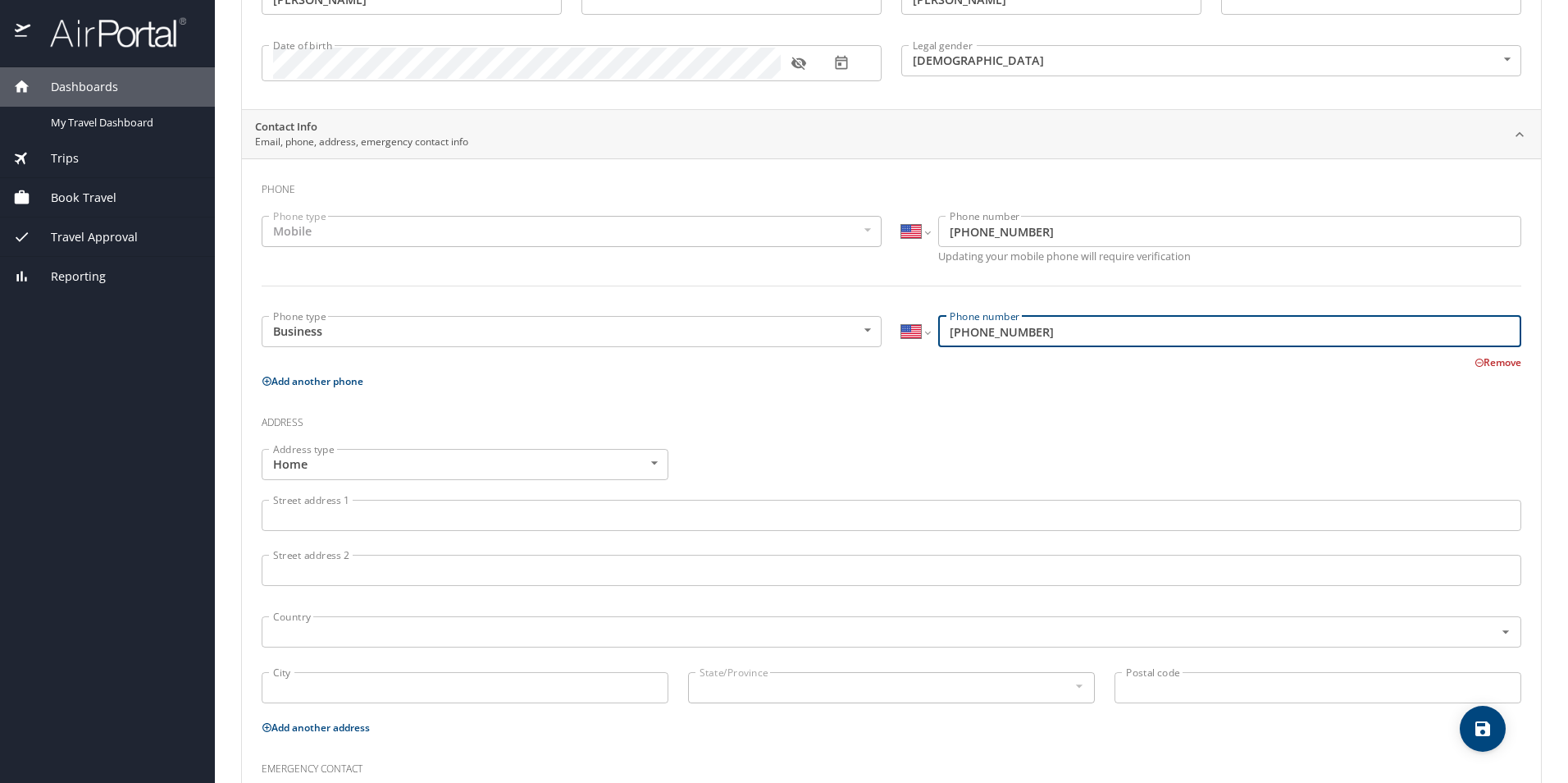
scroll to position [246, 0]
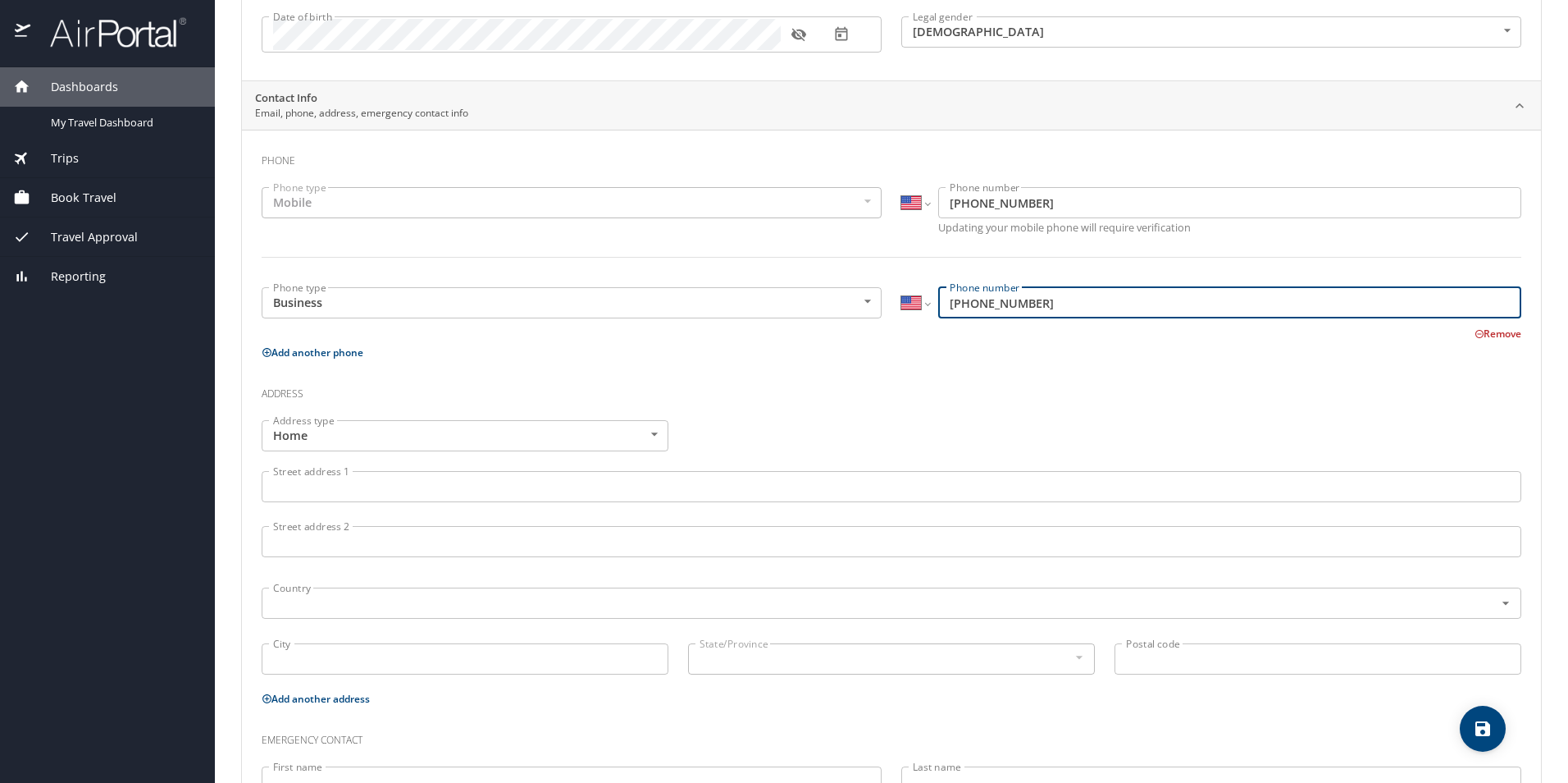
type input "(337) 521-9637"
click at [516, 488] on input "Street address 1" at bounding box center [891, 486] width 1260 height 31
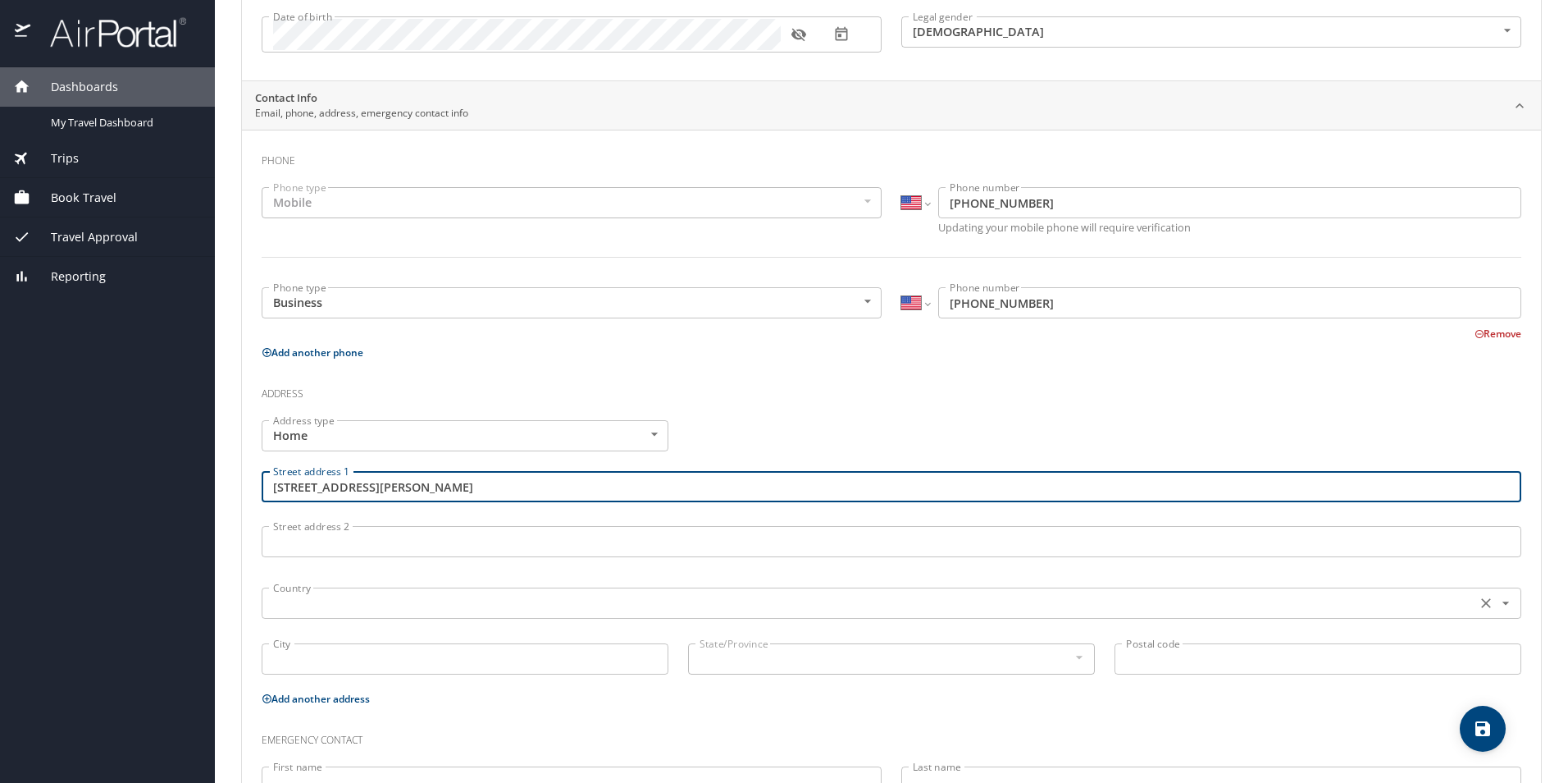
type input "132 Jill Drive"
click at [739, 594] on input "text" at bounding box center [868, 603] width 1202 height 22
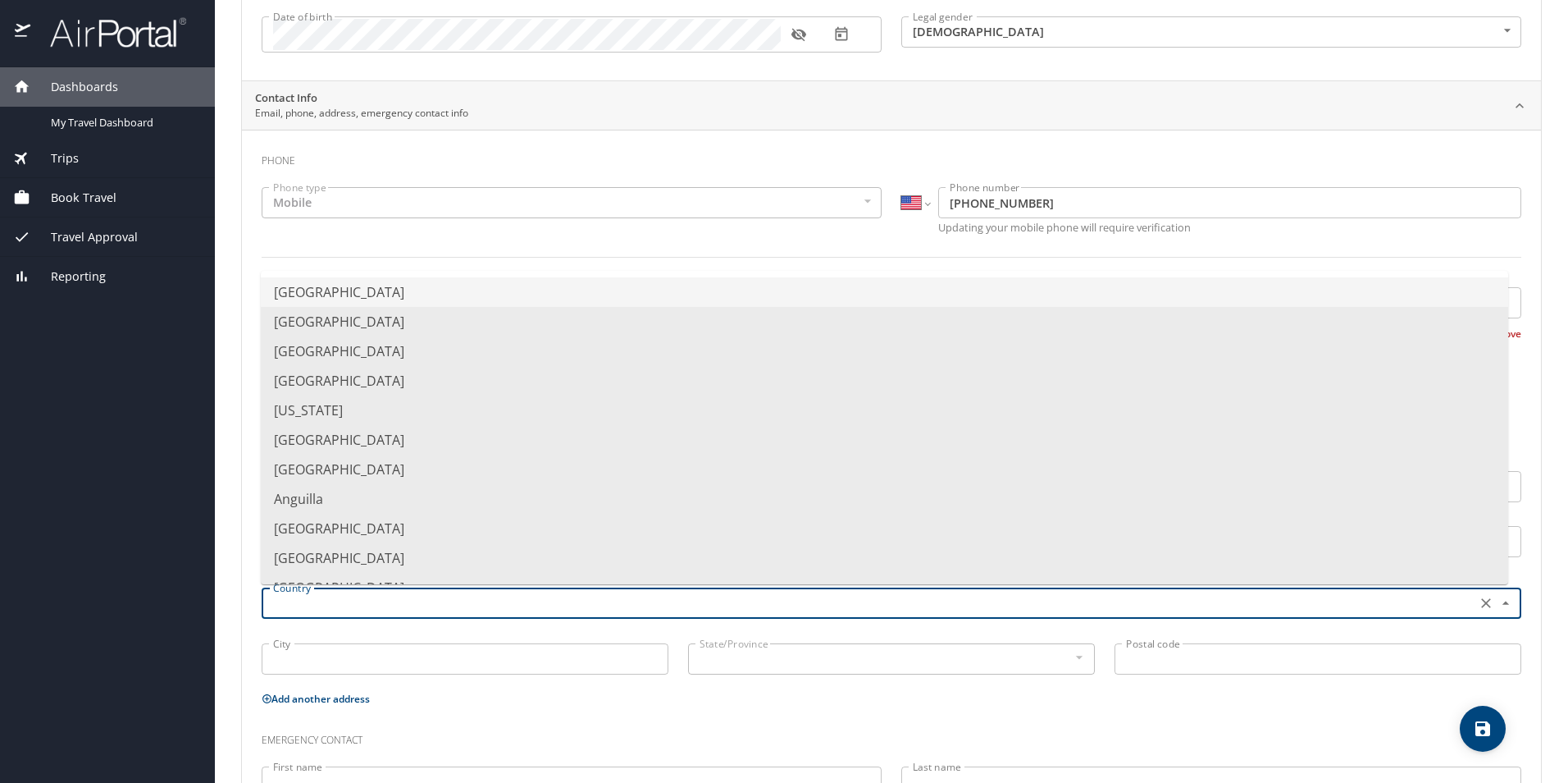
click at [570, 292] on li "United States of America" at bounding box center [885, 292] width 1248 height 30
type input "United States of America"
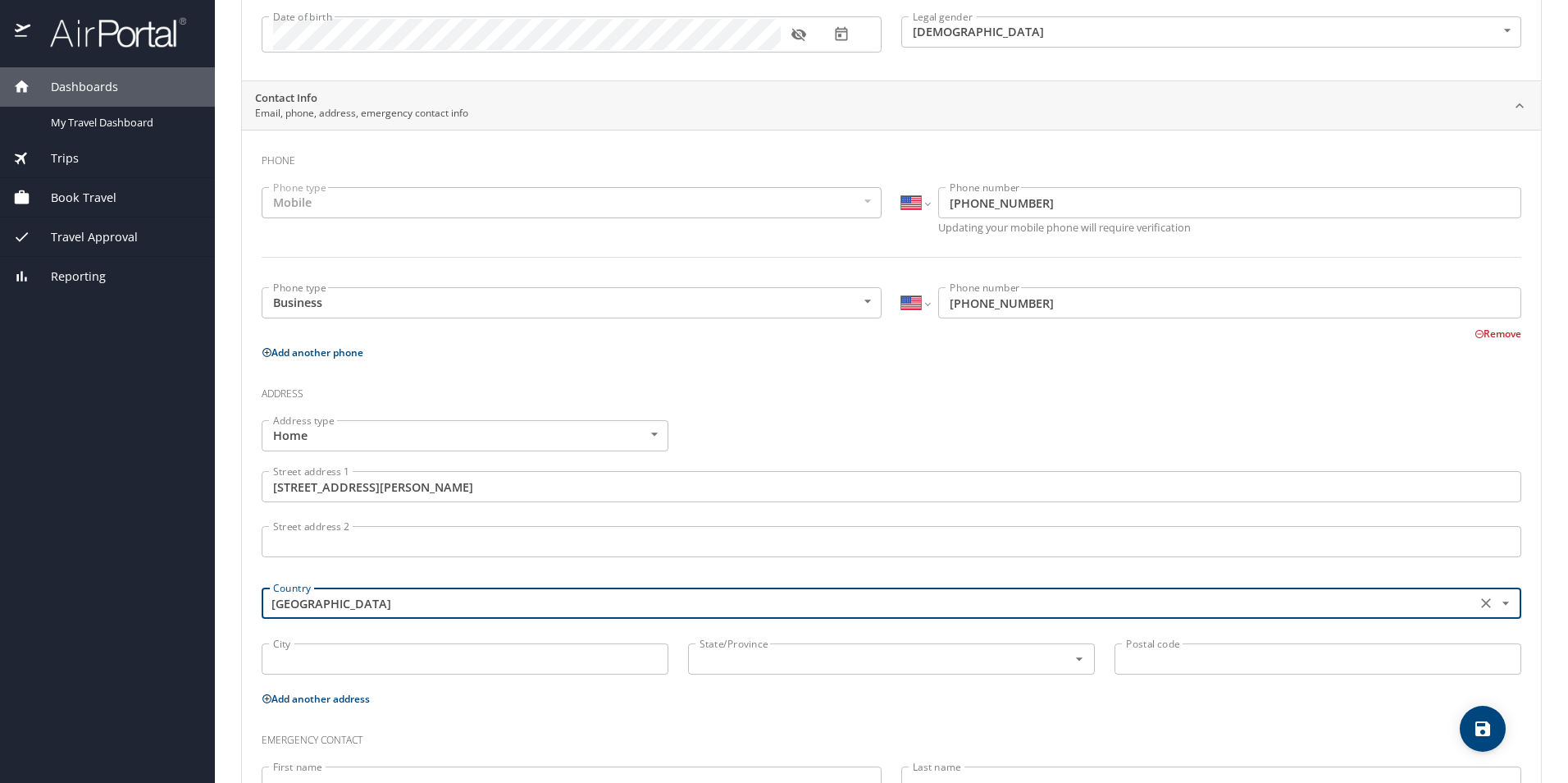
click at [570, 657] on input "City" at bounding box center [464, 658] width 407 height 31
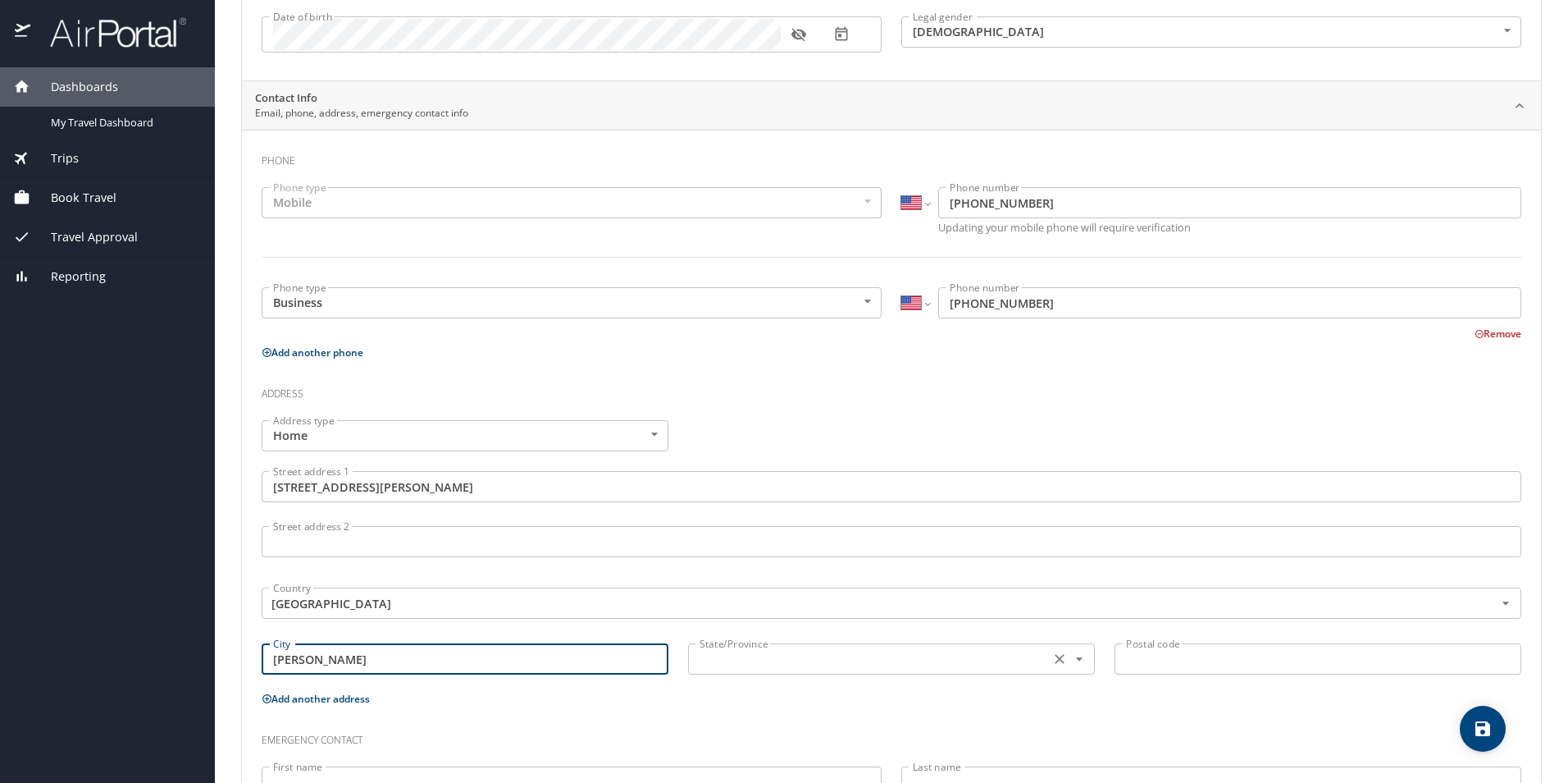
type input "Crowley"
click at [771, 666] on input "text" at bounding box center [867, 658] width 348 height 22
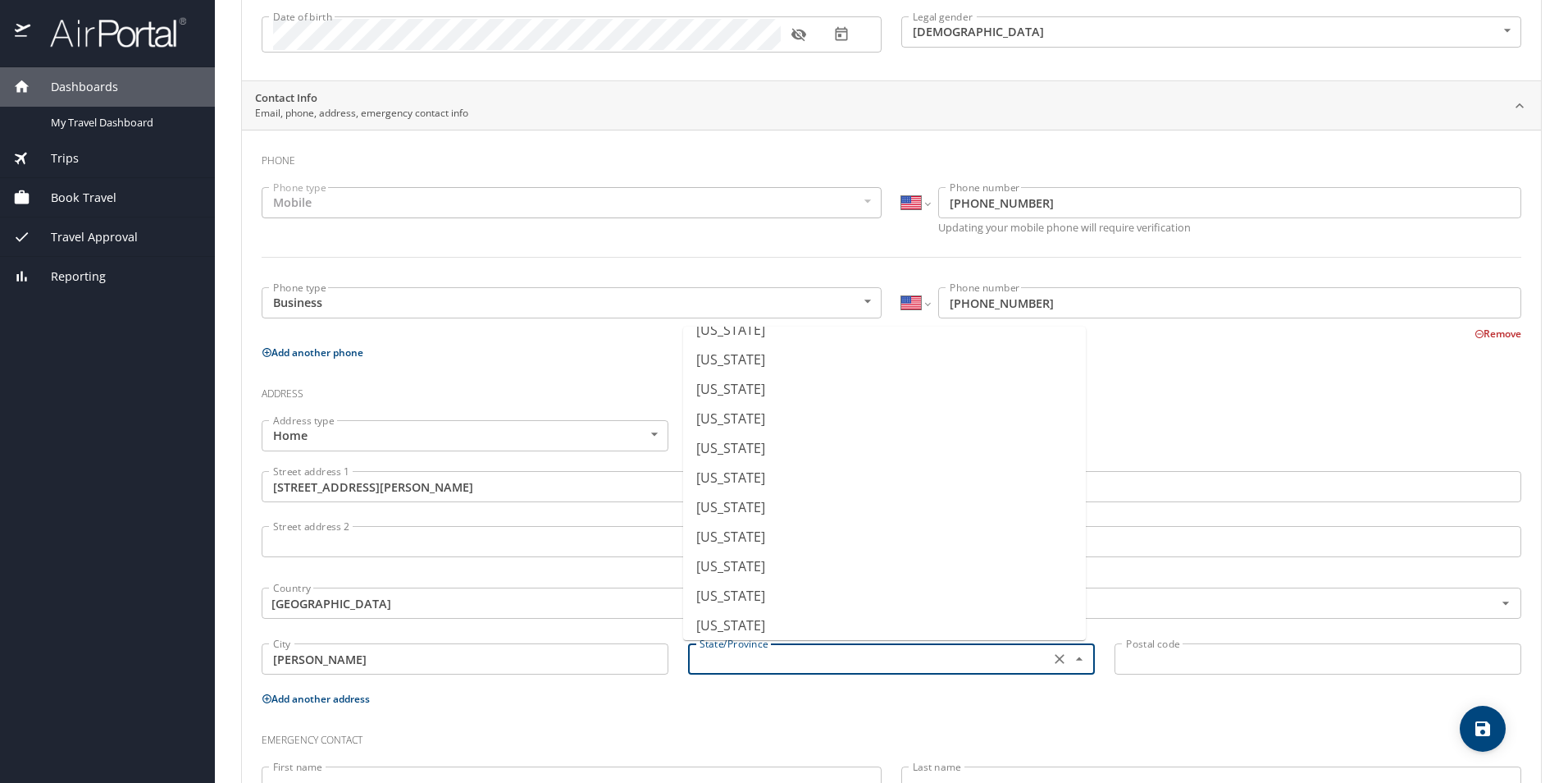
scroll to position [328, 0]
click at [826, 542] on li "Louisiana" at bounding box center [885, 552] width 403 height 30
type input "Louisiana"
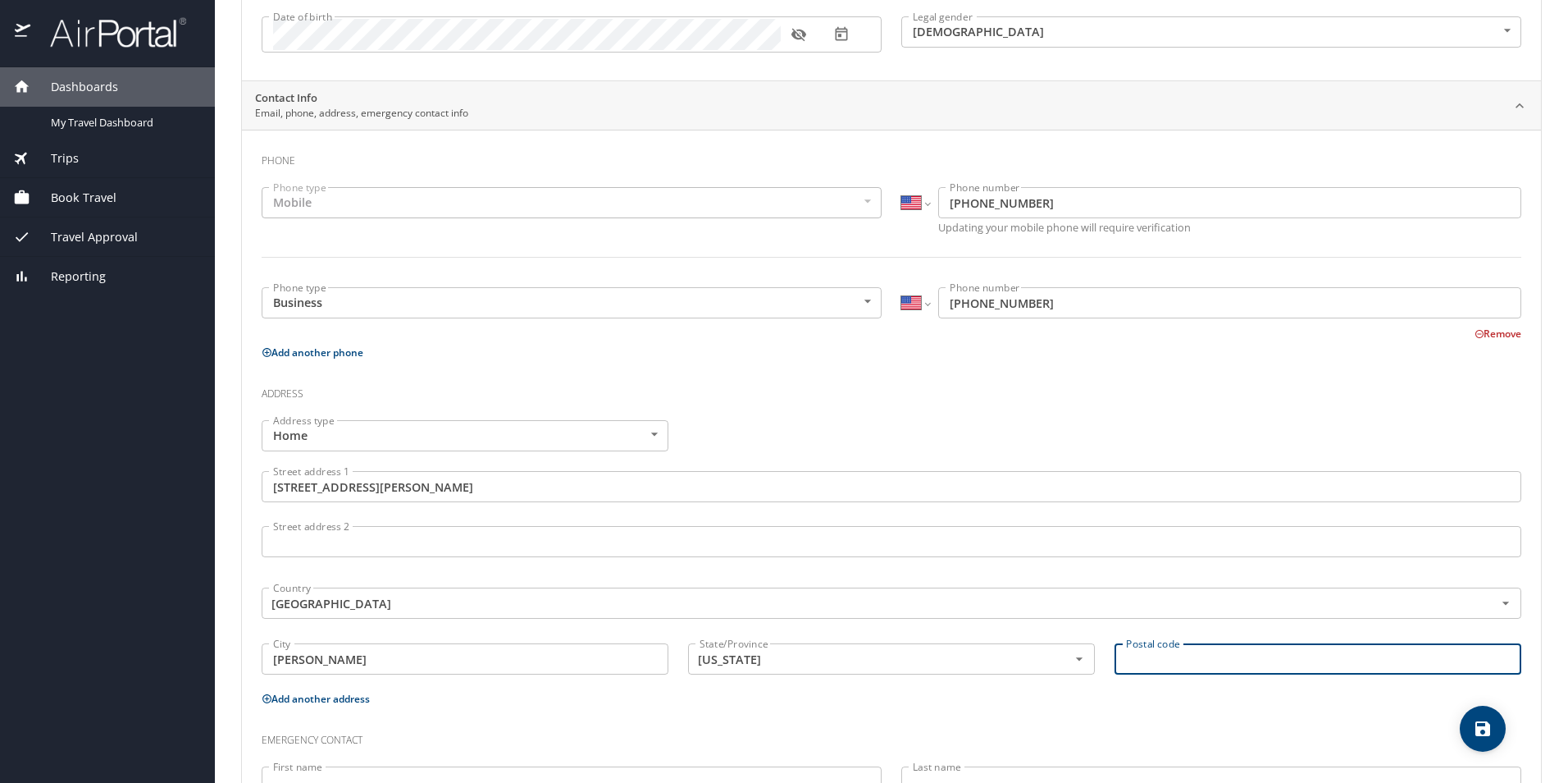
click at [1186, 665] on input "Postal code" at bounding box center [1318, 658] width 407 height 31
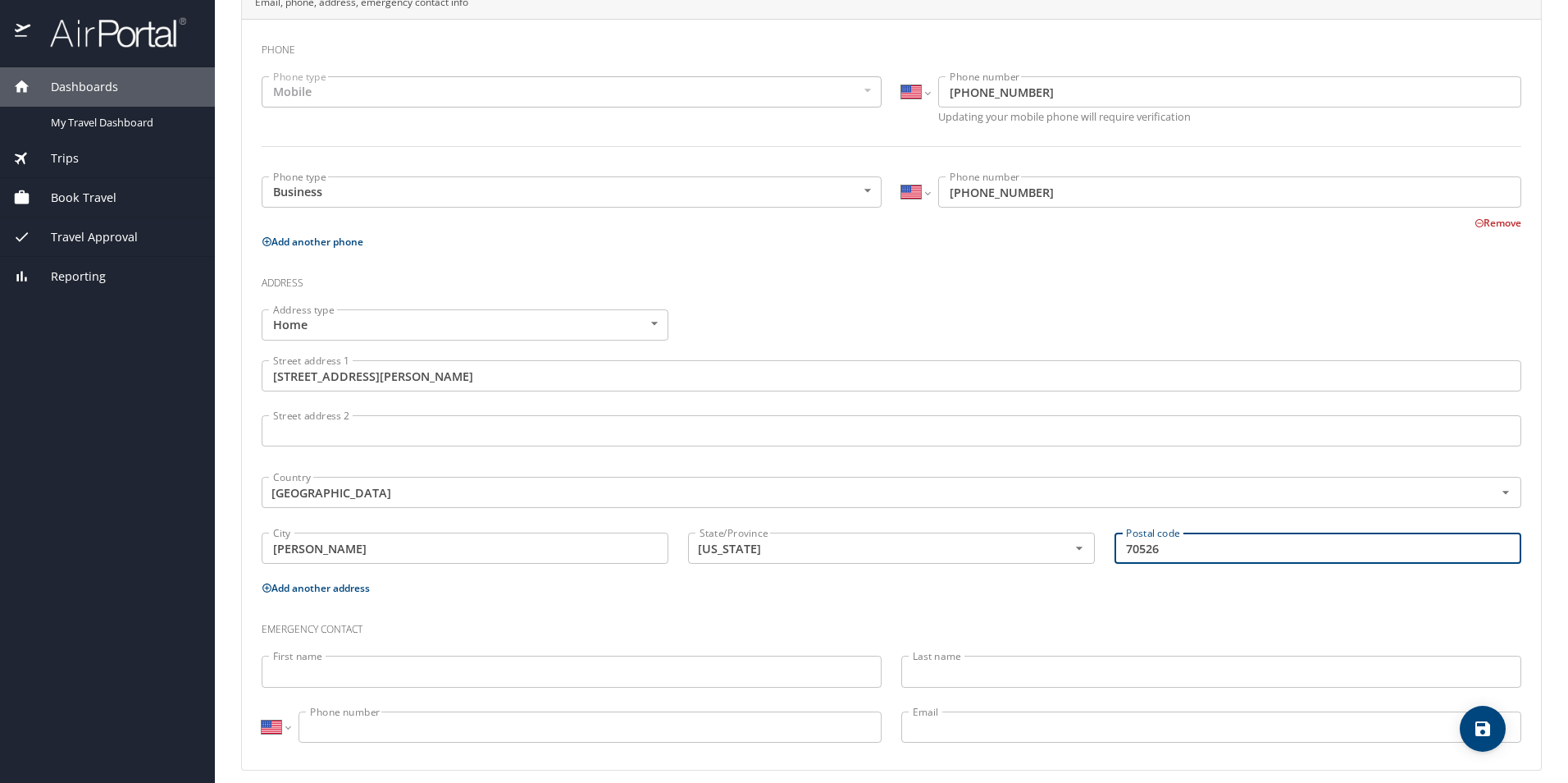
scroll to position [371, 0]
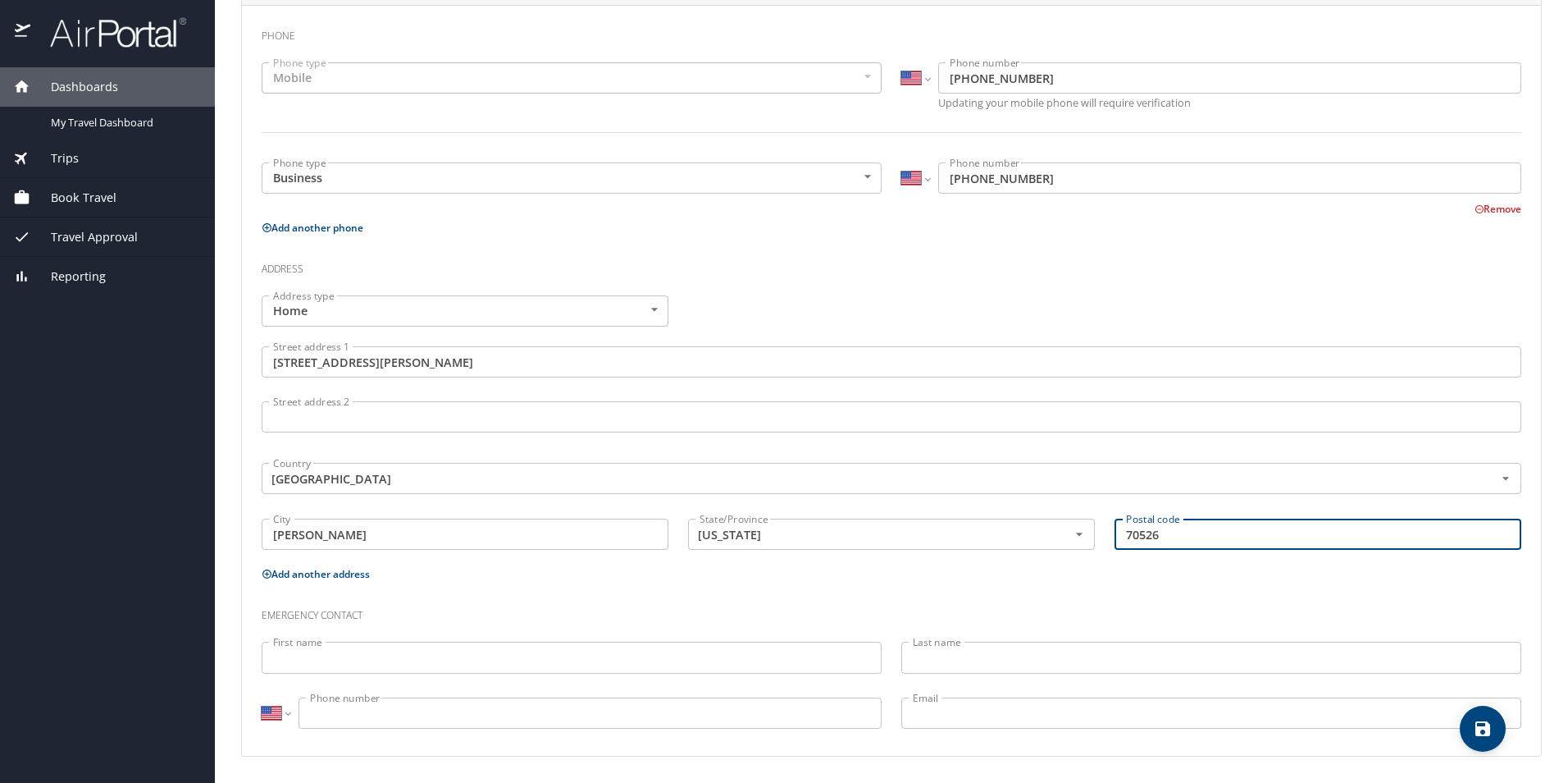
type input "70526"
click at [583, 659] on input "First name" at bounding box center [571, 657] width 620 height 31
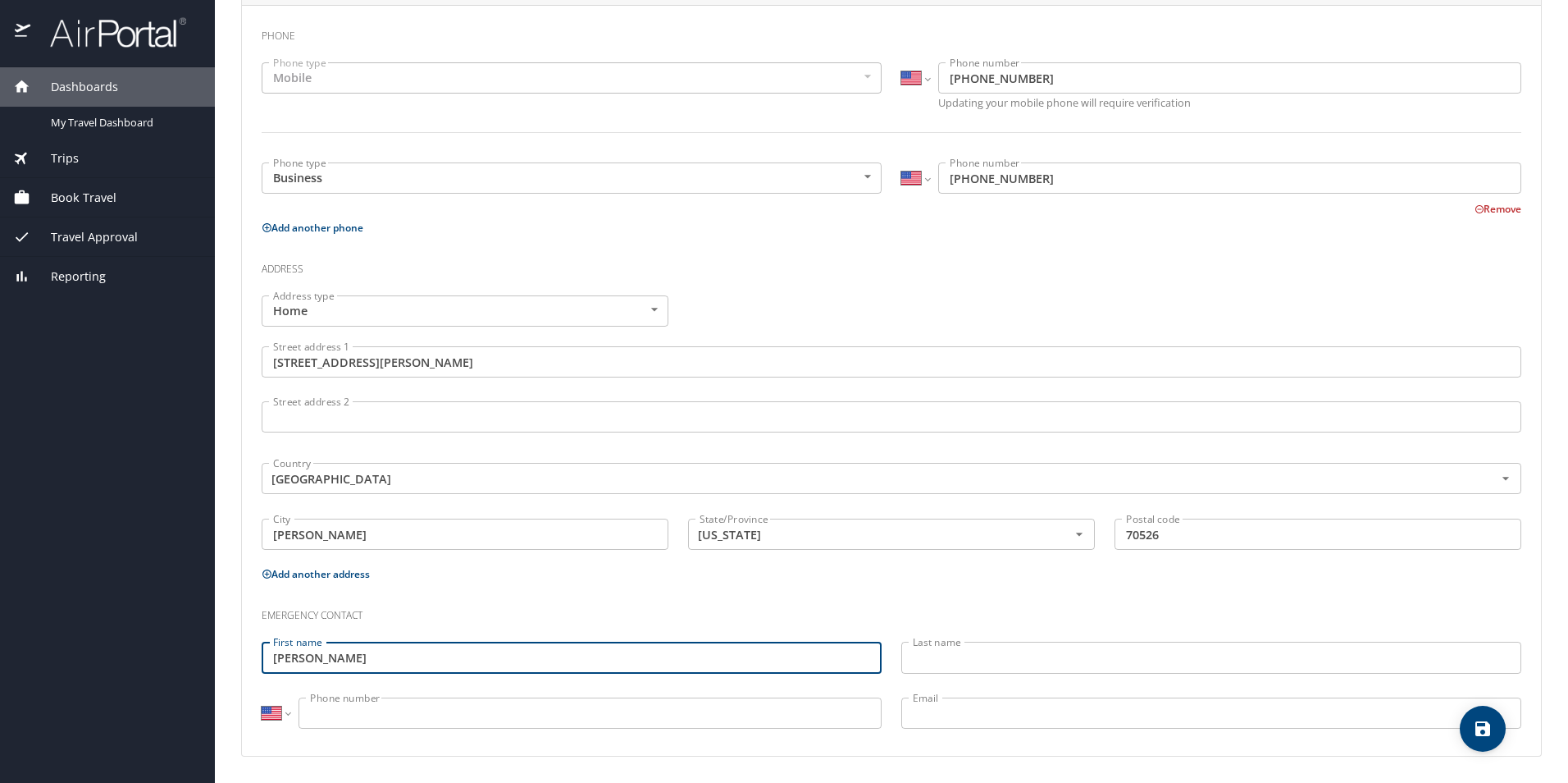
type input "Georgette"
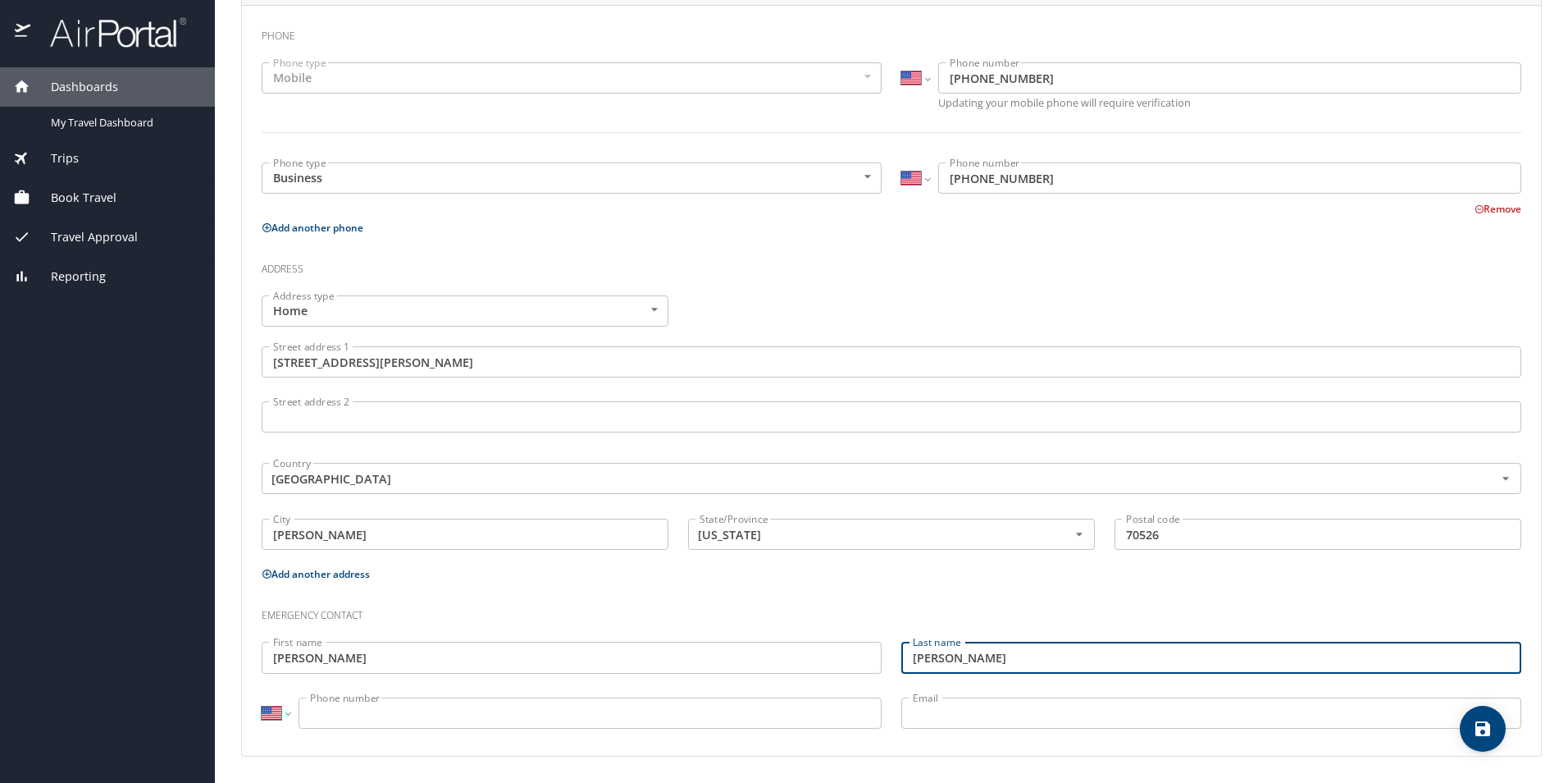
type input "Miller"
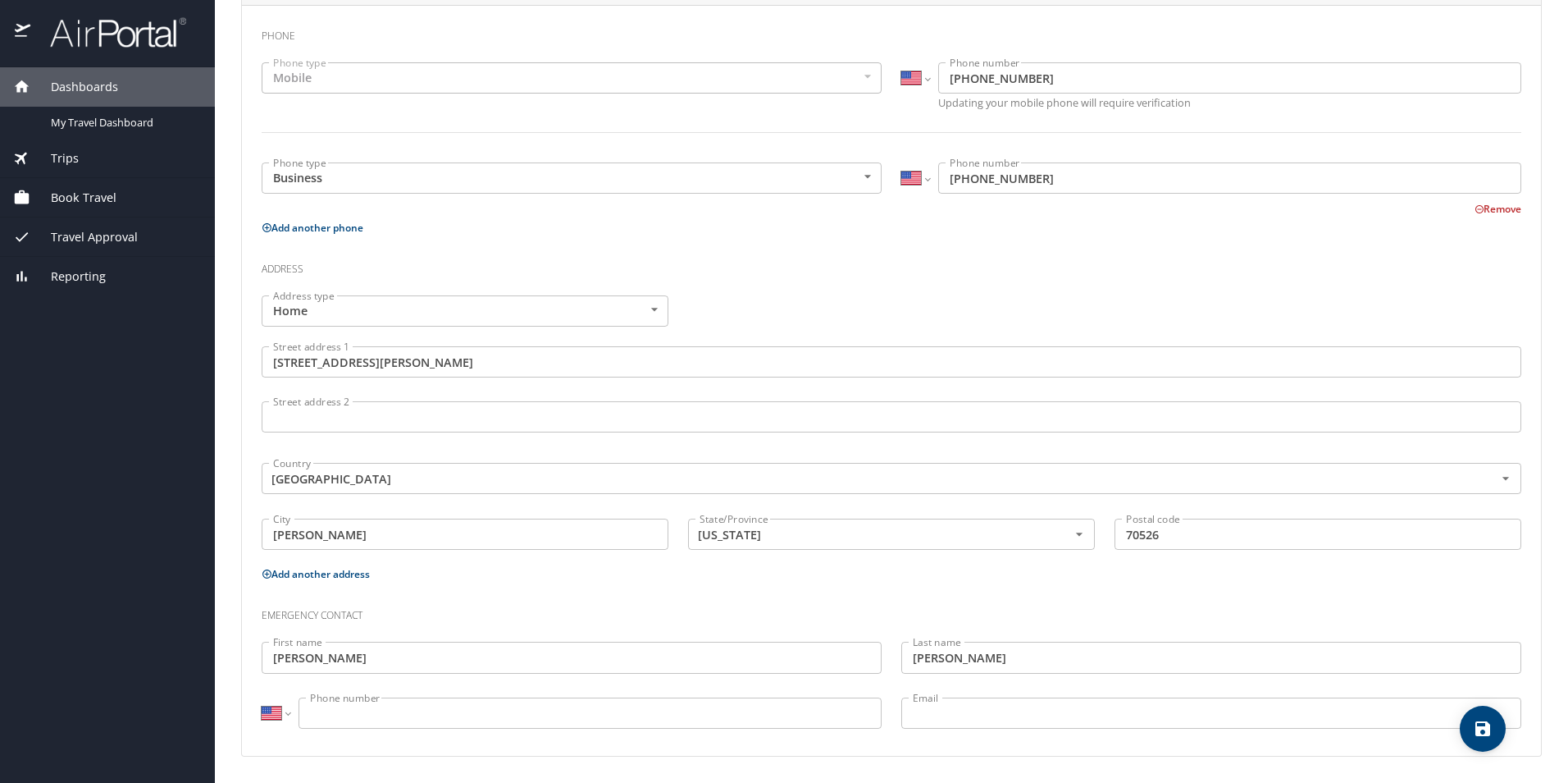
click at [571, 708] on input "Phone number" at bounding box center [590, 713] width 583 height 31
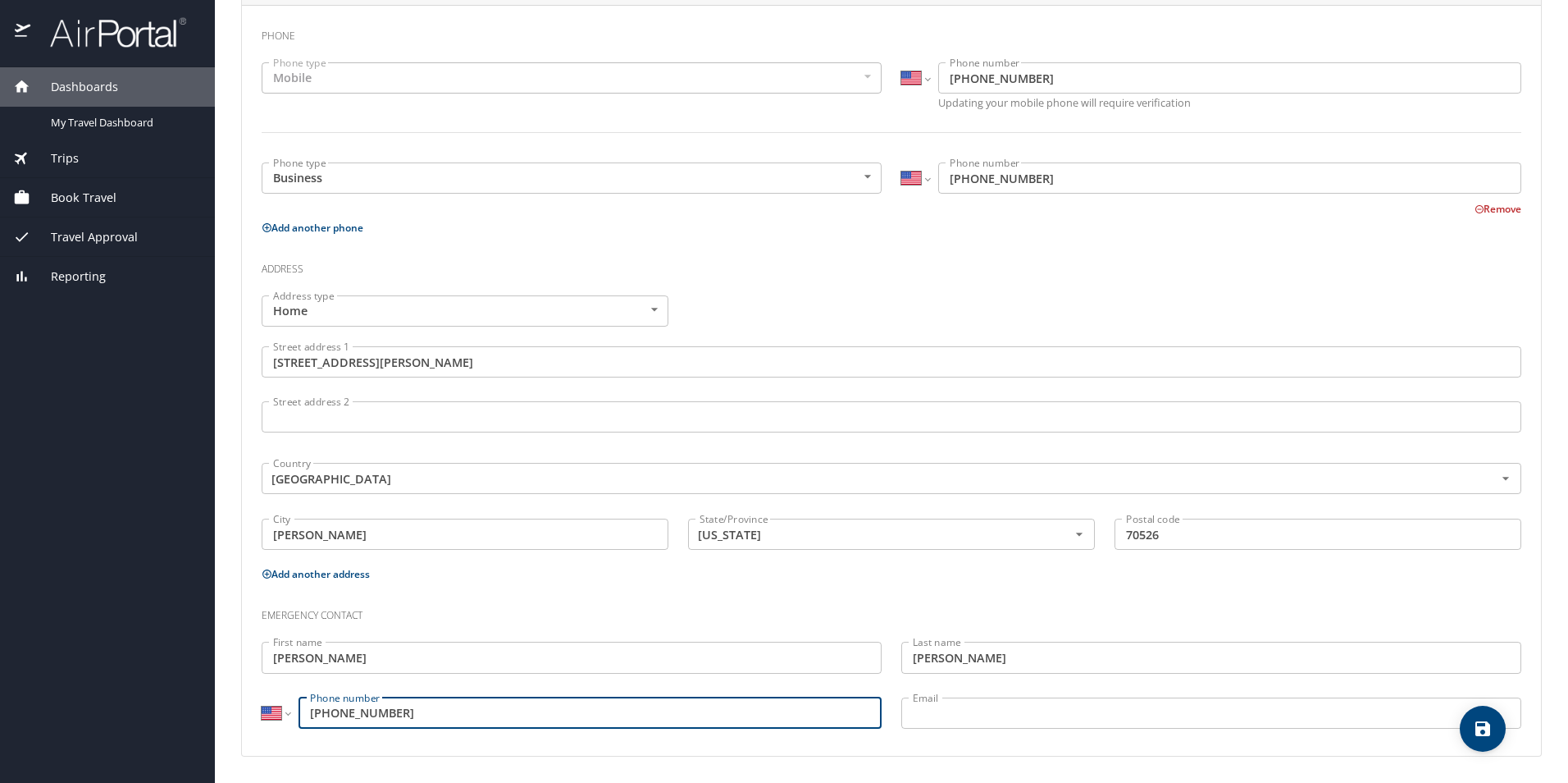
type input "(337) 458-1887"
click at [990, 702] on input "Email" at bounding box center [1211, 713] width 620 height 31
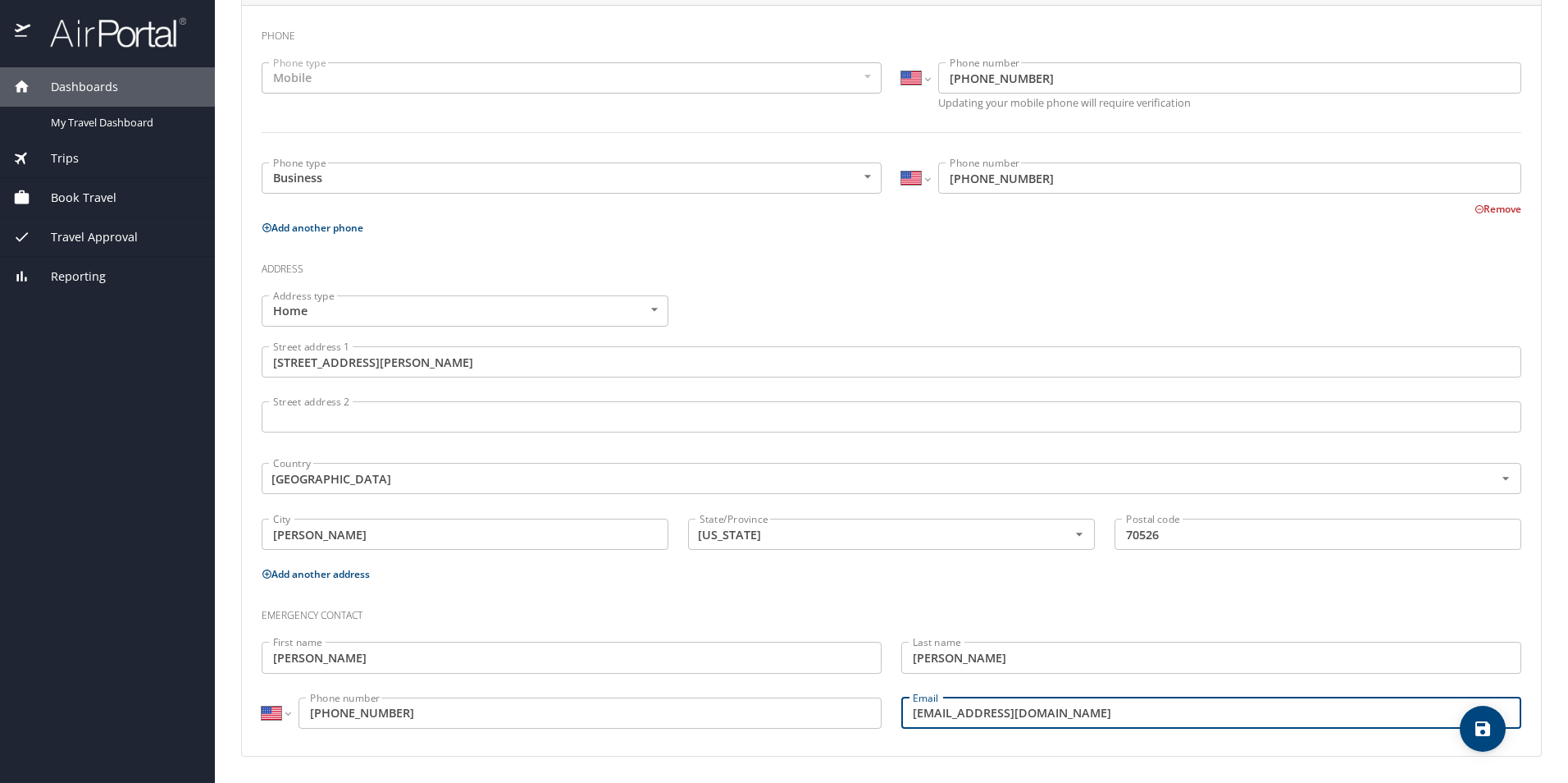
type input "millergeorgette@yahoo.com"
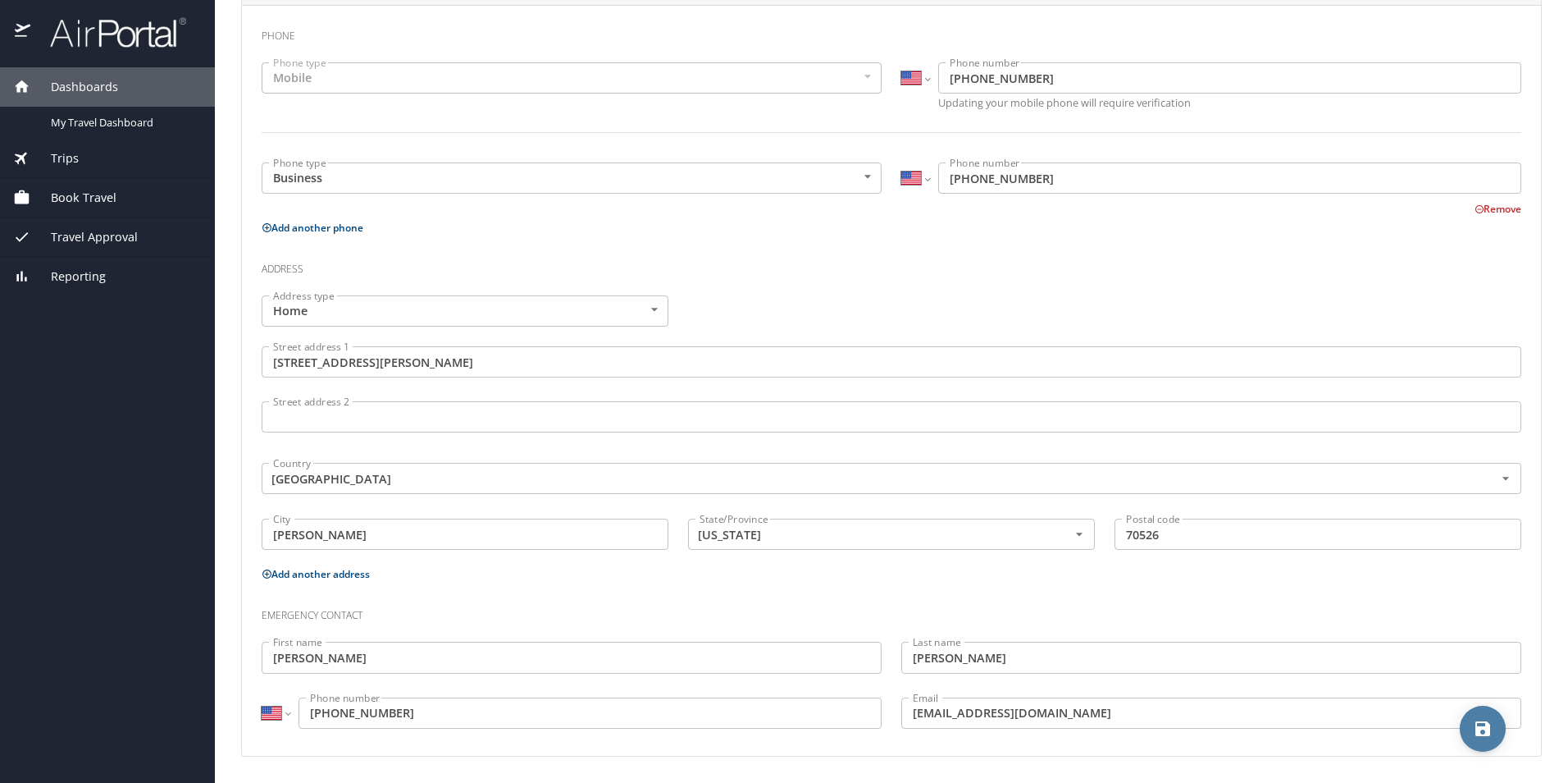
click at [1470, 726] on span "save" at bounding box center [1483, 729] width 46 height 20
select select "US"
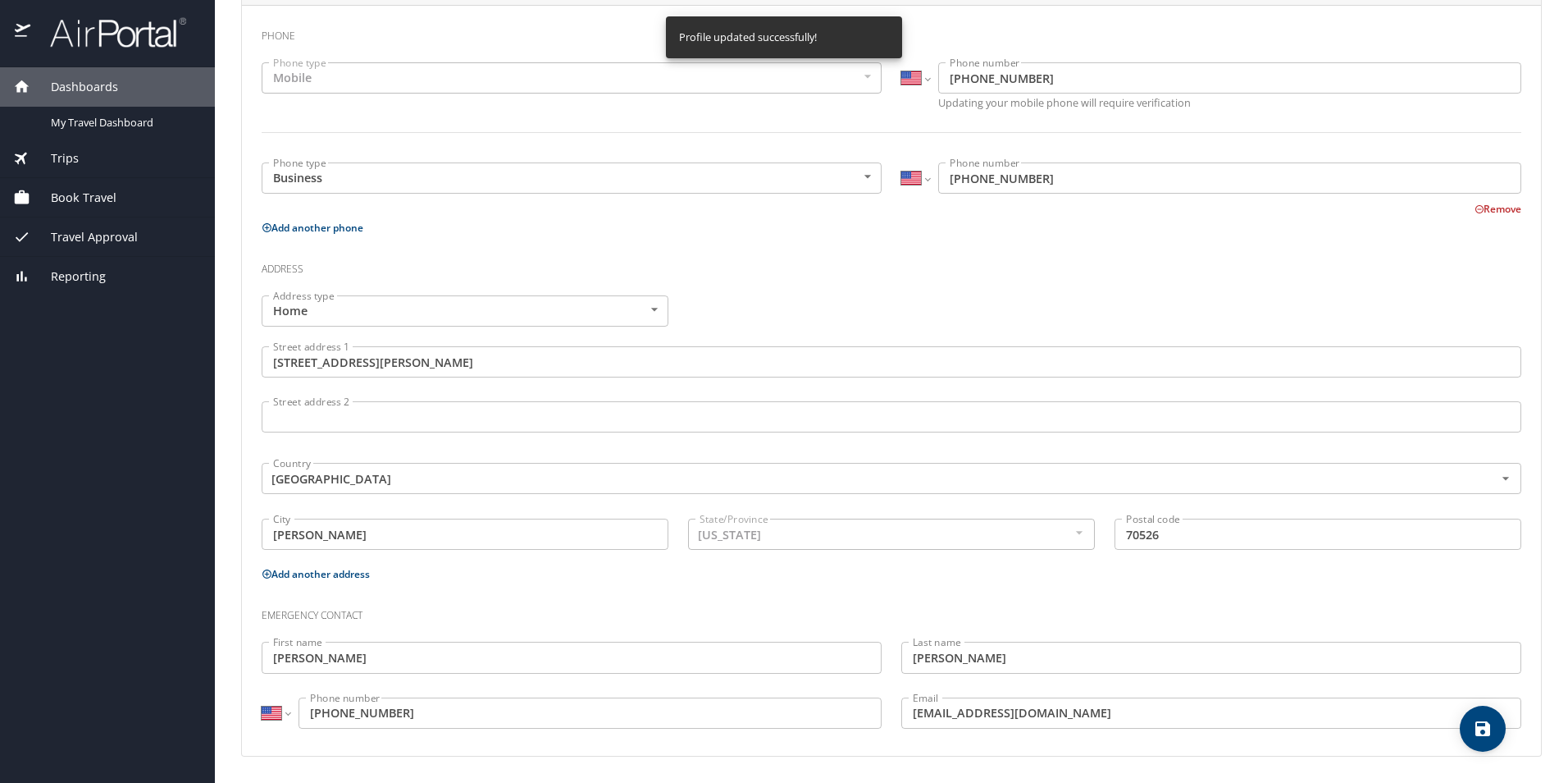
select select "US"
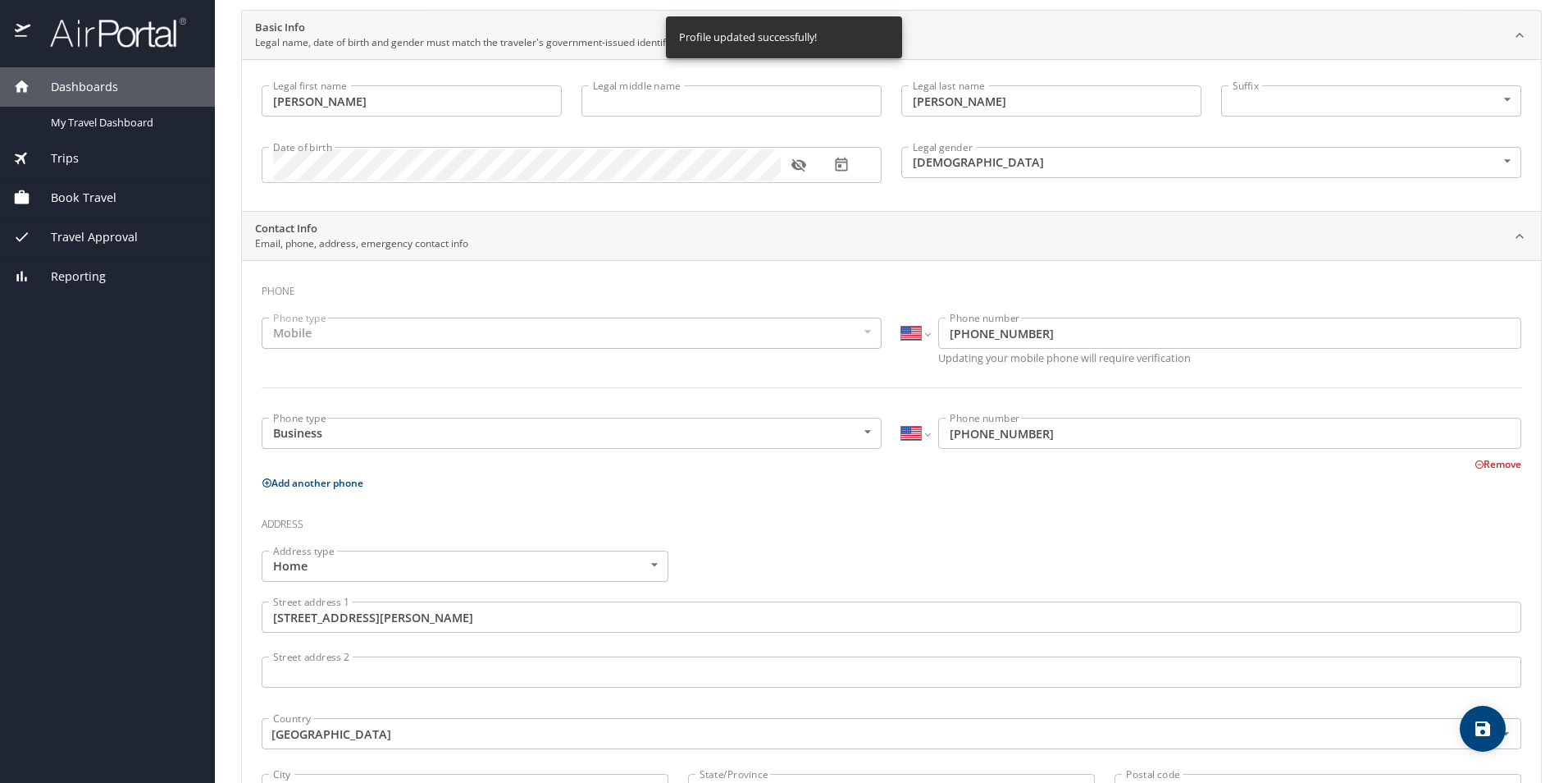
scroll to position [0, 0]
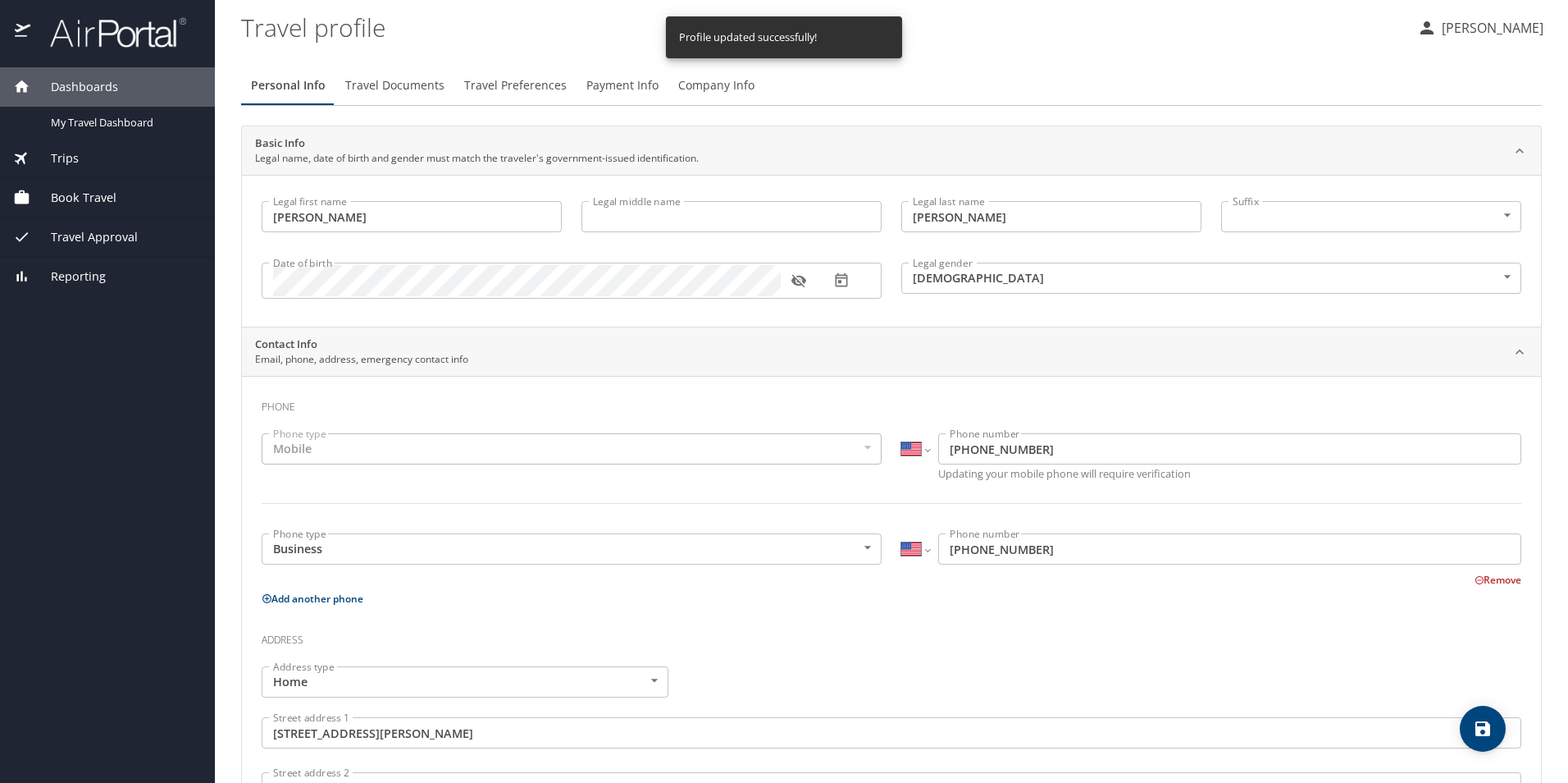
click at [418, 83] on span "Travel Documents" at bounding box center [395, 86] width 99 height 21
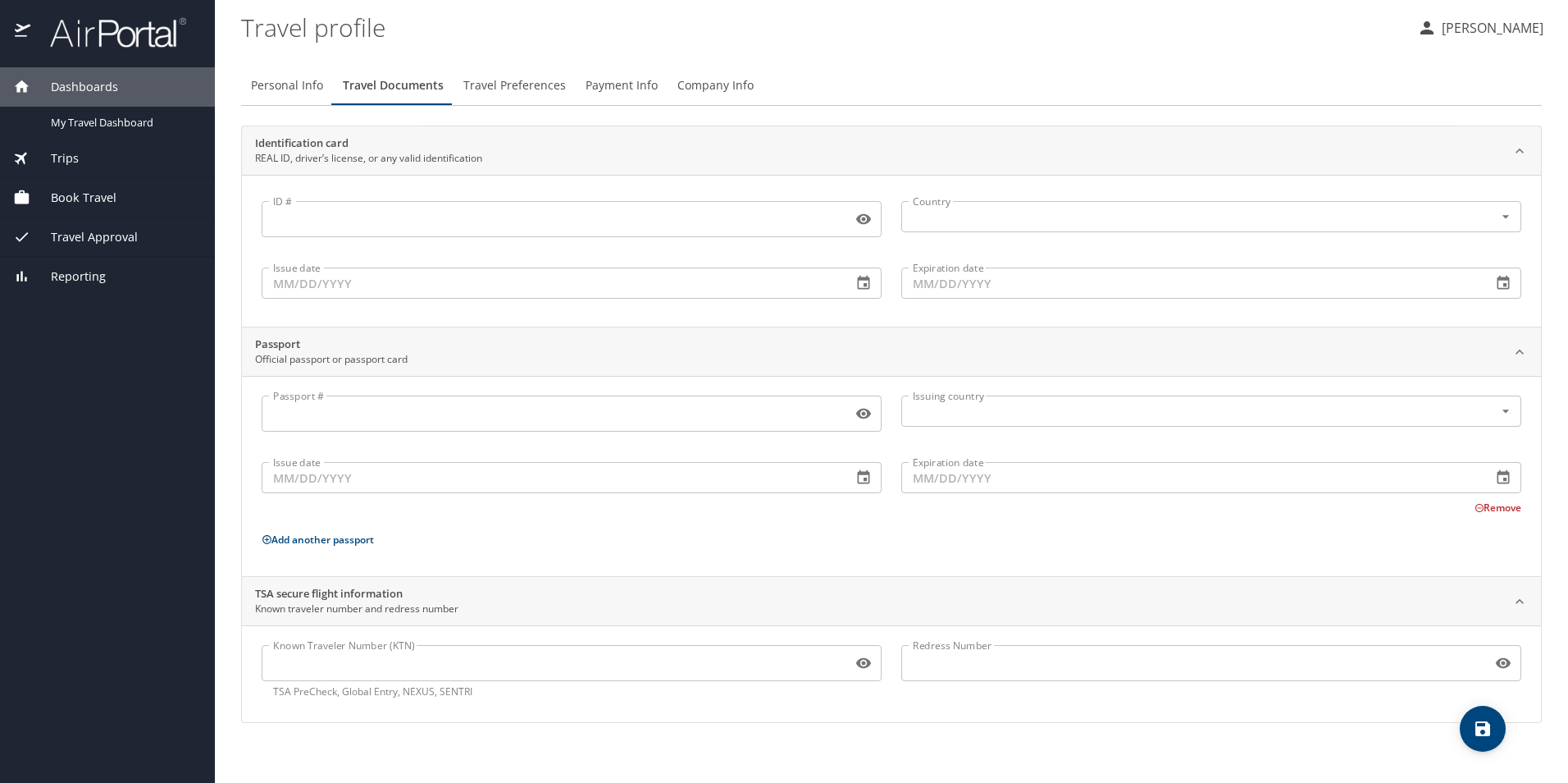
click at [471, 212] on input "ID #" at bounding box center [553, 218] width 584 height 31
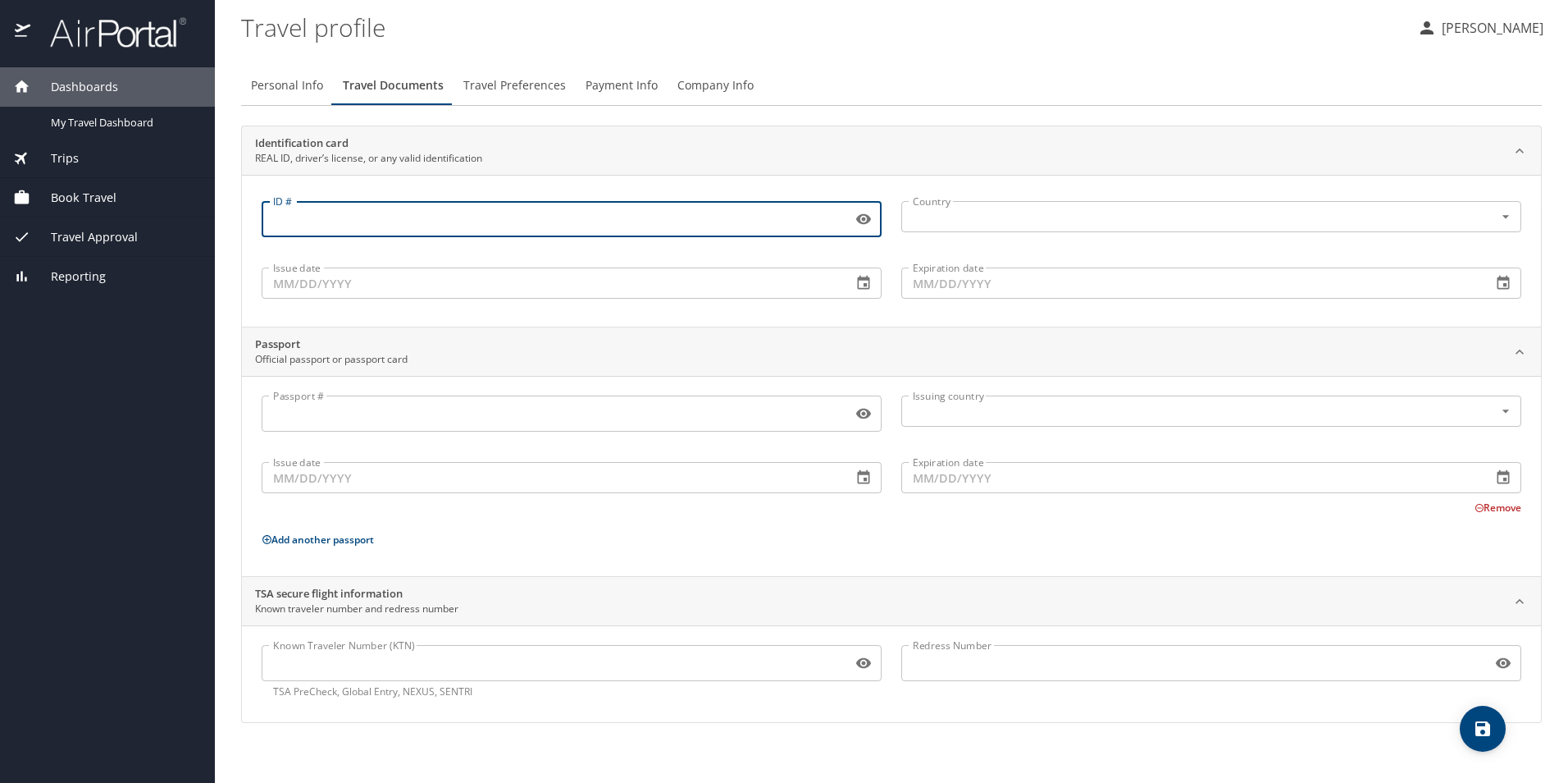
click at [515, 95] on span "Travel Preferences" at bounding box center [515, 86] width 103 height 21
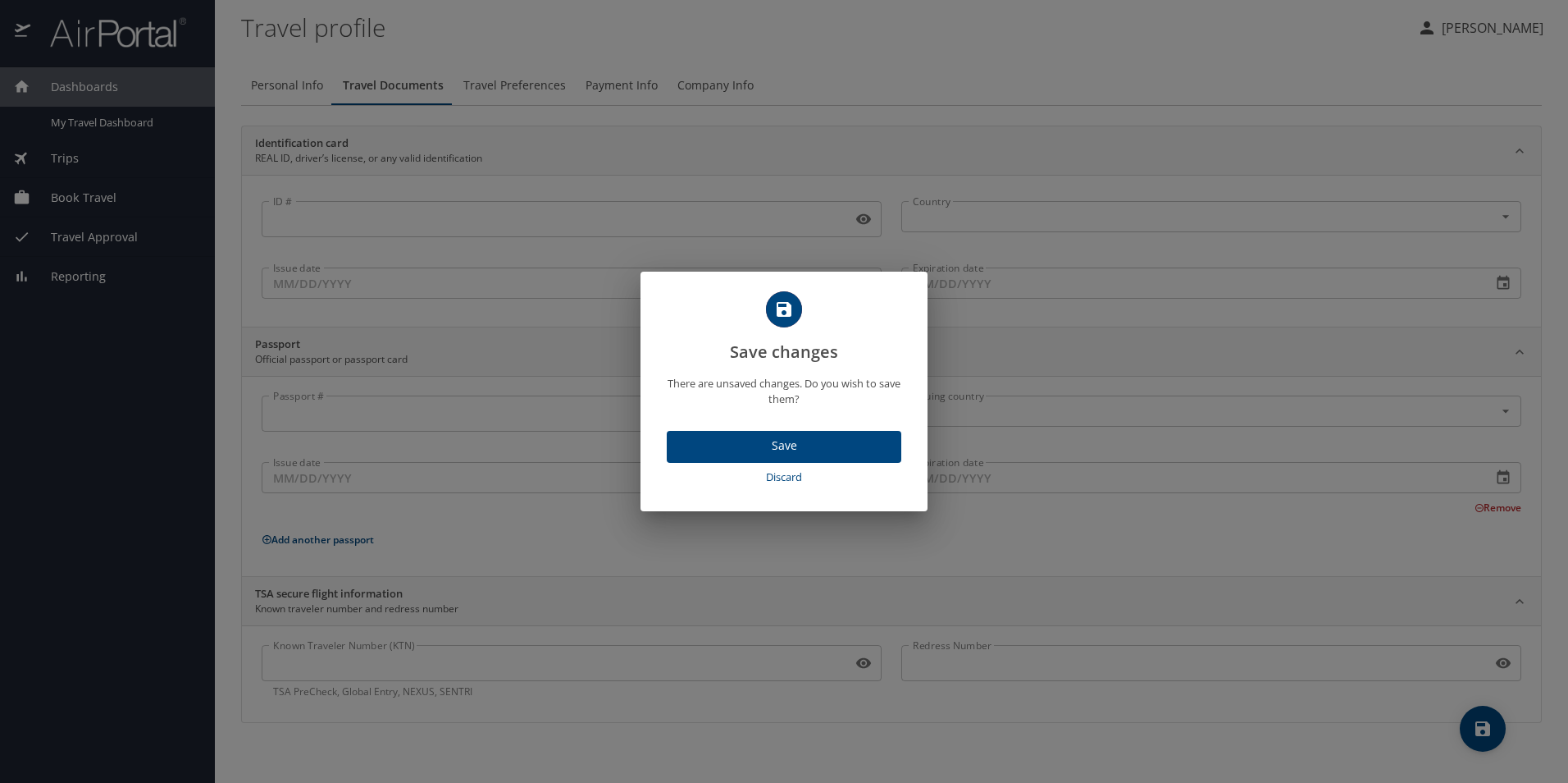
click at [788, 114] on div "Save changes There are unsaved changes. Do you wish to save them? Save Discard" at bounding box center [784, 392] width 1568 height 783
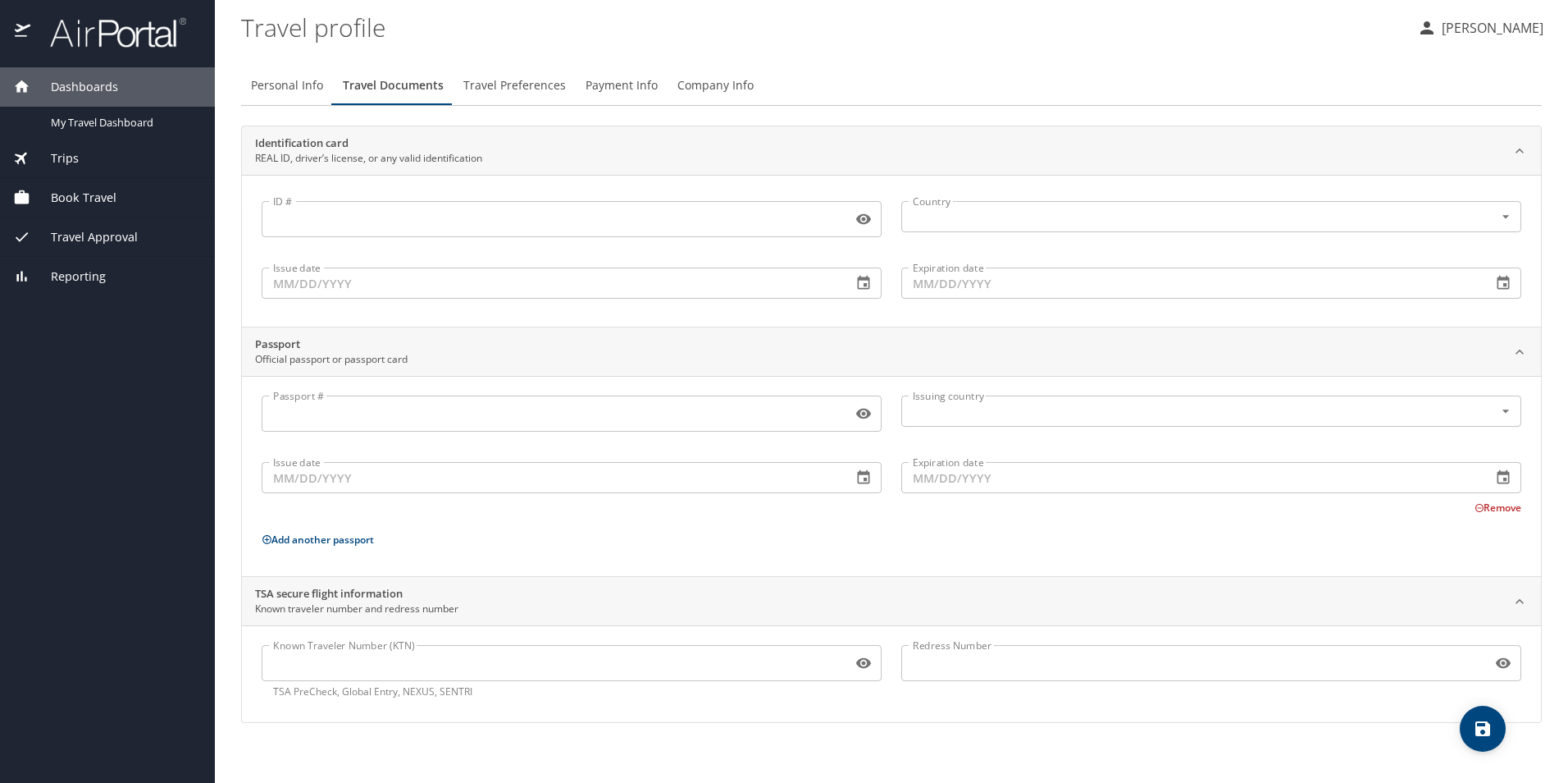
click at [439, 212] on input "ID #" at bounding box center [553, 218] width 584 height 31
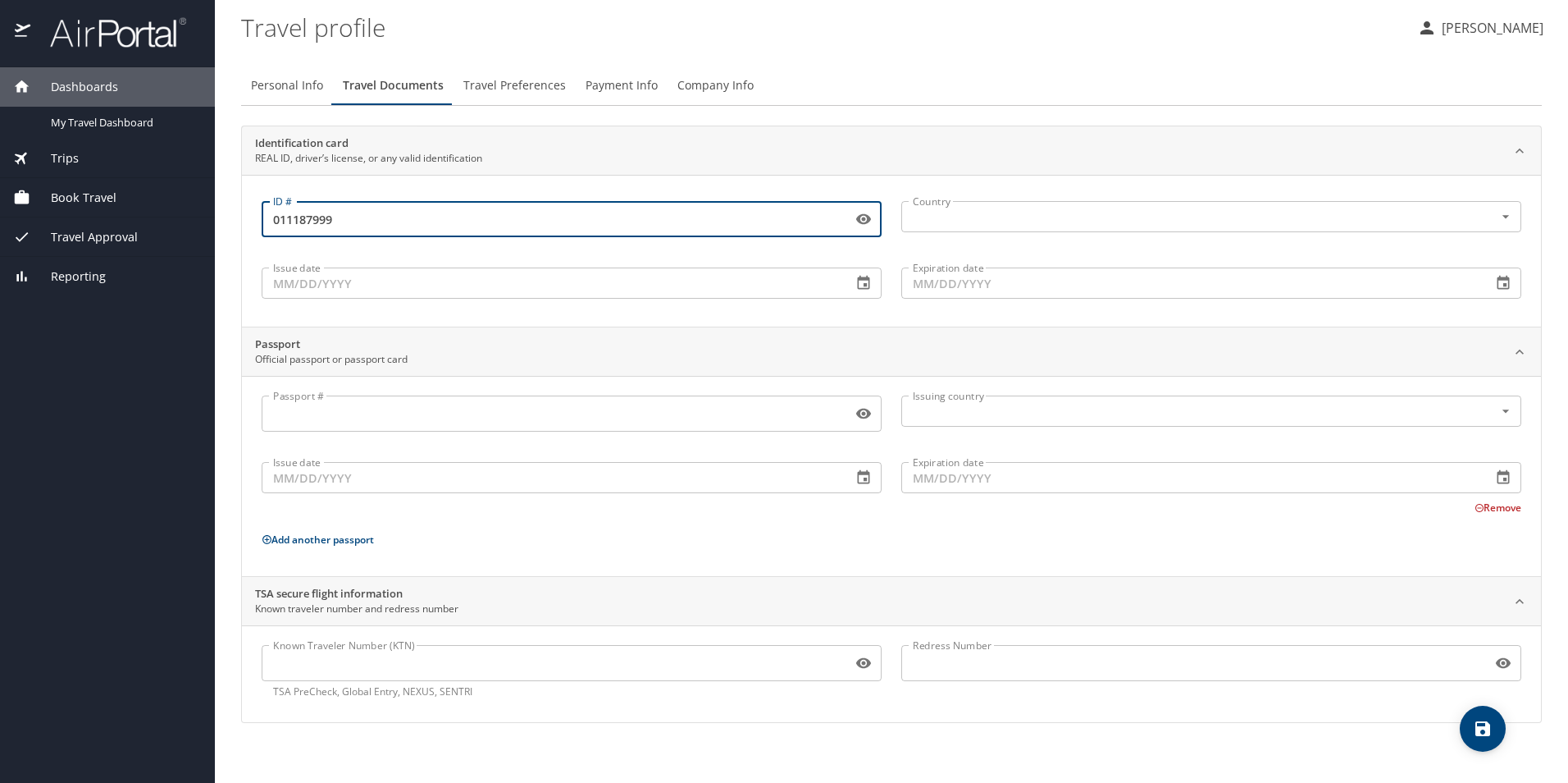
type input "011187999"
click at [862, 280] on button "button" at bounding box center [863, 283] width 37 height 37
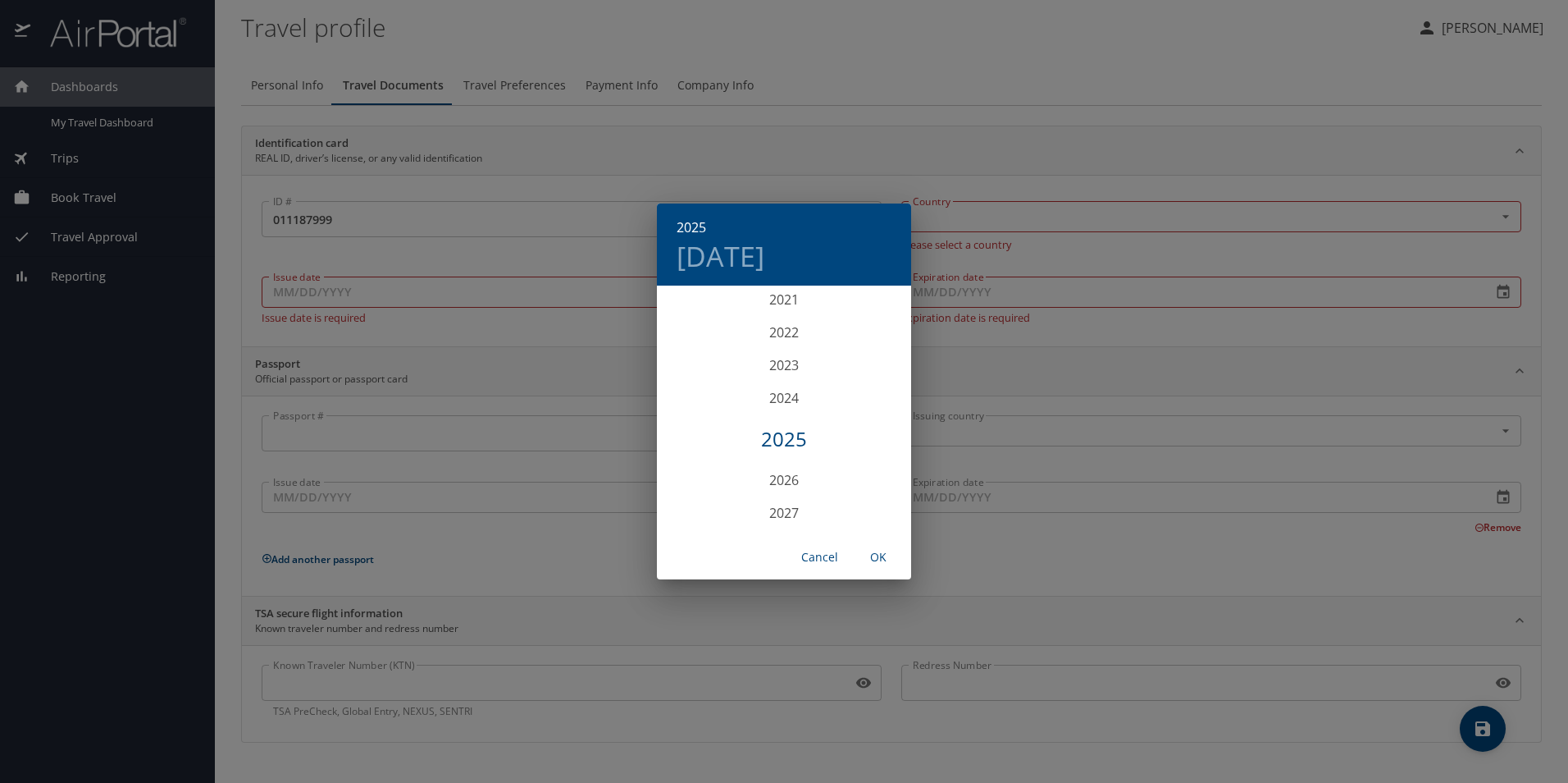
scroll to position [4038, 0]
click at [782, 339] on div "2023" at bounding box center [784, 337] width 255 height 33
click at [786, 384] on div "May" at bounding box center [784, 380] width 84 height 62
click at [826, 371] on span "4" at bounding box center [817, 373] width 30 height 10
click at [879, 558] on span "OK" at bounding box center [878, 557] width 39 height 21
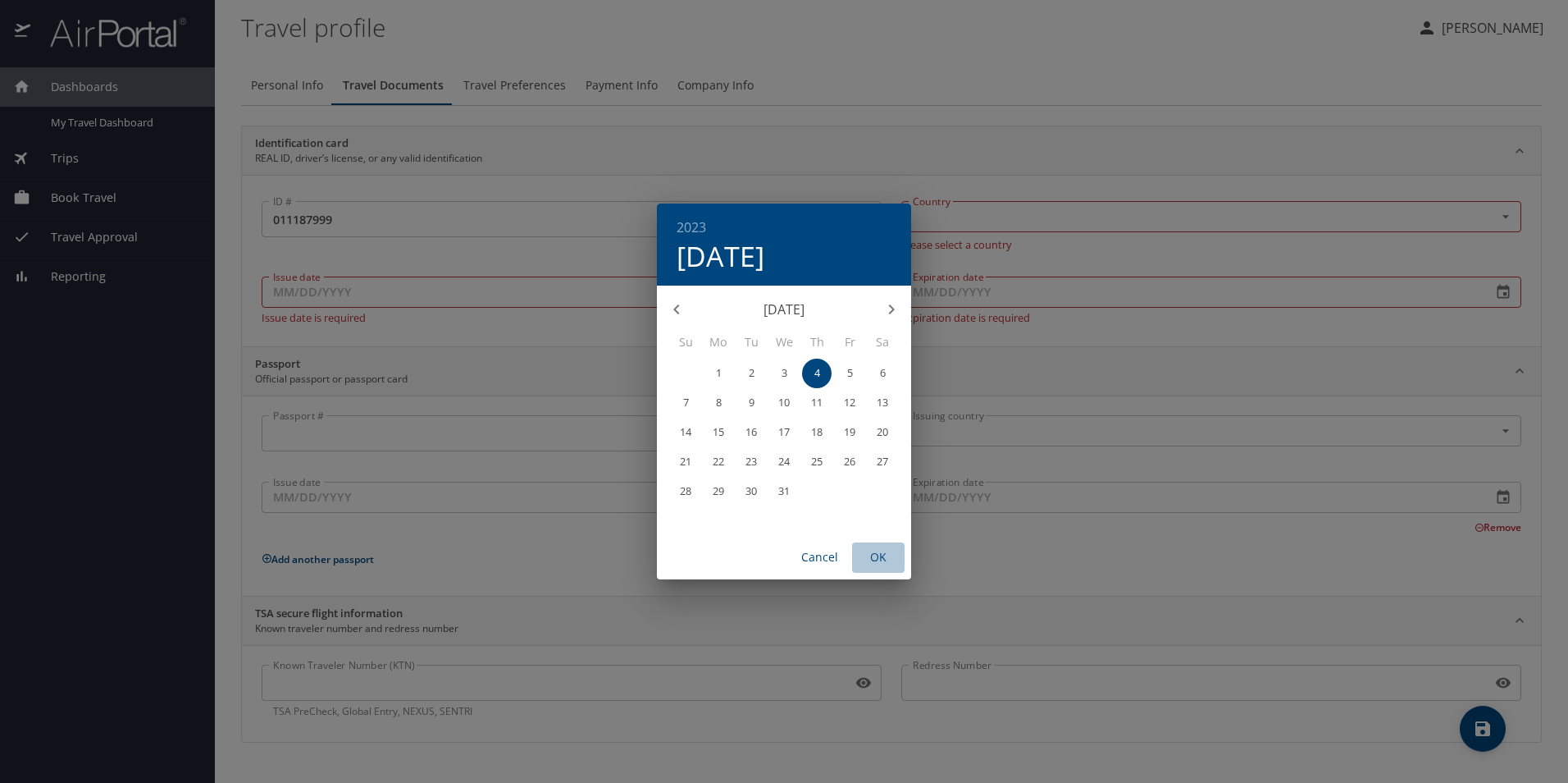
type input "05/04/2023"
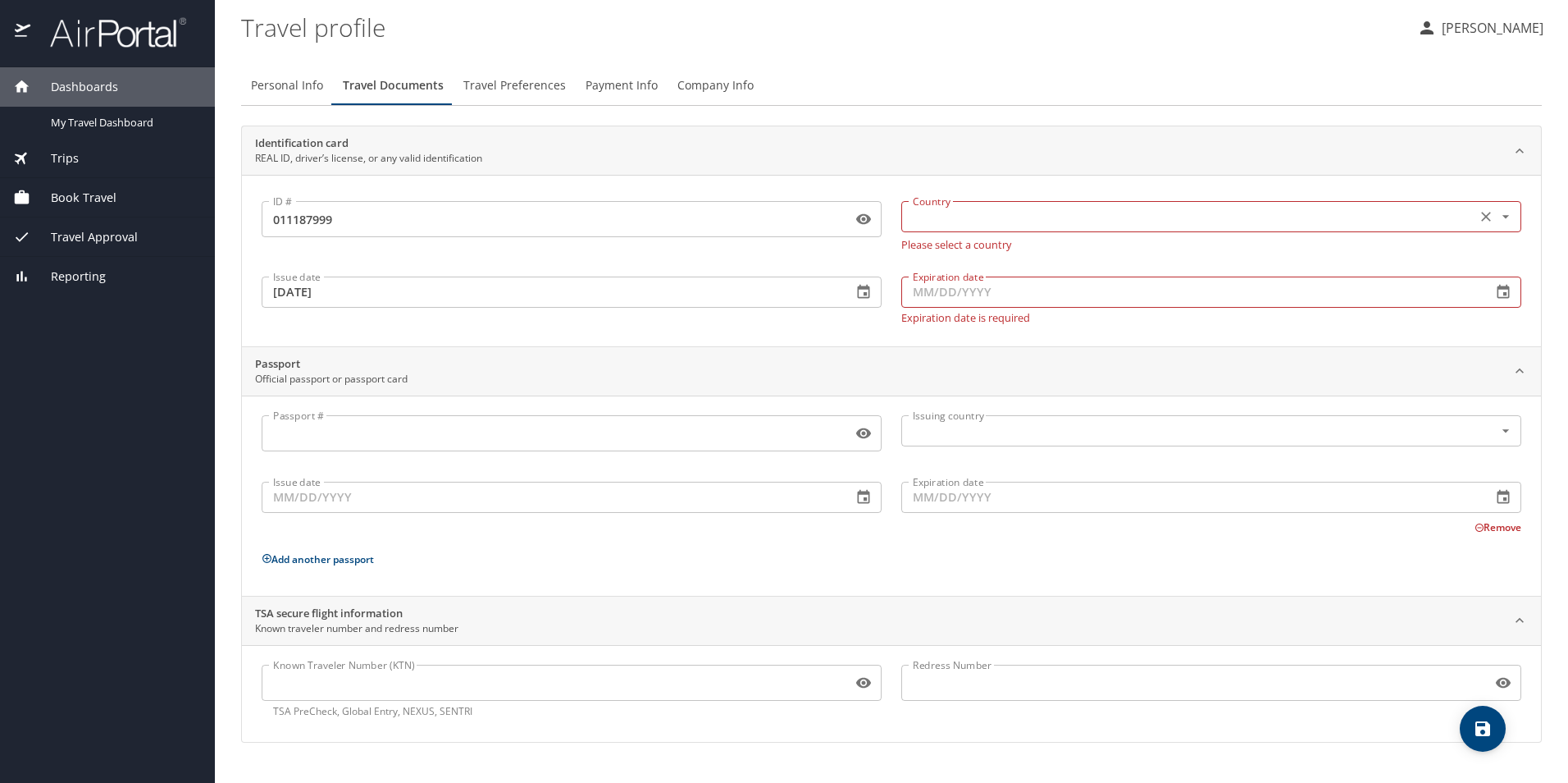
click at [946, 215] on input "text" at bounding box center [1187, 216] width 562 height 22
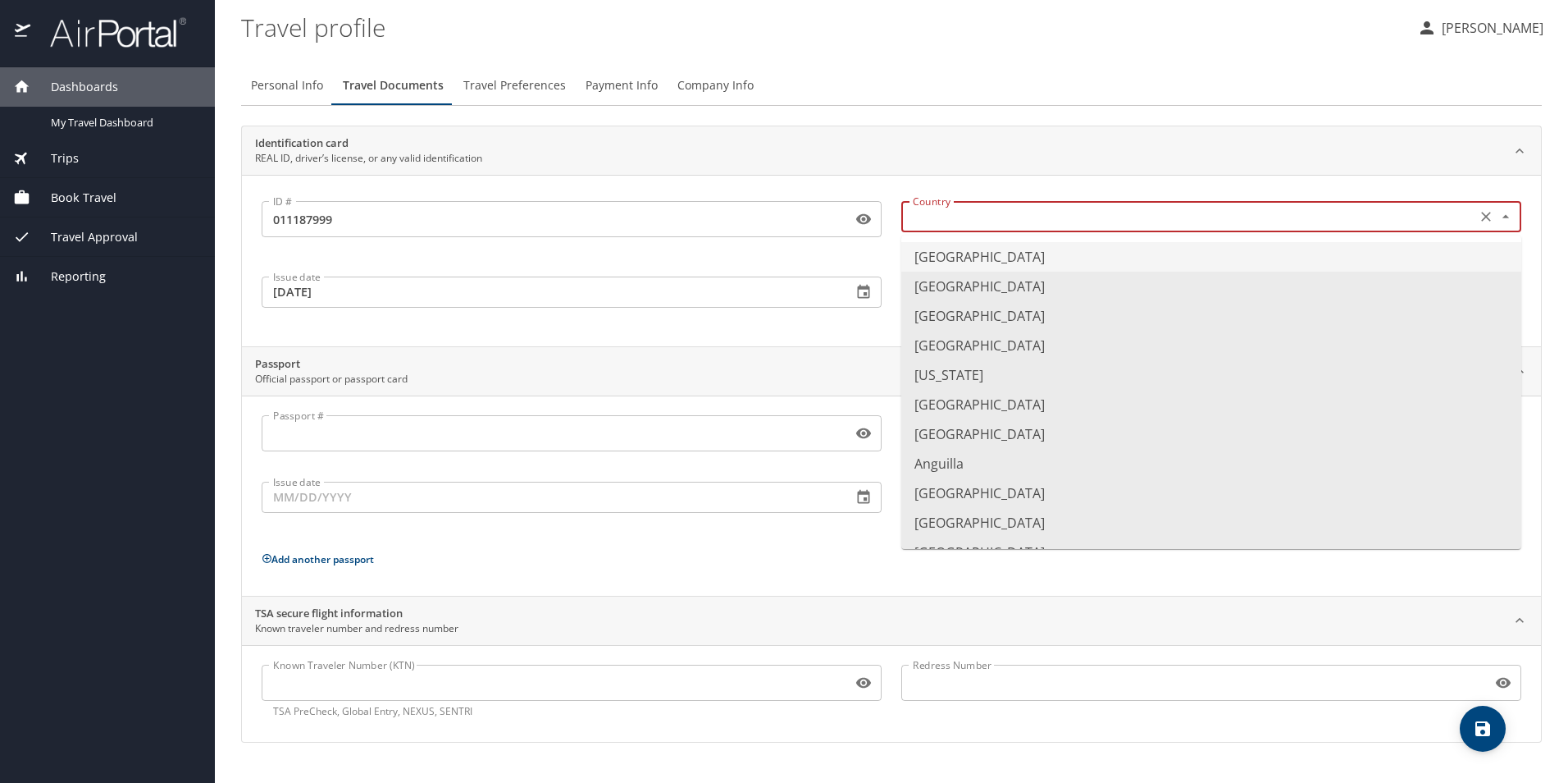
click at [962, 259] on li "United States of America" at bounding box center [1211, 257] width 620 height 30
type input "United States of America"
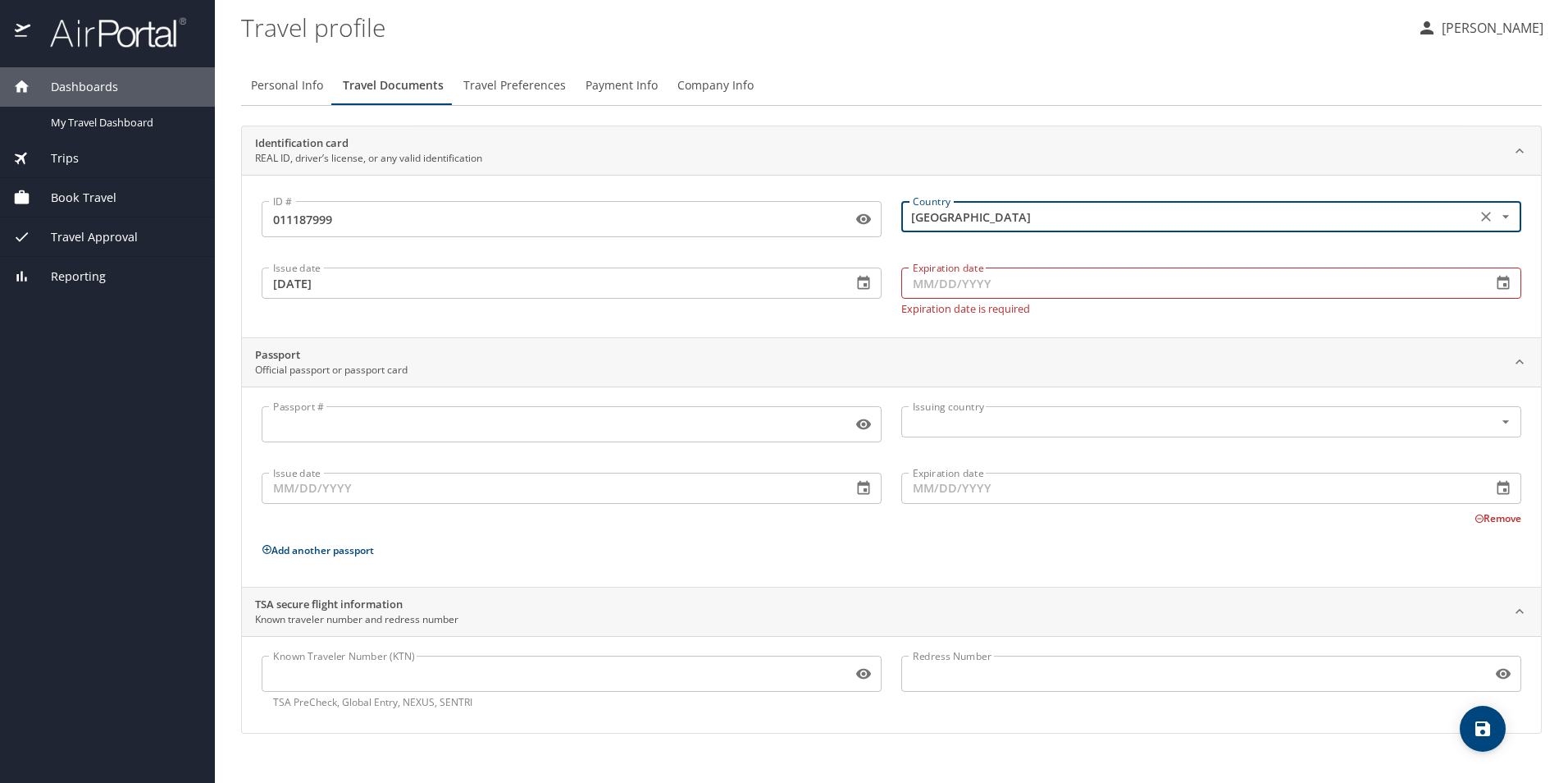
click at [1005, 282] on input "Expiration date" at bounding box center [1190, 283] width 578 height 31
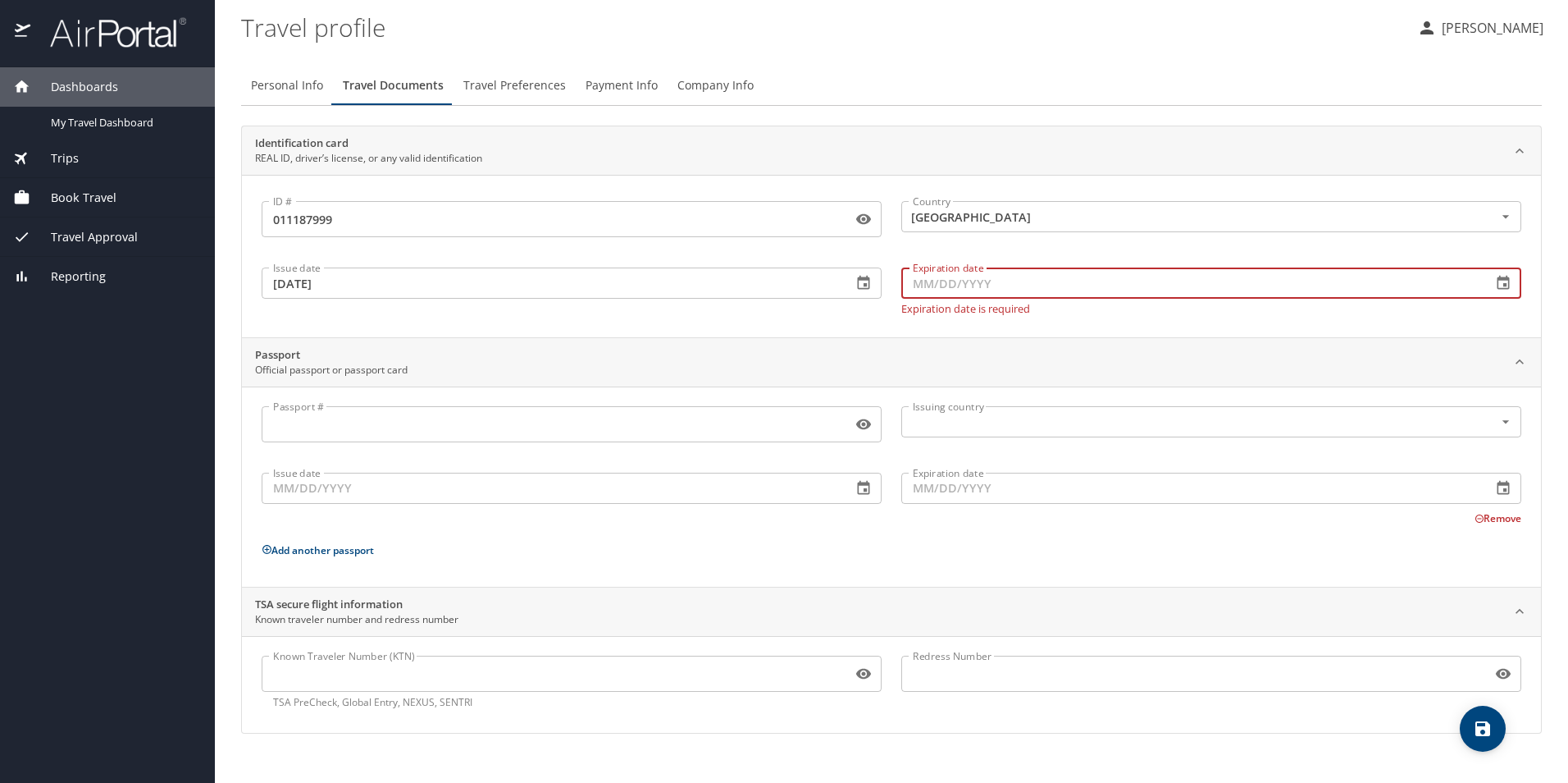
click at [1500, 282] on icon "button" at bounding box center [1503, 284] width 17 height 17
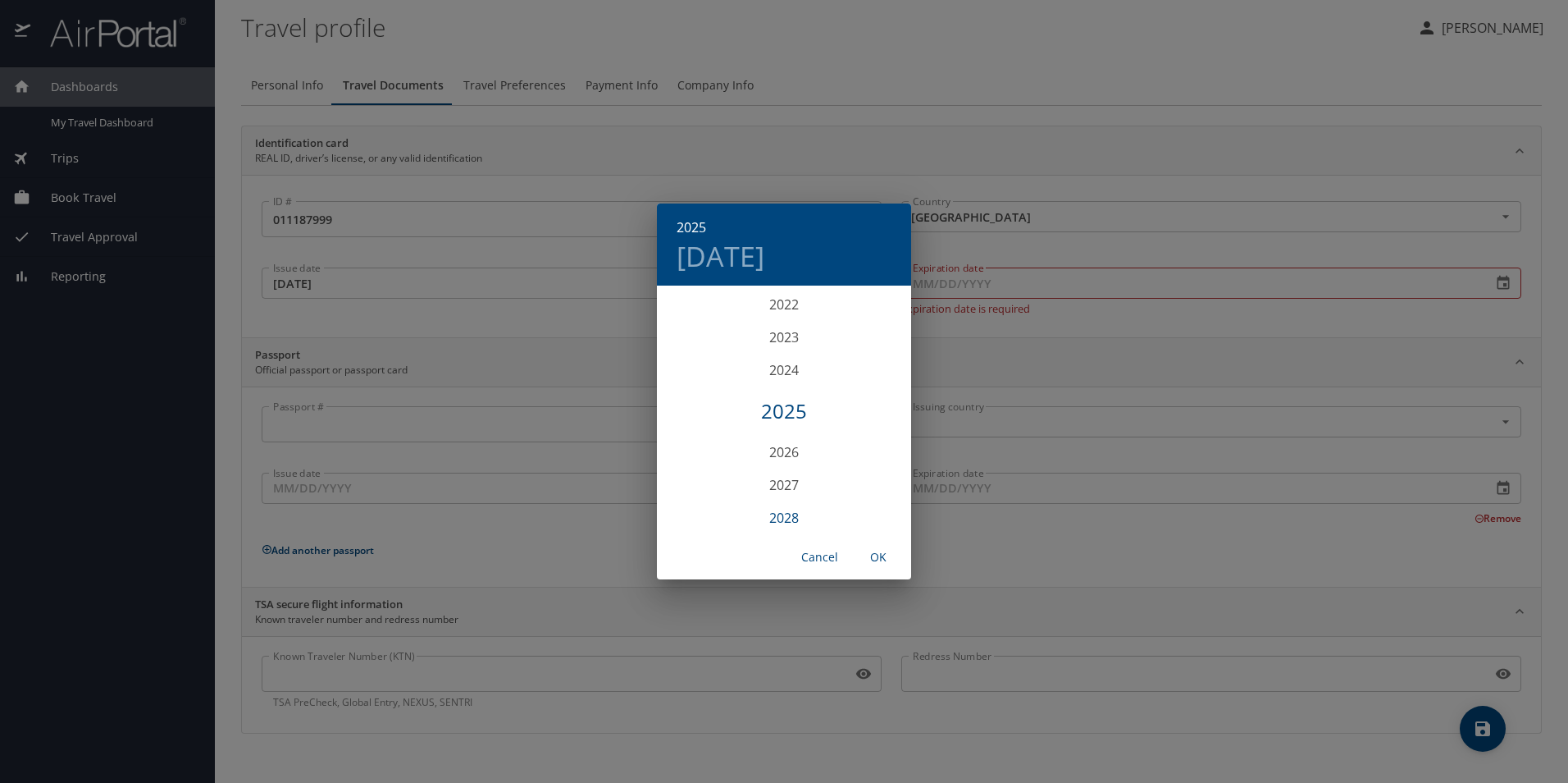
click at [792, 513] on div "2028" at bounding box center [784, 517] width 255 height 33
click at [866, 504] on div "Dec" at bounding box center [869, 504] width 84 height 62
click at [888, 428] on p "16" at bounding box center [883, 432] width 11 height 10
click at [879, 559] on span "OK" at bounding box center [878, 557] width 39 height 21
type input "12/16/2028"
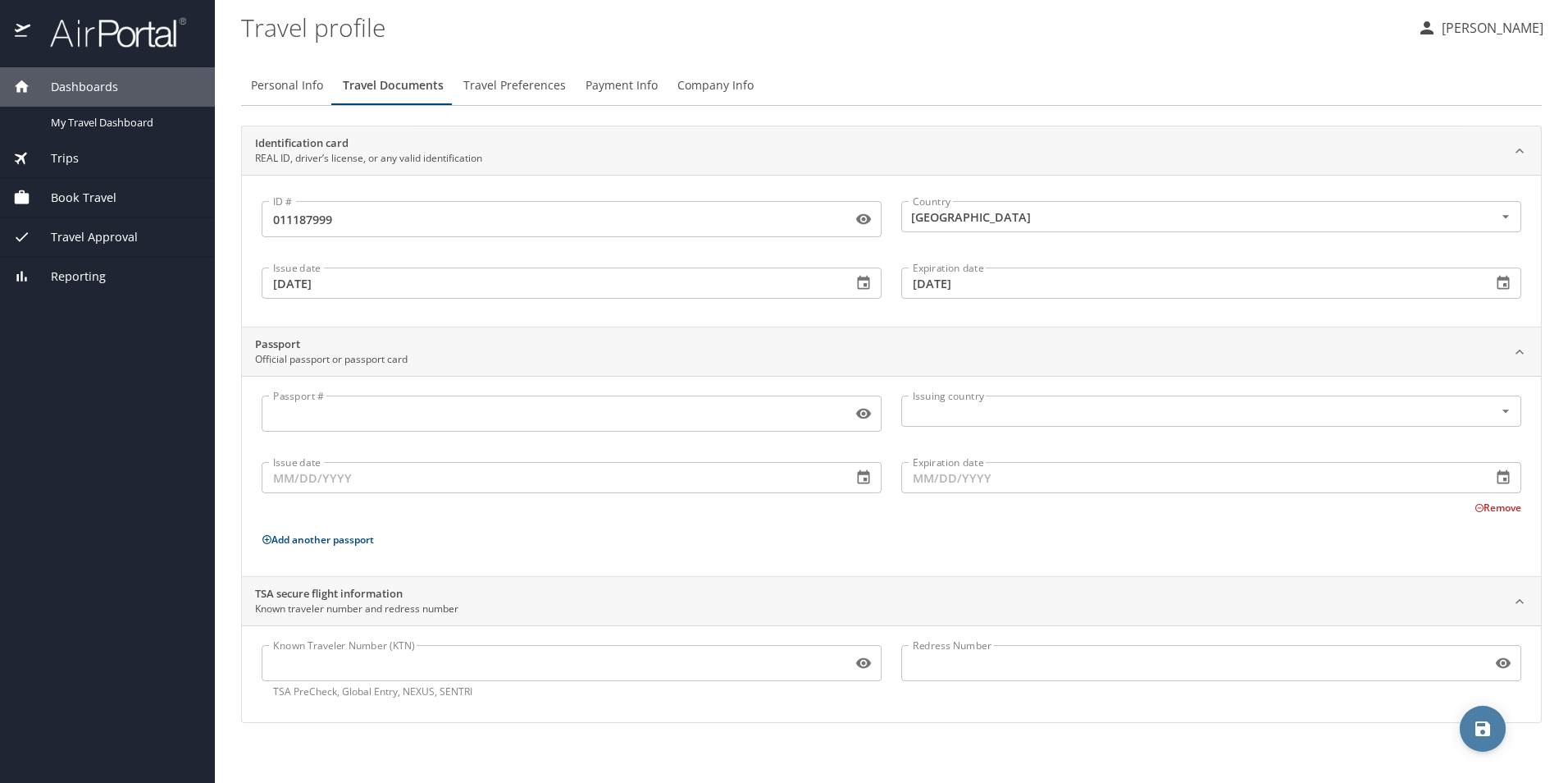
click at [1487, 725] on icon "save" at bounding box center [1483, 729] width 15 height 15
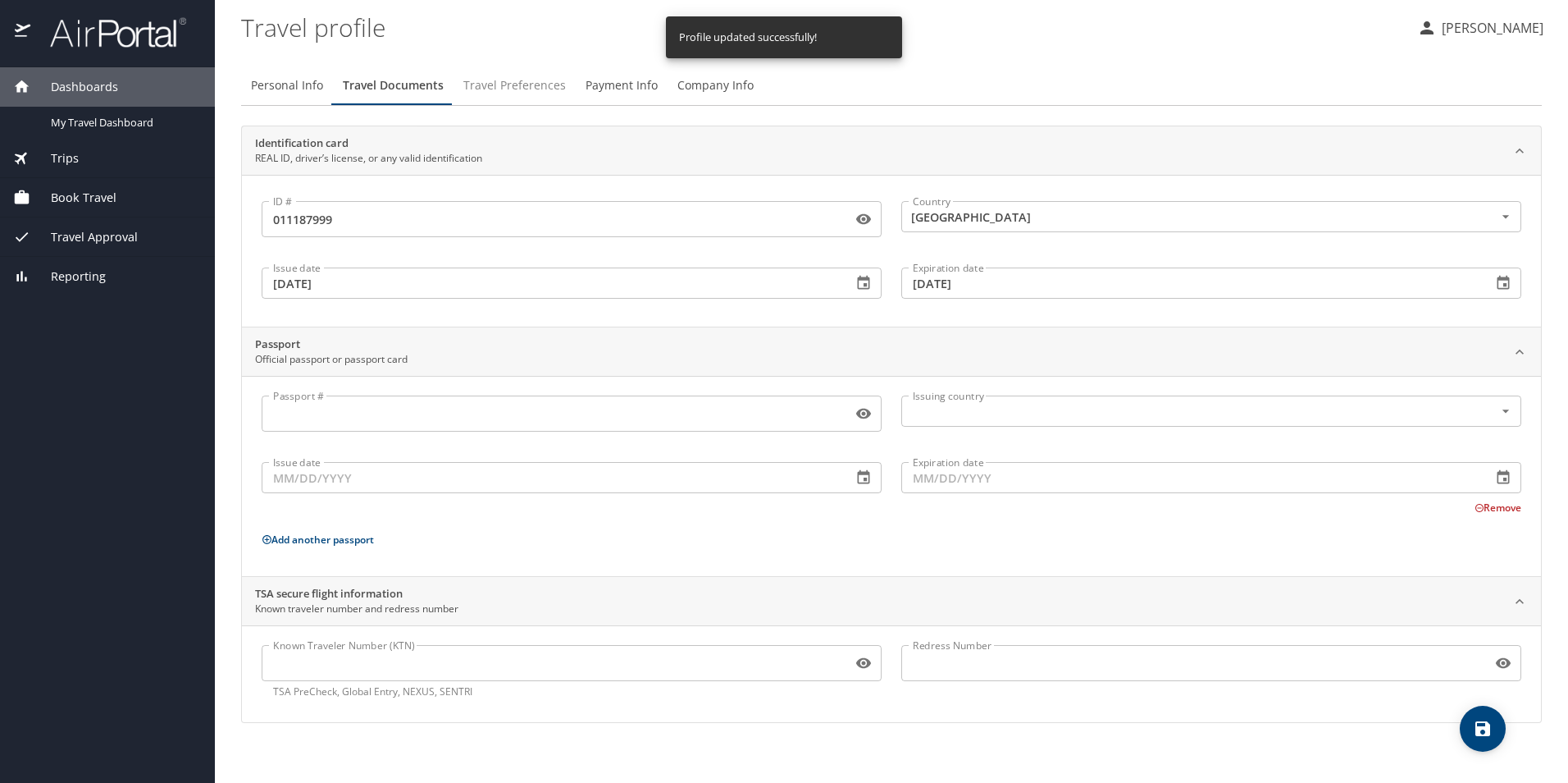
click at [514, 82] on span "Travel Preferences" at bounding box center [515, 86] width 103 height 21
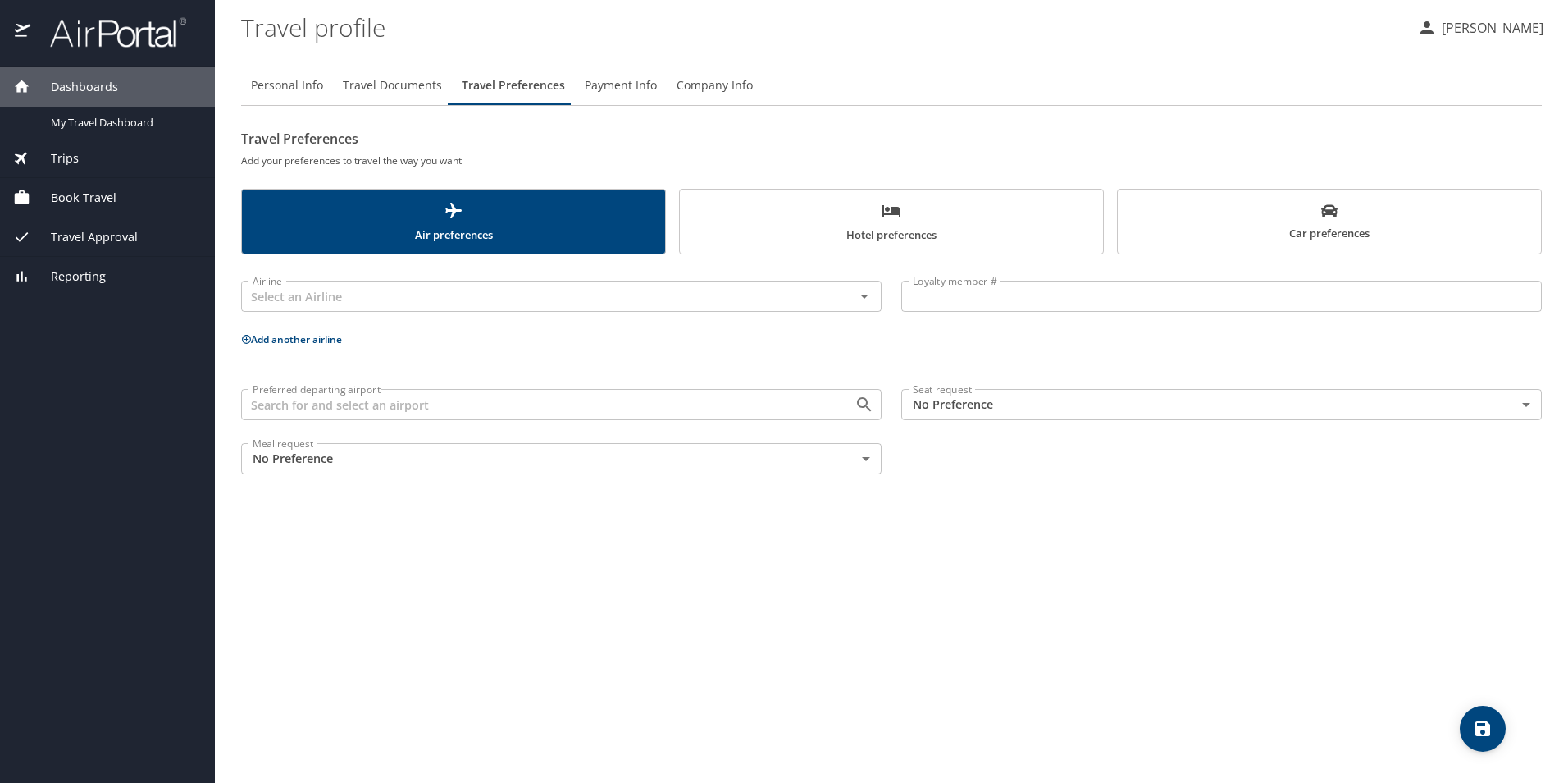
click at [701, 77] on span "Company Info" at bounding box center [714, 86] width 76 height 21
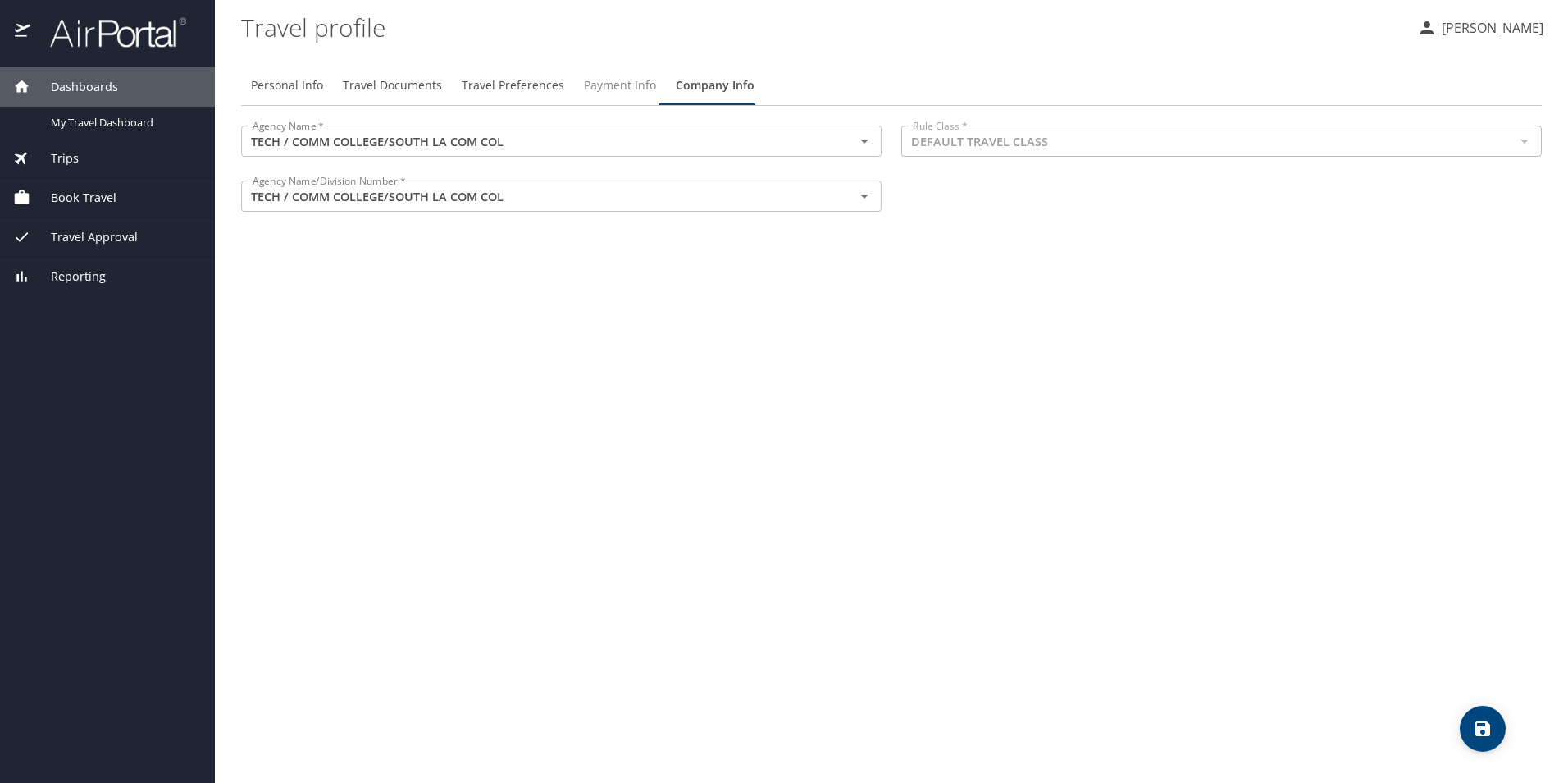
click at [606, 88] on span "Payment Info" at bounding box center [620, 86] width 72 height 21
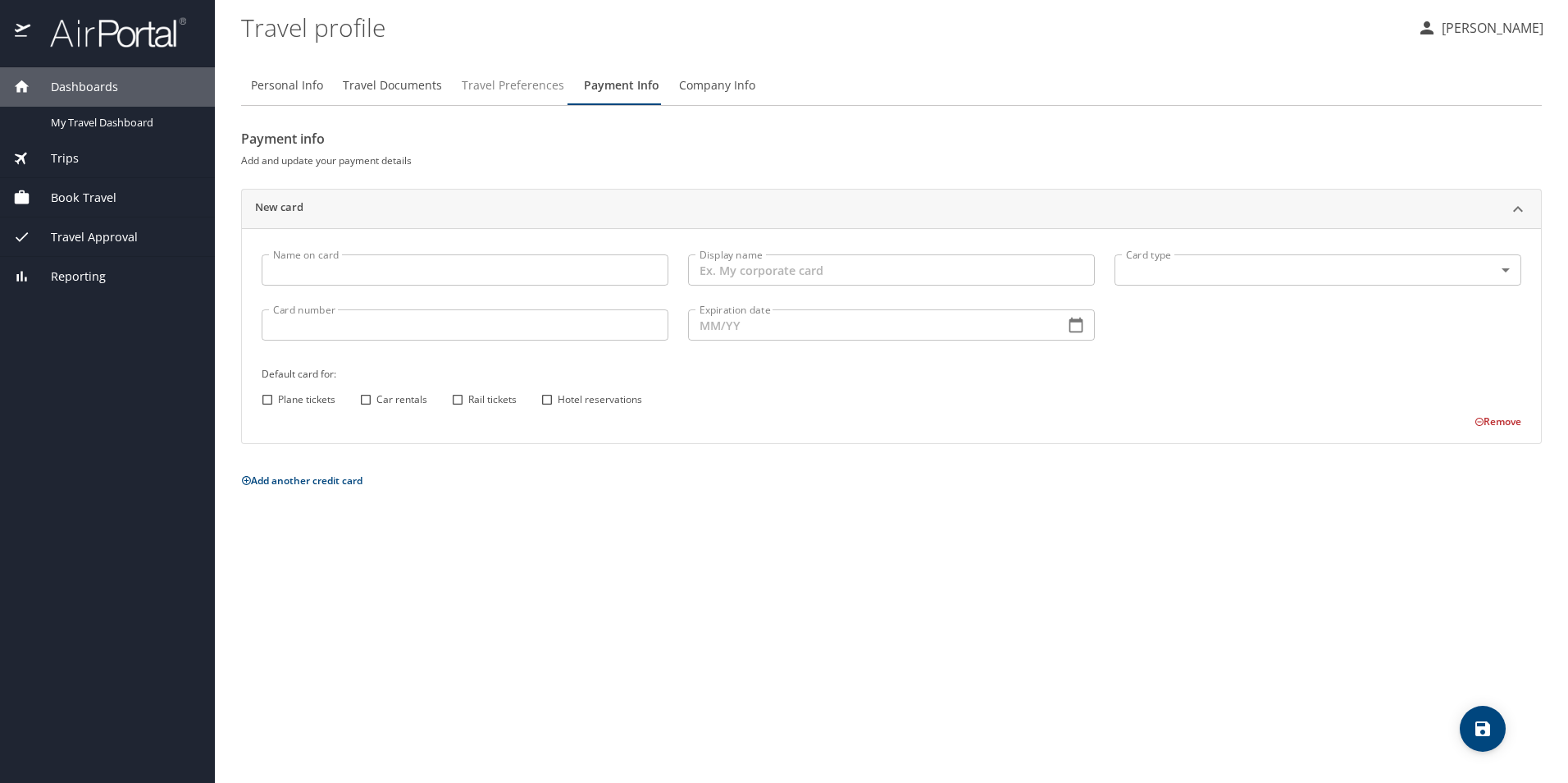
click at [516, 87] on span "Travel Preferences" at bounding box center [513, 86] width 103 height 21
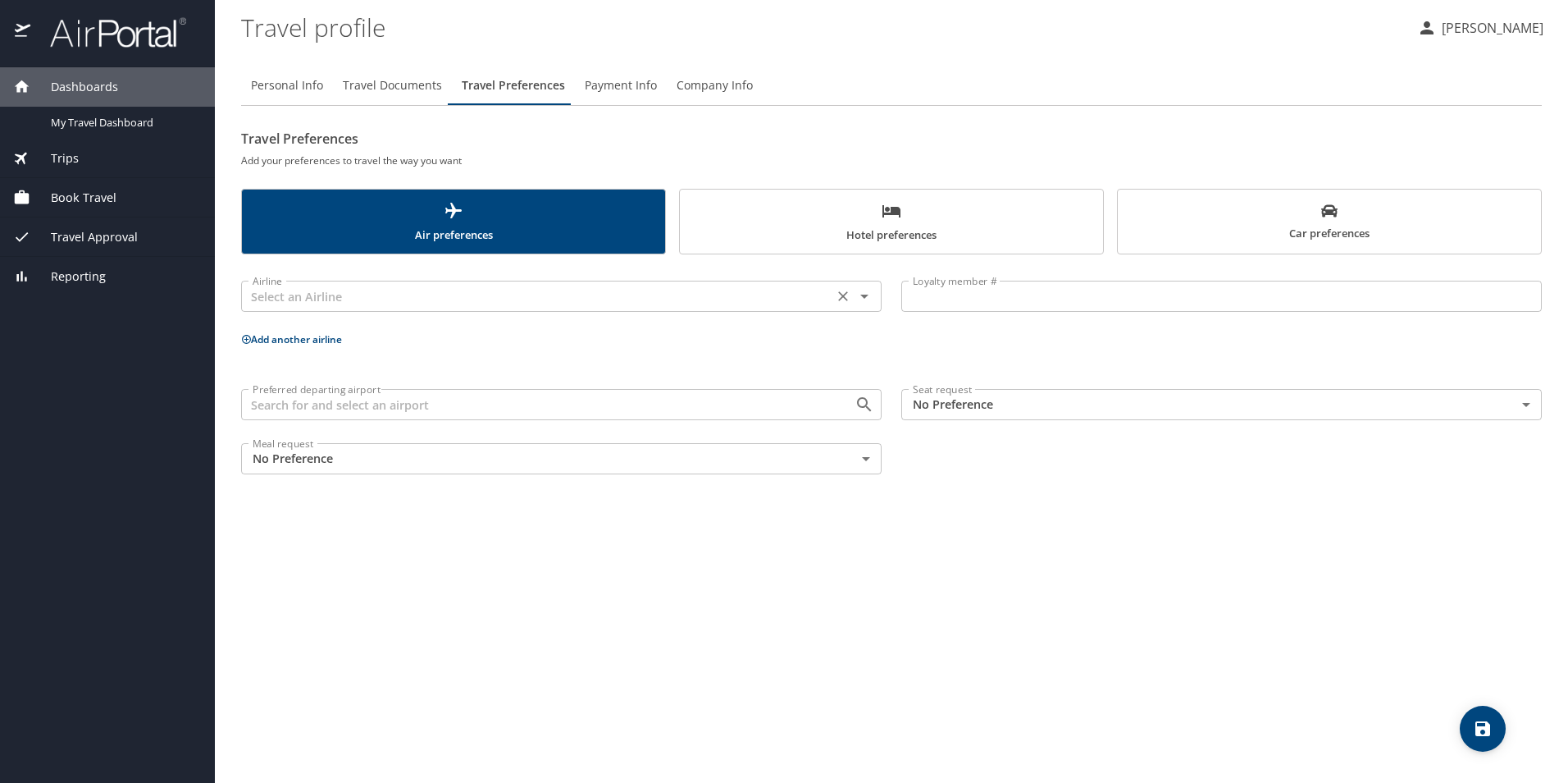
click at [551, 293] on input "text" at bounding box center [537, 296] width 582 height 22
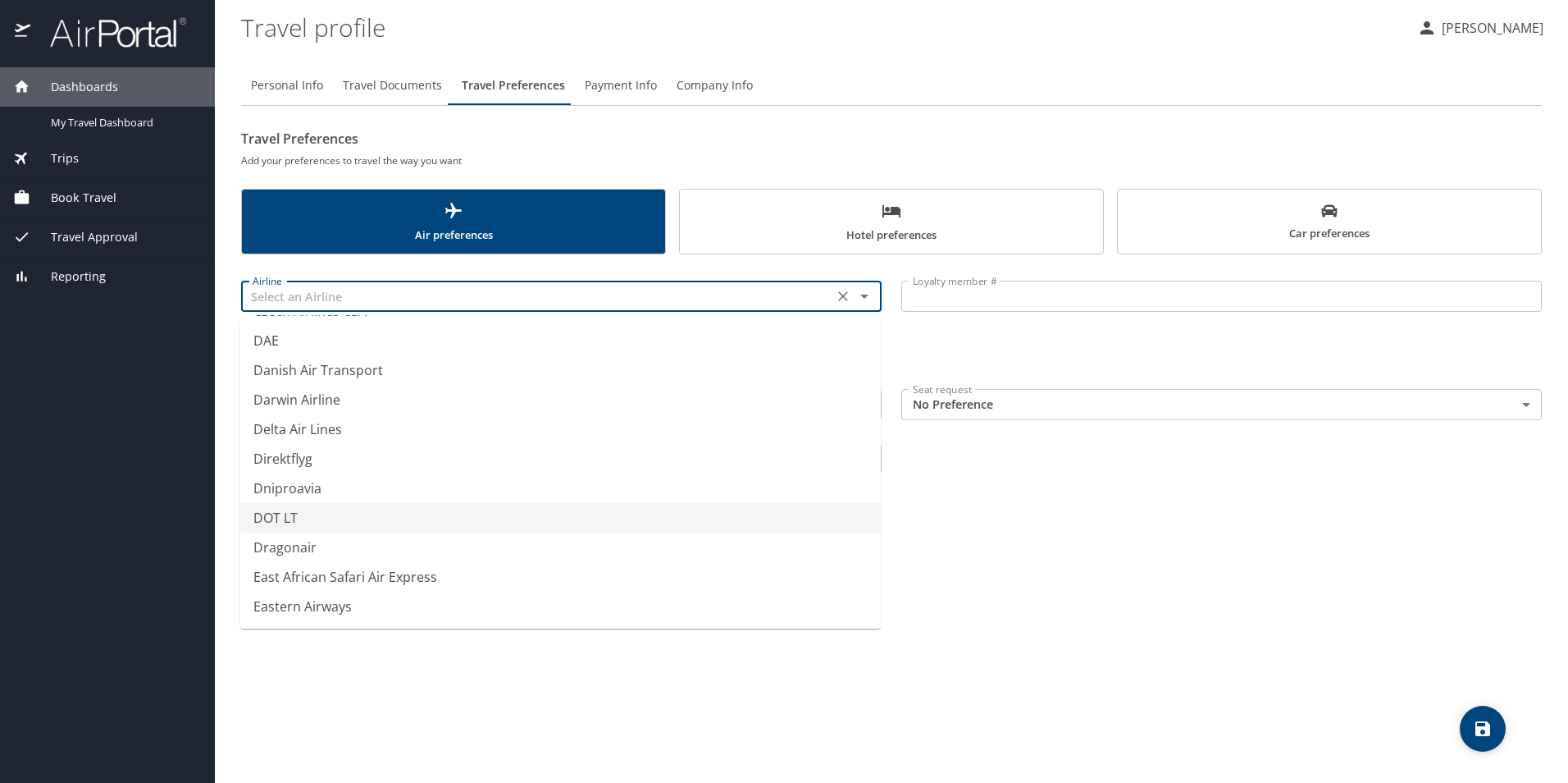
scroll to position [4841, 0]
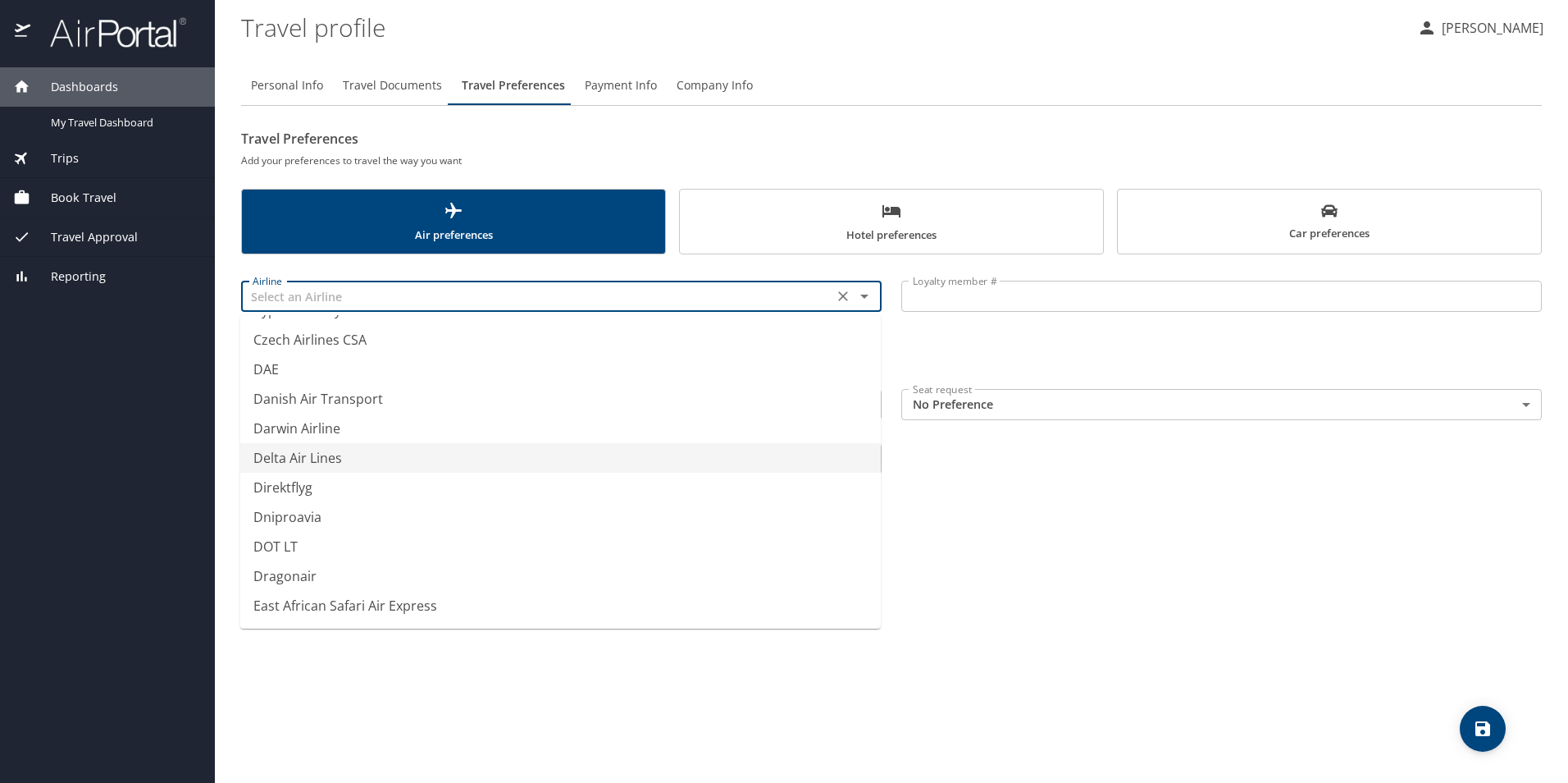
click at [344, 456] on li "Delta Air Lines" at bounding box center [561, 458] width 640 height 30
type input "Delta Air Lines"
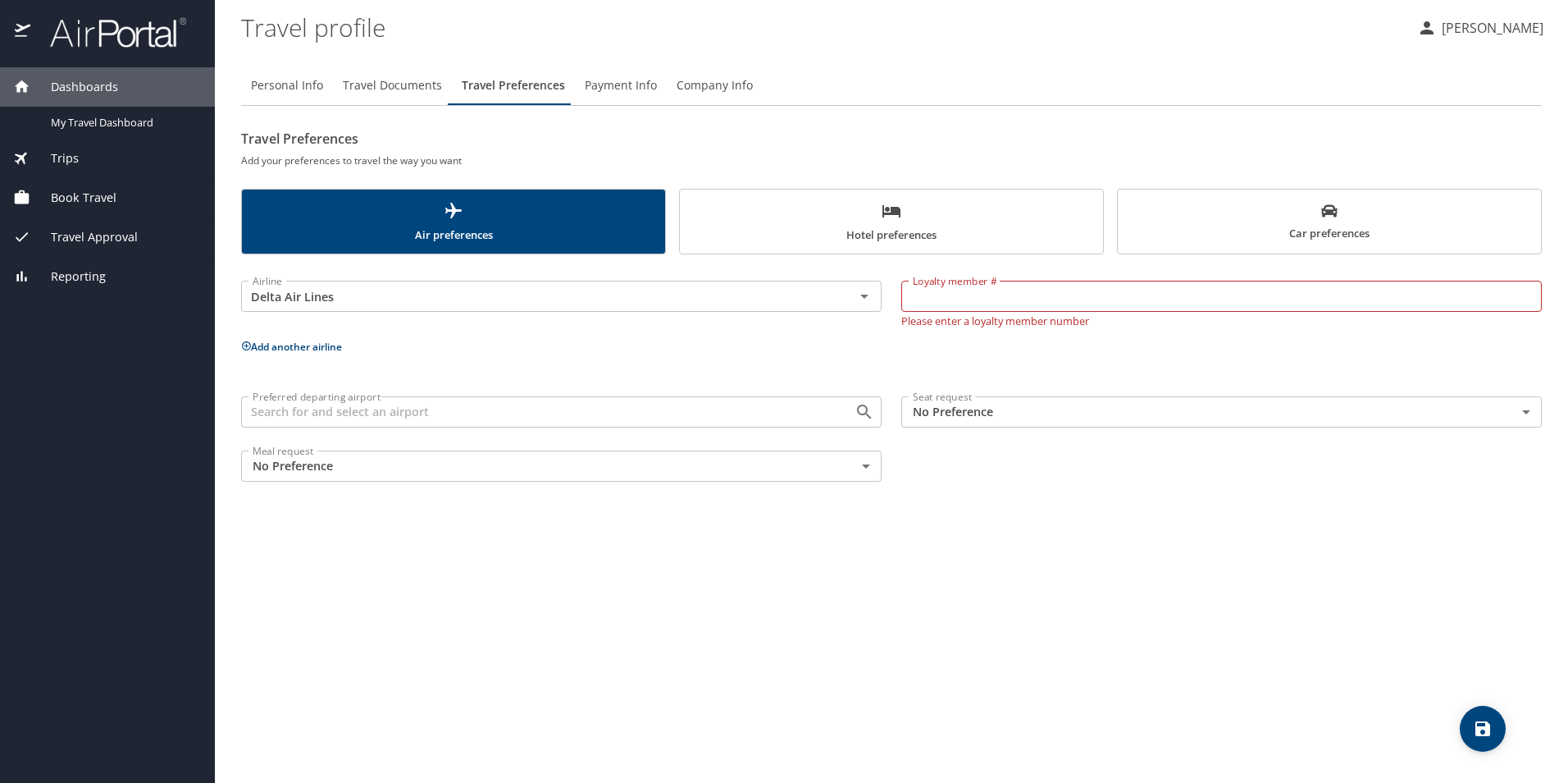
click at [916, 359] on div "Airline Delta Air Lines Airline Loyalty member # Loyalty member # Please enter …" at bounding box center [892, 377] width 1301 height 228
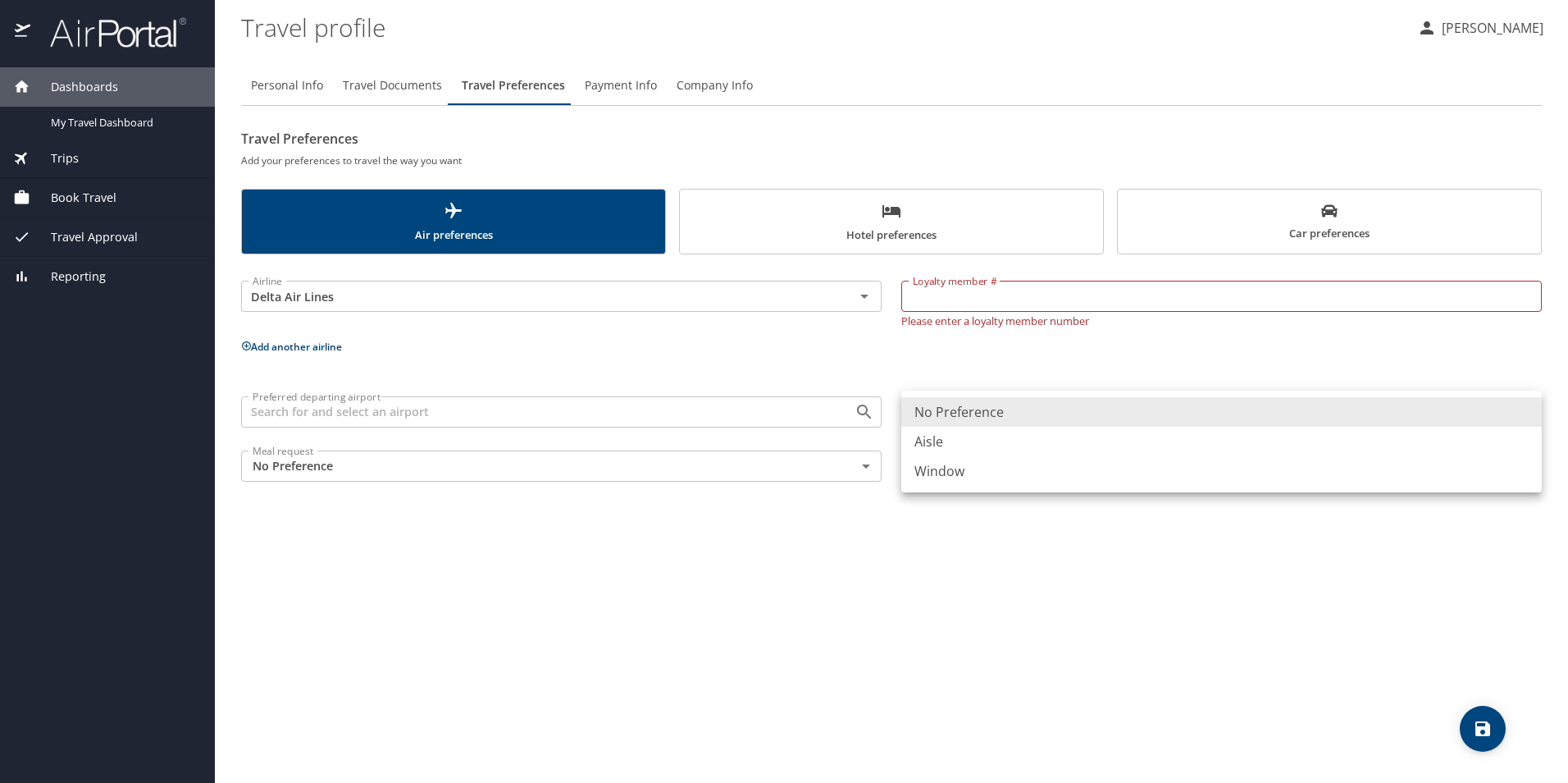
click at [960, 421] on body "Dashboards My Travel Dashboard Trips Current / Future Trips Past Trips Trips Mi…" at bounding box center [784, 392] width 1568 height 783
click at [967, 373] on div at bounding box center [784, 392] width 1568 height 783
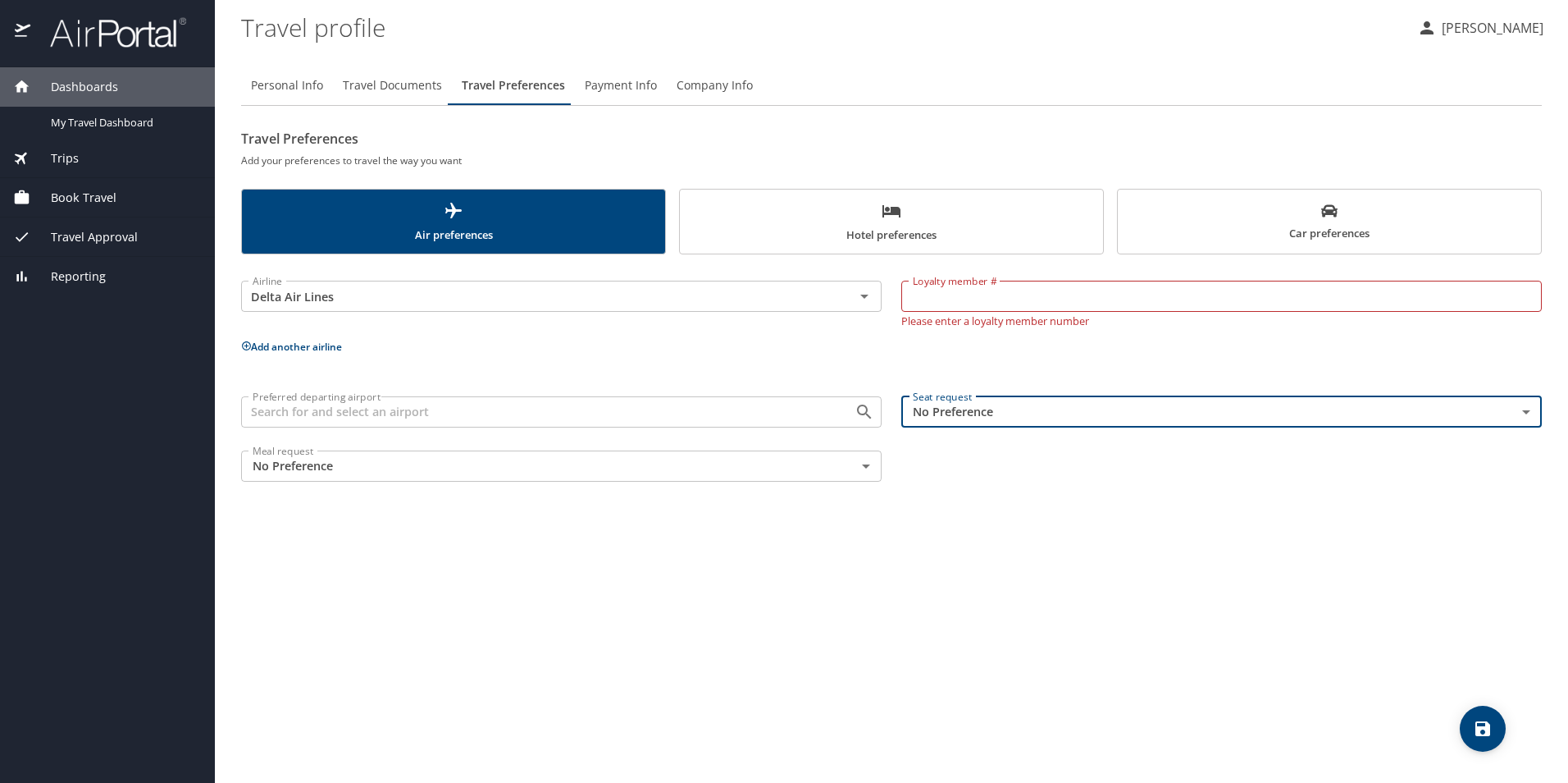
click at [969, 290] on input "Loyalty member #" at bounding box center [1222, 296] width 640 height 31
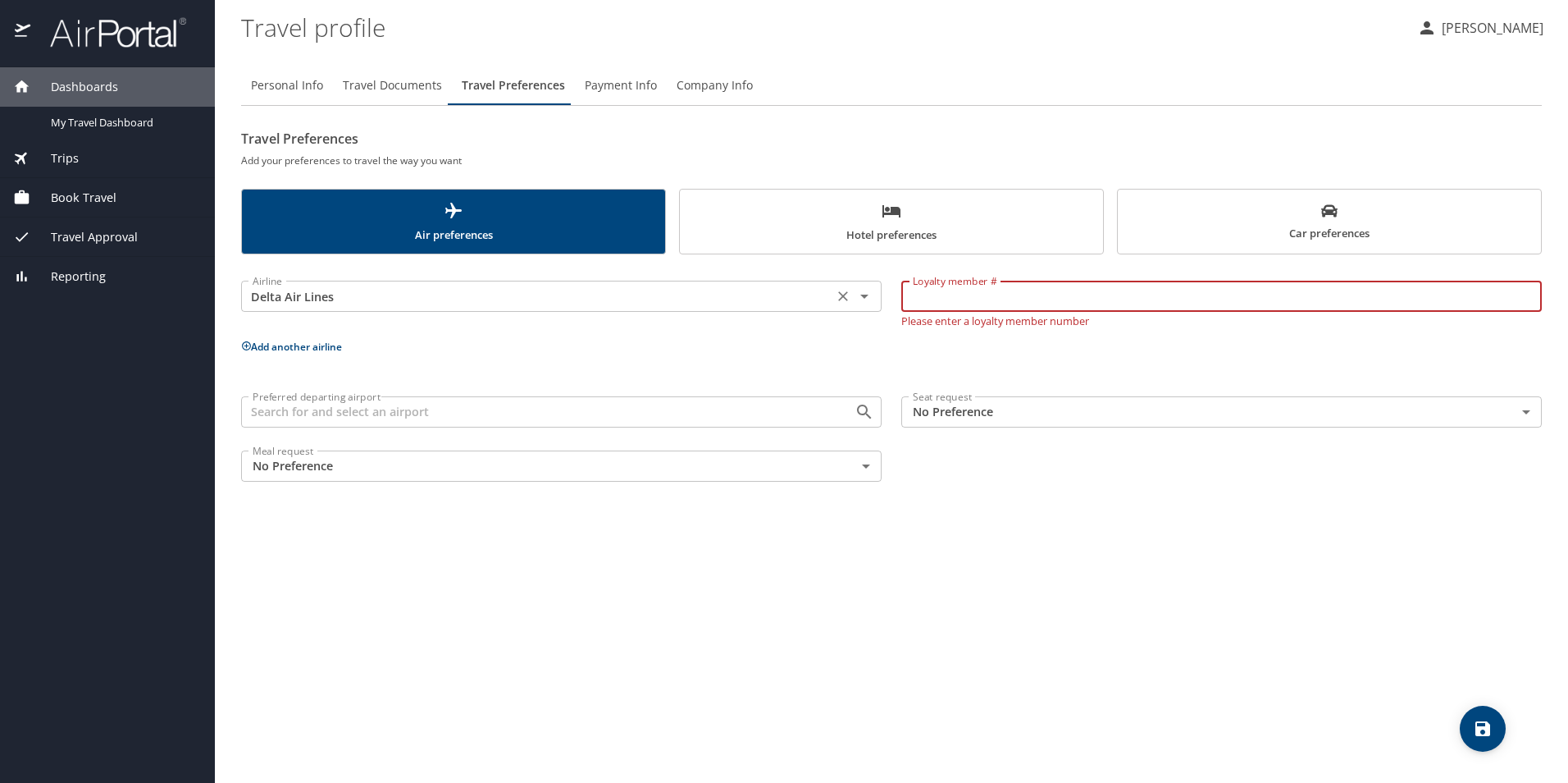
click at [675, 289] on input "Delta Air Lines" at bounding box center [537, 296] width 582 height 22
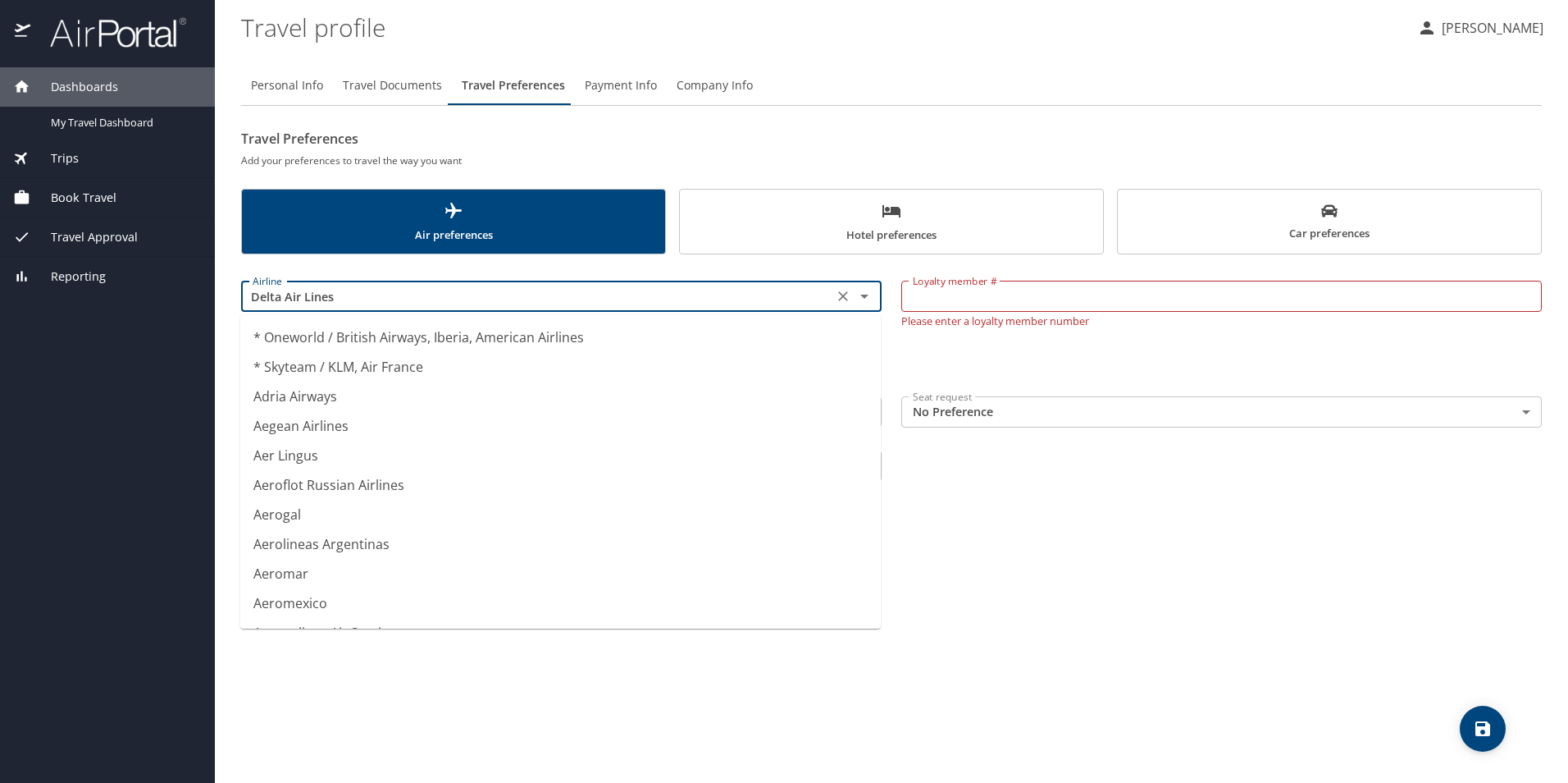
scroll to position [0, 0]
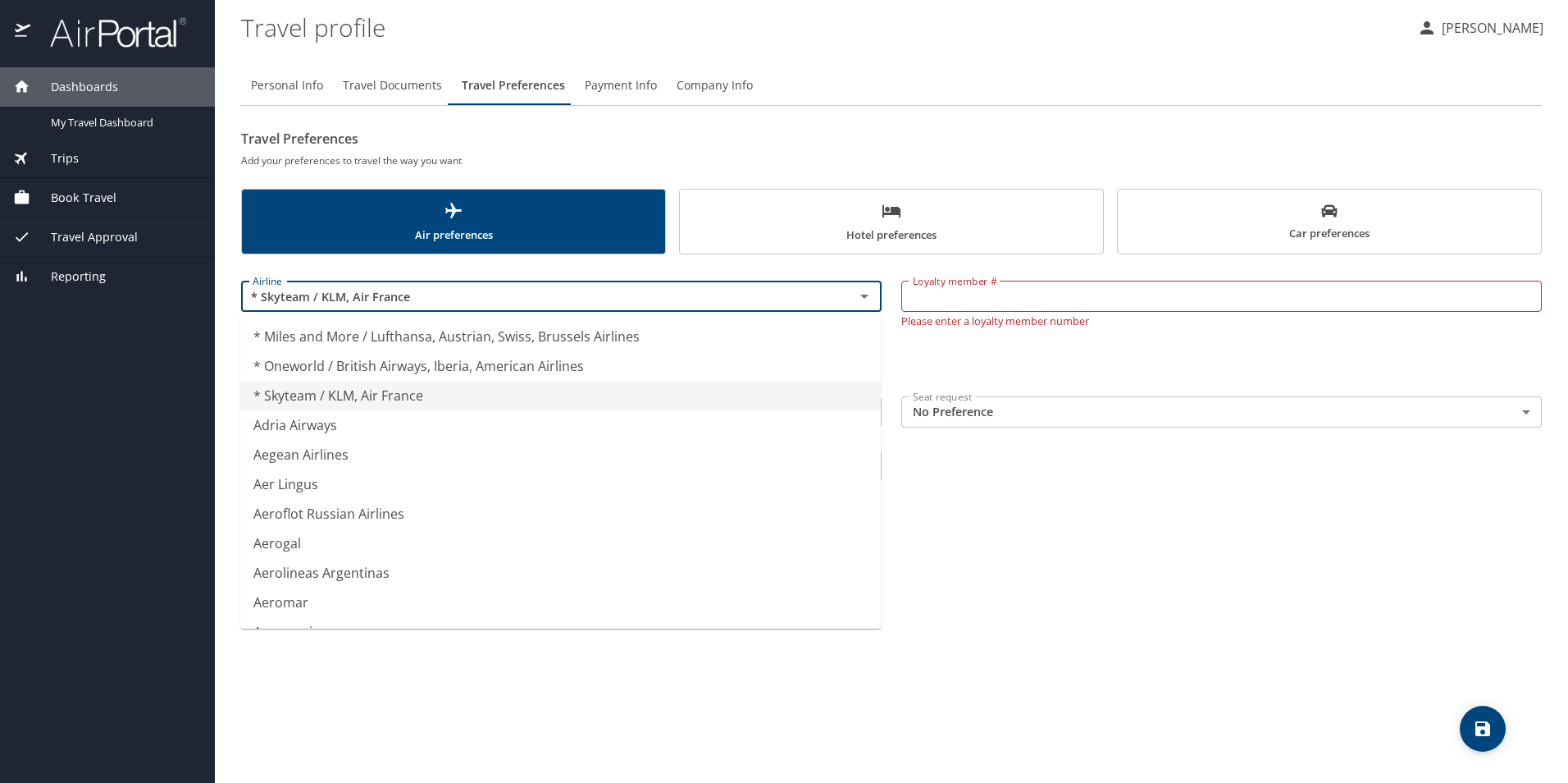
click at [1206, 591] on div "Personal Info Travel Documents Travel Preferences Payment Info Company Info Tra…" at bounding box center [892, 418] width 1301 height 731
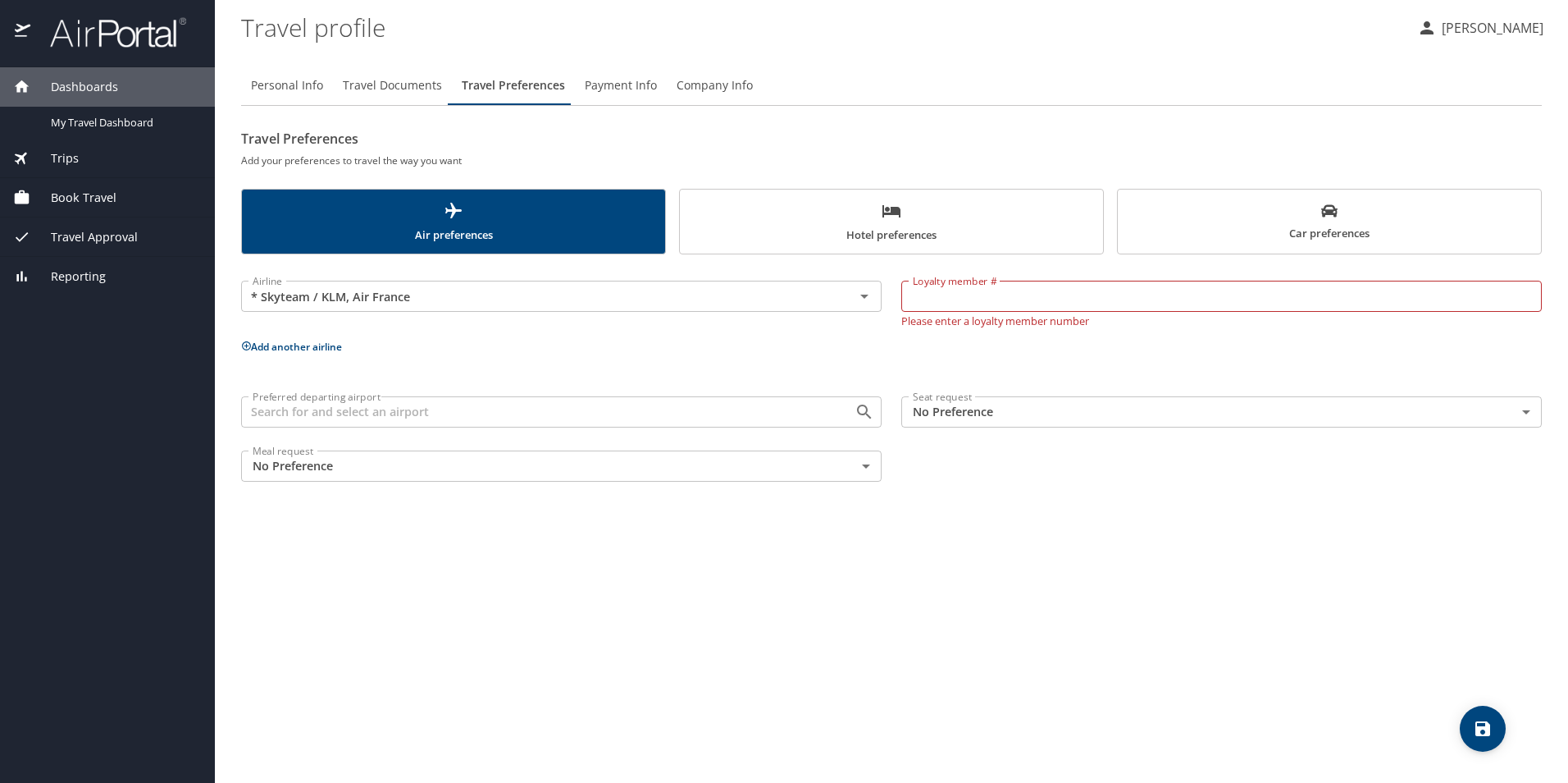
click at [1201, 588] on div "Personal Info Travel Documents Travel Preferences Payment Info Company Info Tra…" at bounding box center [892, 418] width 1301 height 731
click at [864, 295] on icon "Open" at bounding box center [864, 297] width 8 height 4
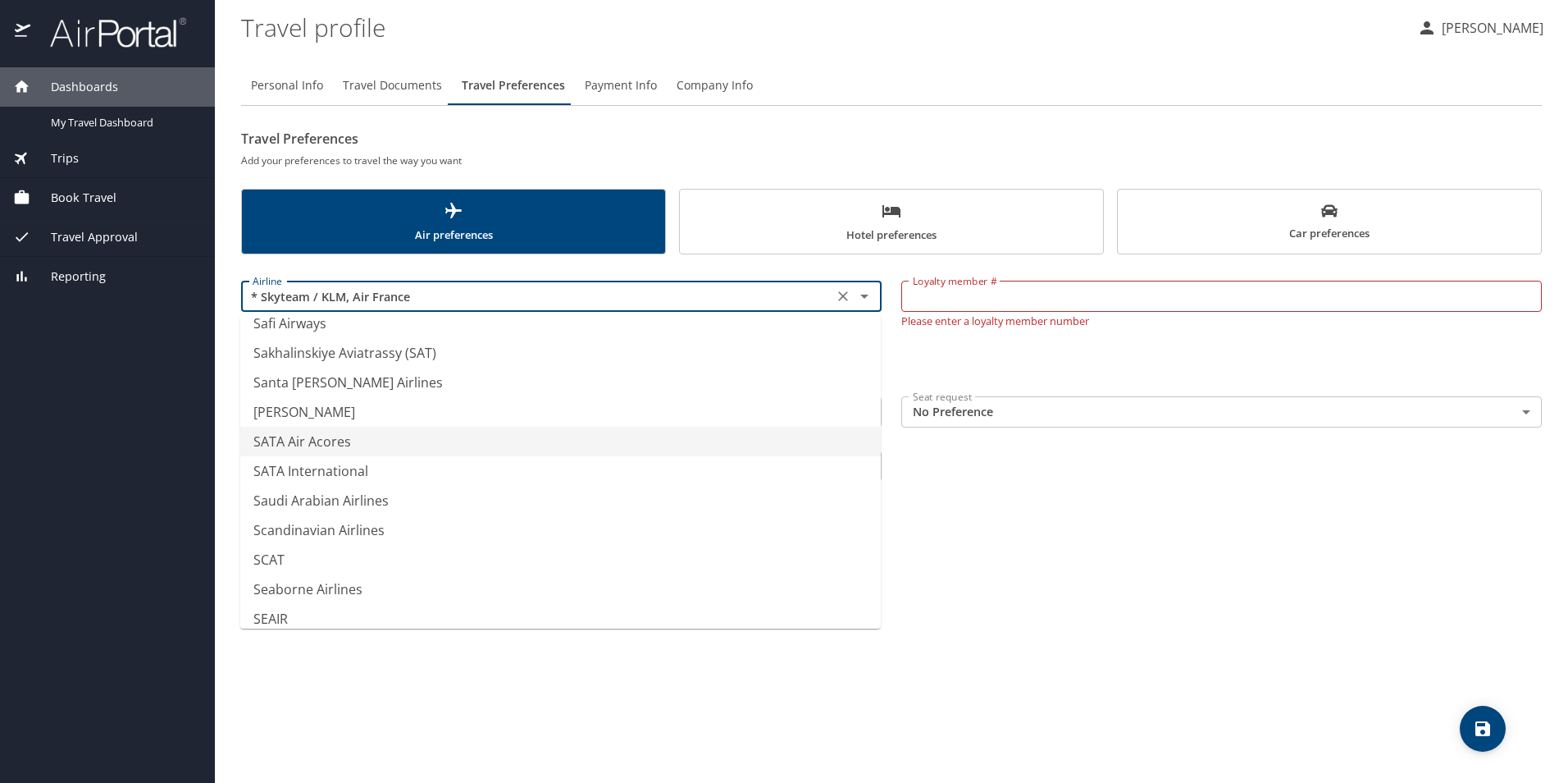
scroll to position [10668, 0]
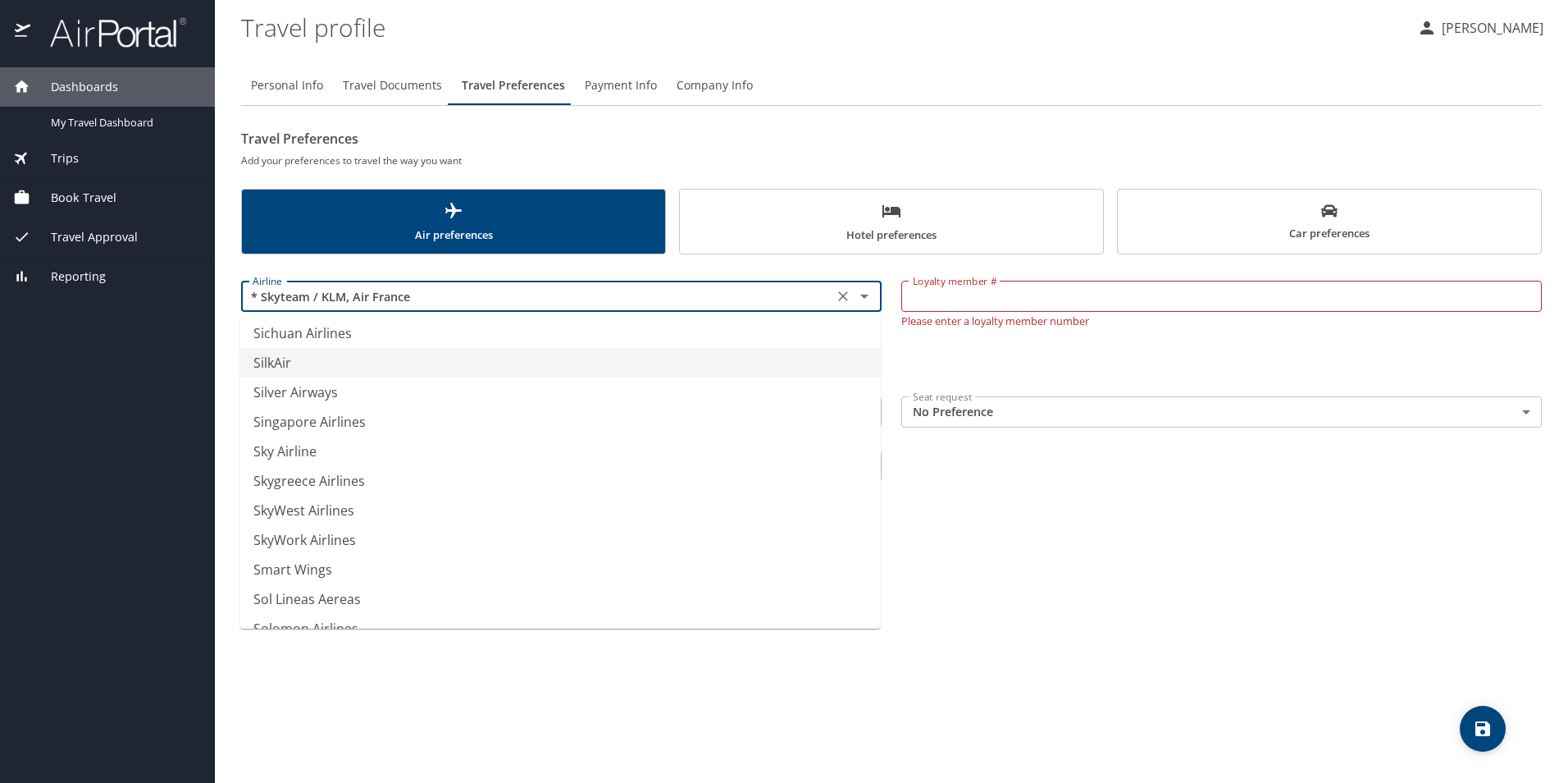
type input "SilkAir"
click at [391, 83] on span "Travel Documents" at bounding box center [392, 86] width 99 height 21
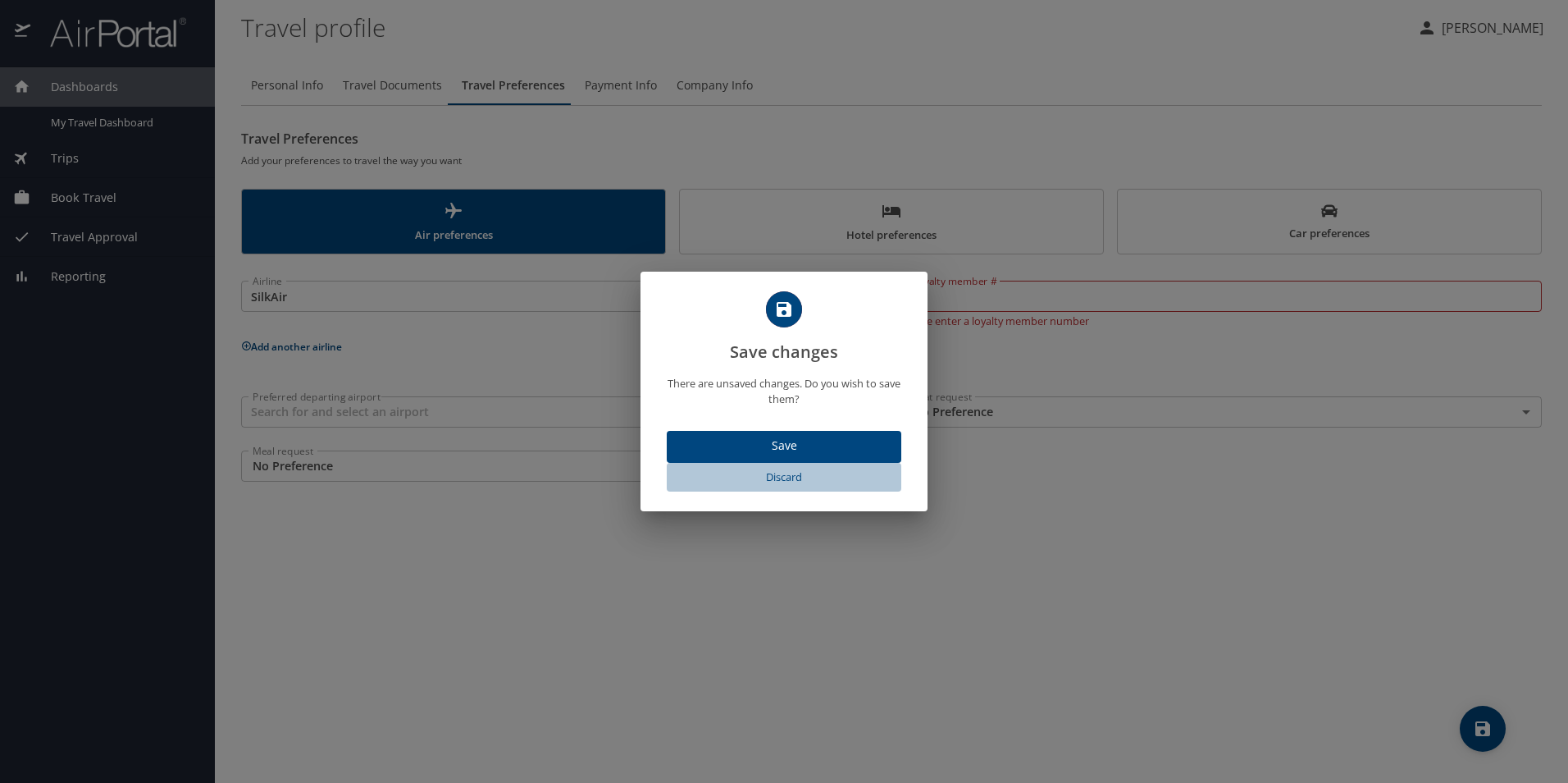
click at [793, 476] on span "Discard" at bounding box center [784, 477] width 222 height 19
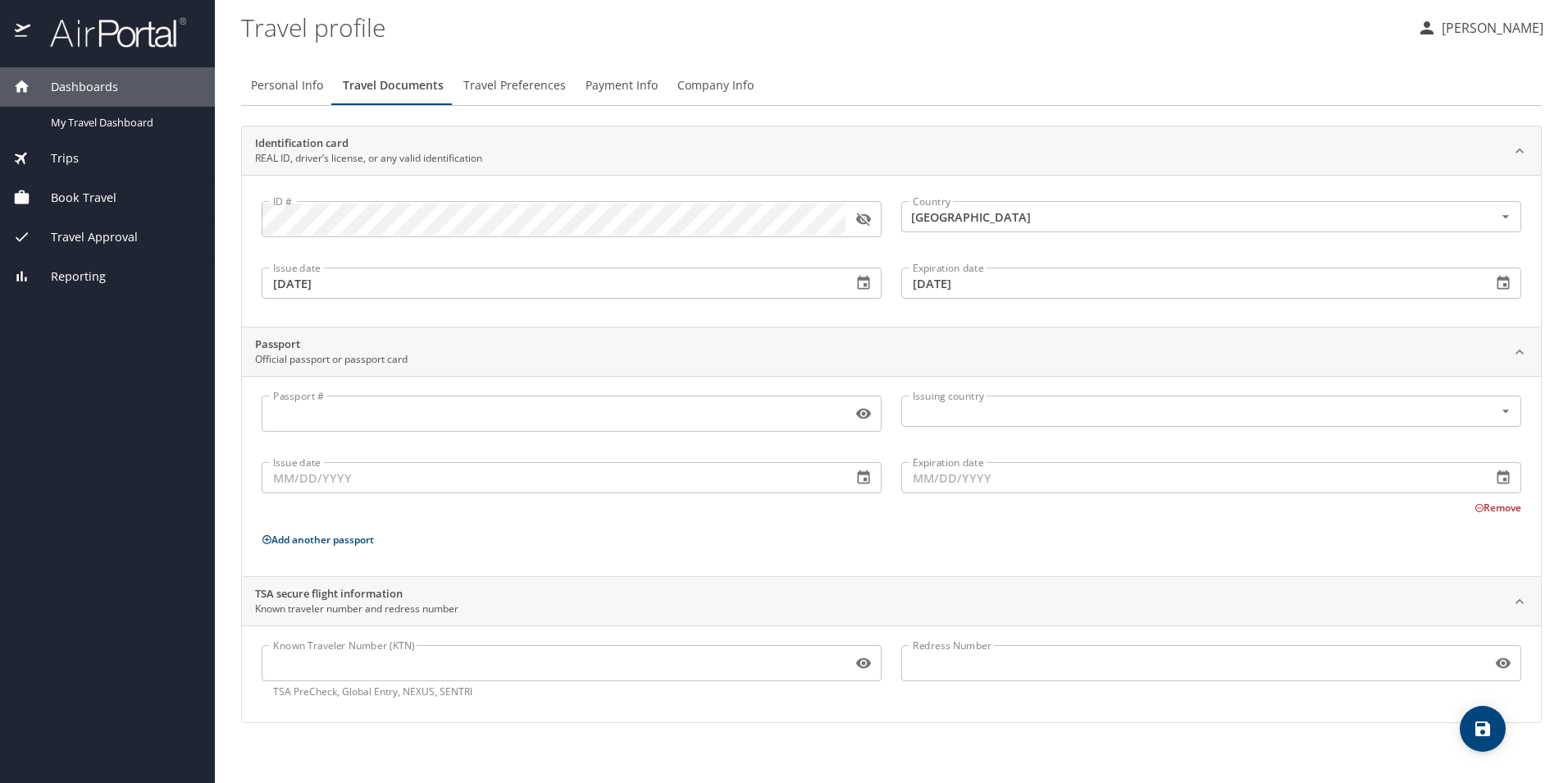
click at [73, 155] on span "Trips" at bounding box center [54, 157] width 49 height 18
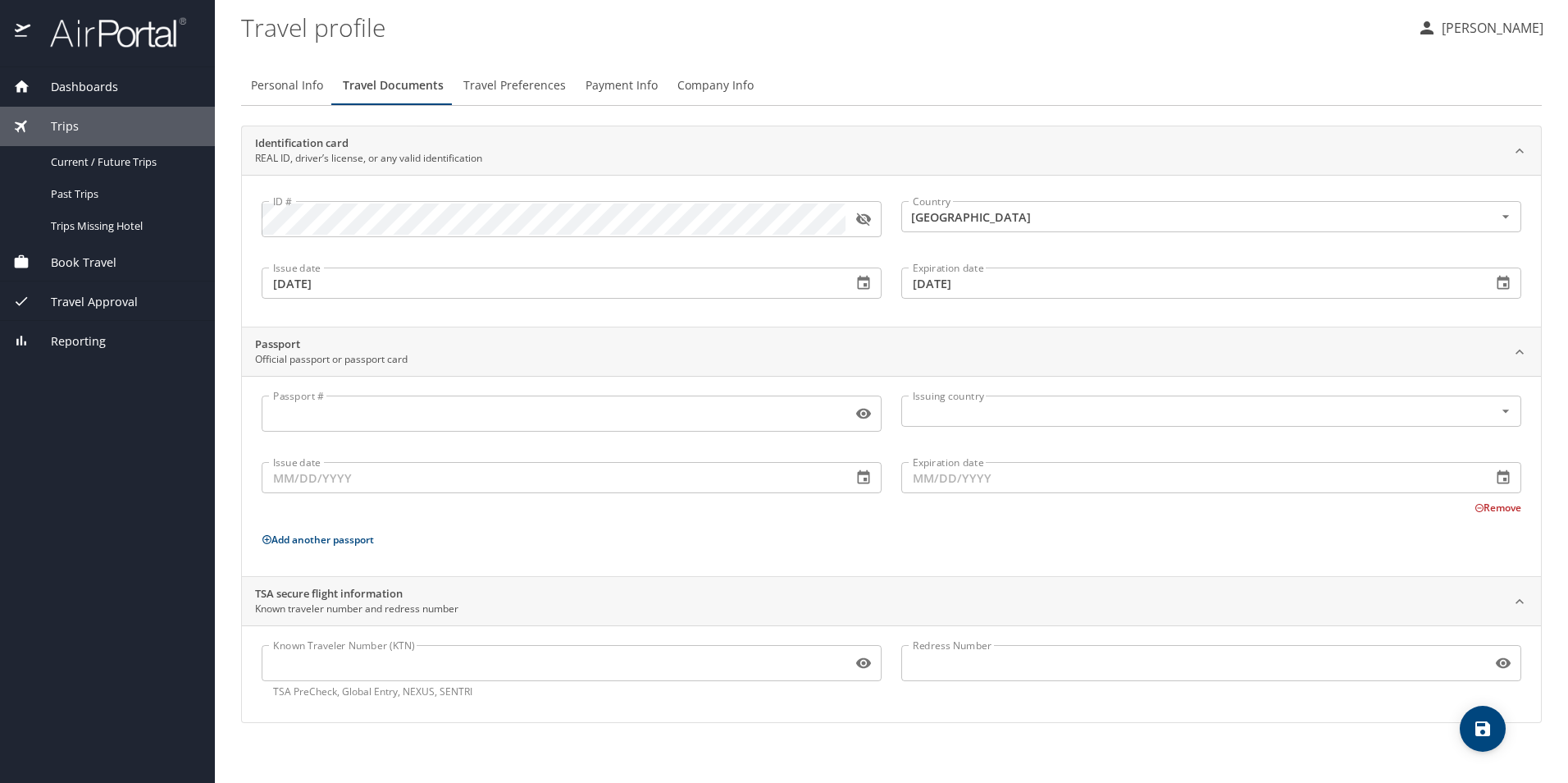
click at [125, 88] on div "Dashboards" at bounding box center [108, 86] width 189 height 18
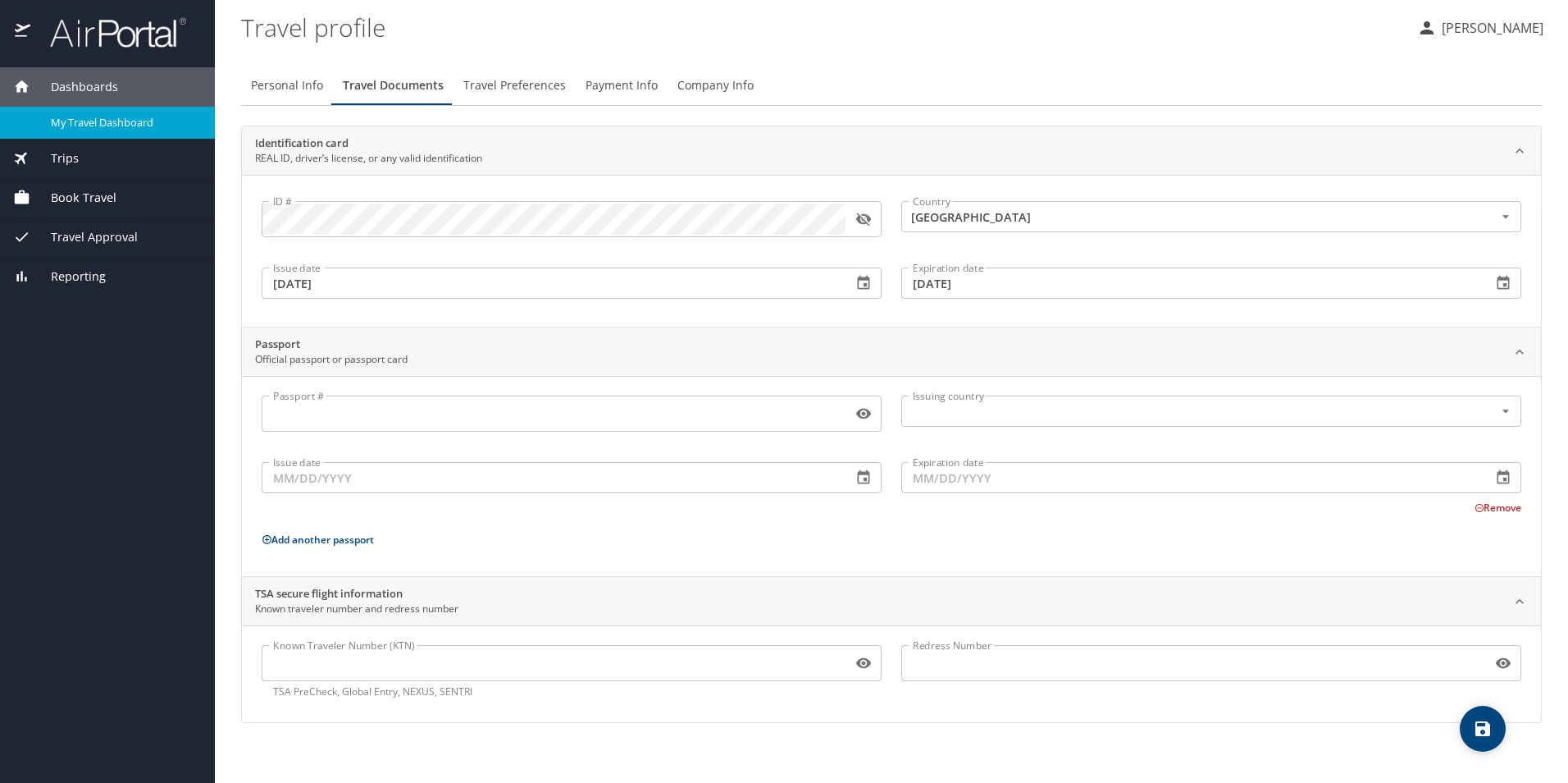
click at [128, 123] on span "My Travel Dashboard" at bounding box center [123, 123] width 144 height 16
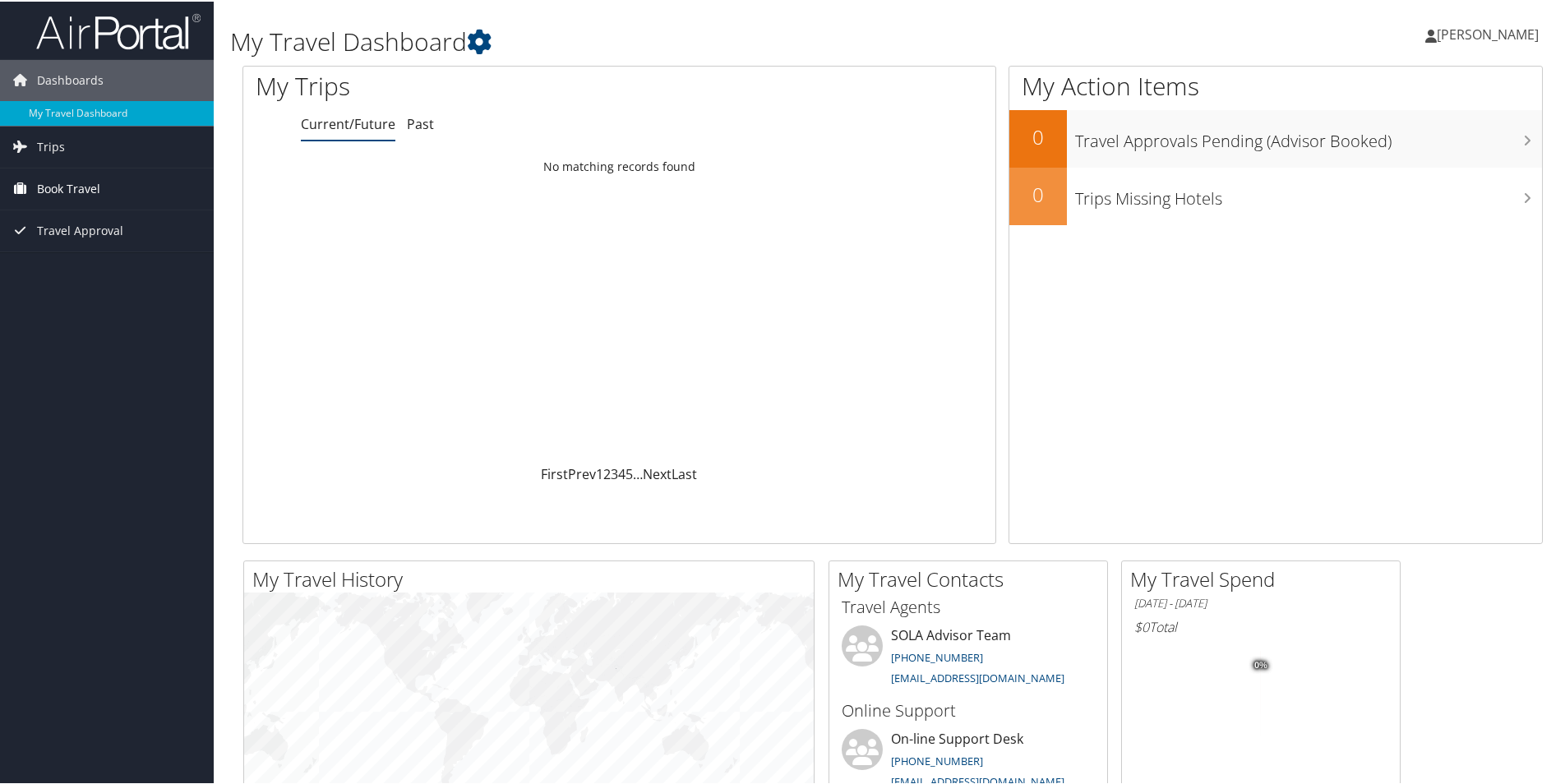
click at [107, 177] on link "Book Travel" at bounding box center [107, 188] width 214 height 41
click at [162, 269] on link "Book/Manage Online Trips" at bounding box center [107, 269] width 214 height 24
